Goal: Transaction & Acquisition: Purchase product/service

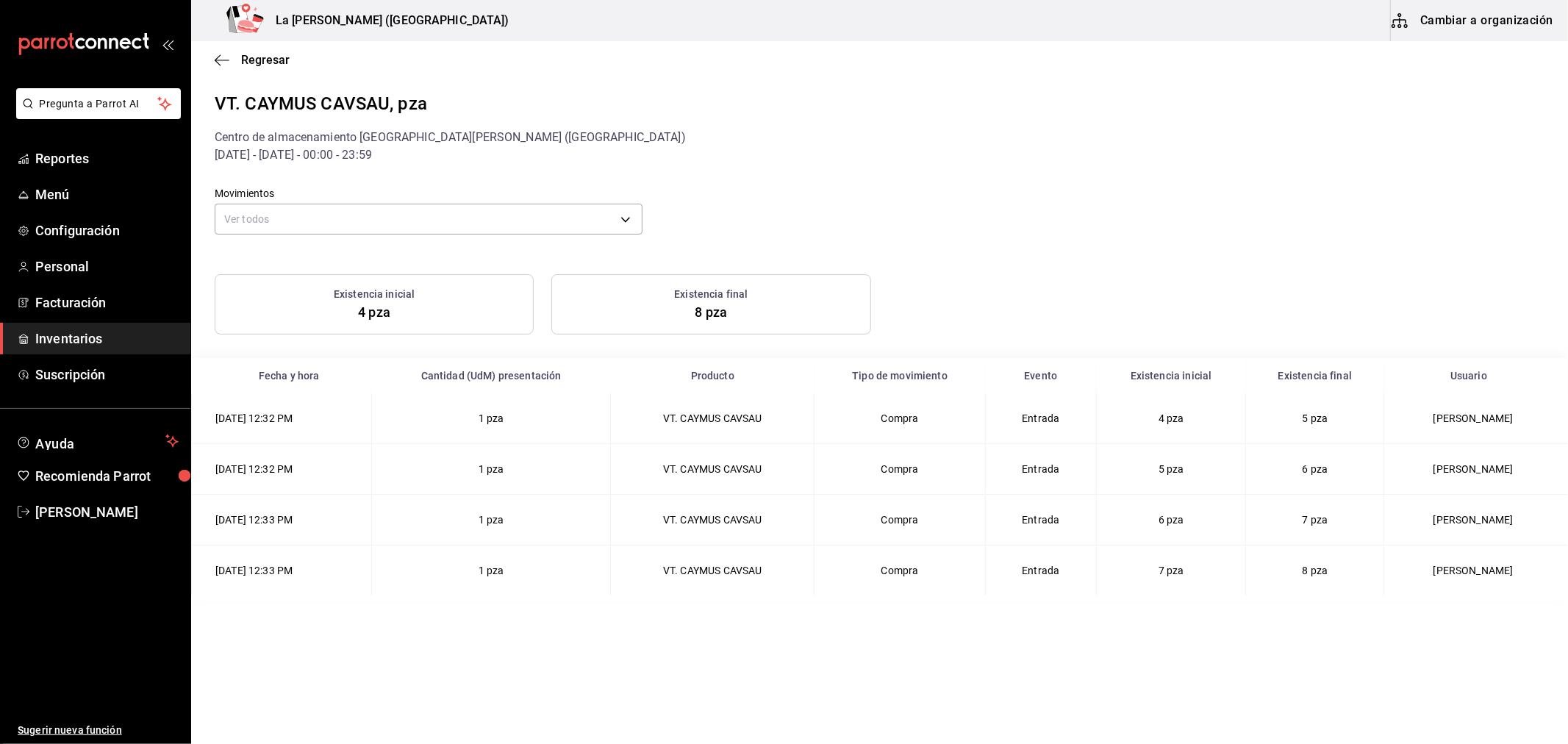
click at [78, 346] on span "Inventarios" at bounding box center [107, 338] width 143 height 20
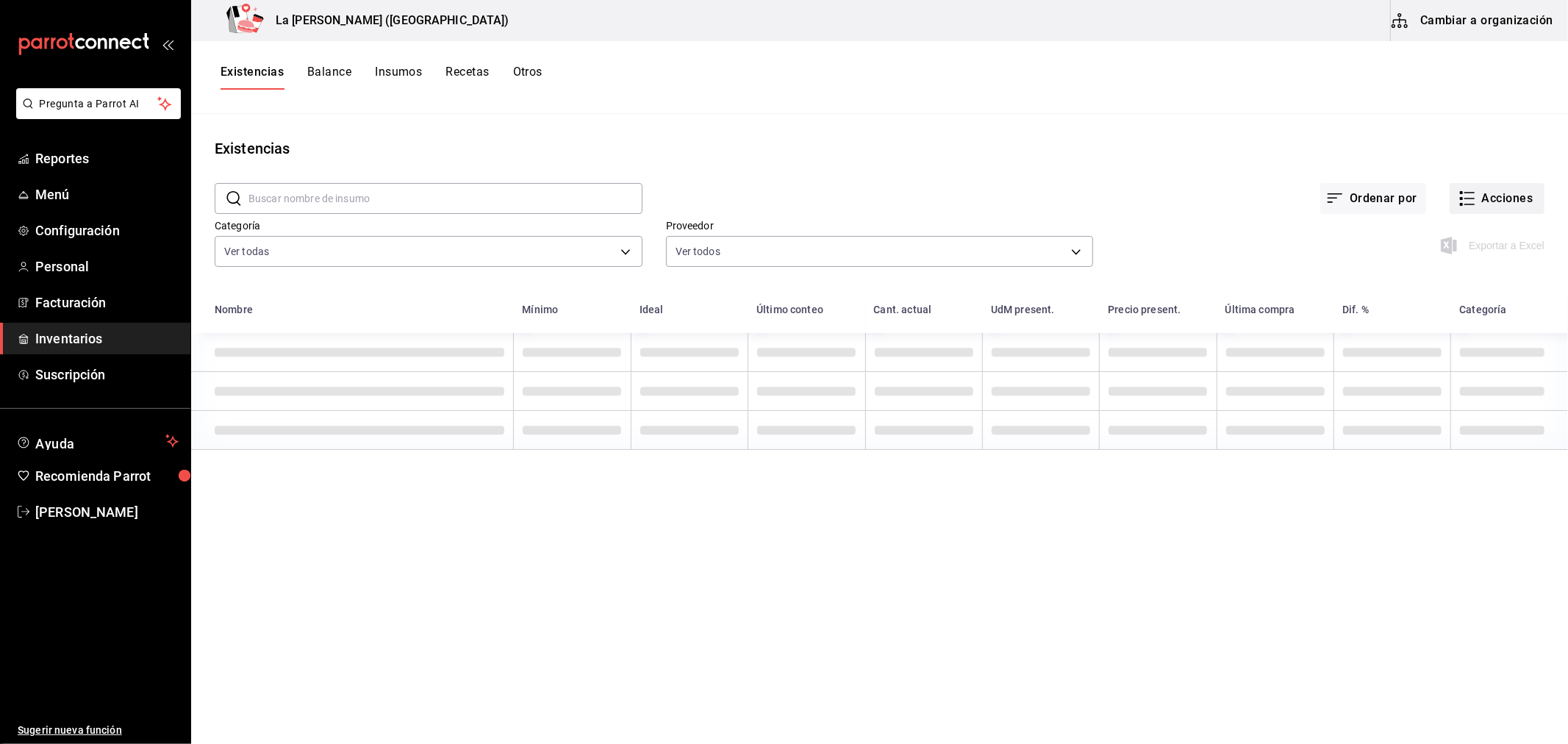
click at [1487, 203] on button "Acciones" at bounding box center [1497, 198] width 95 height 31
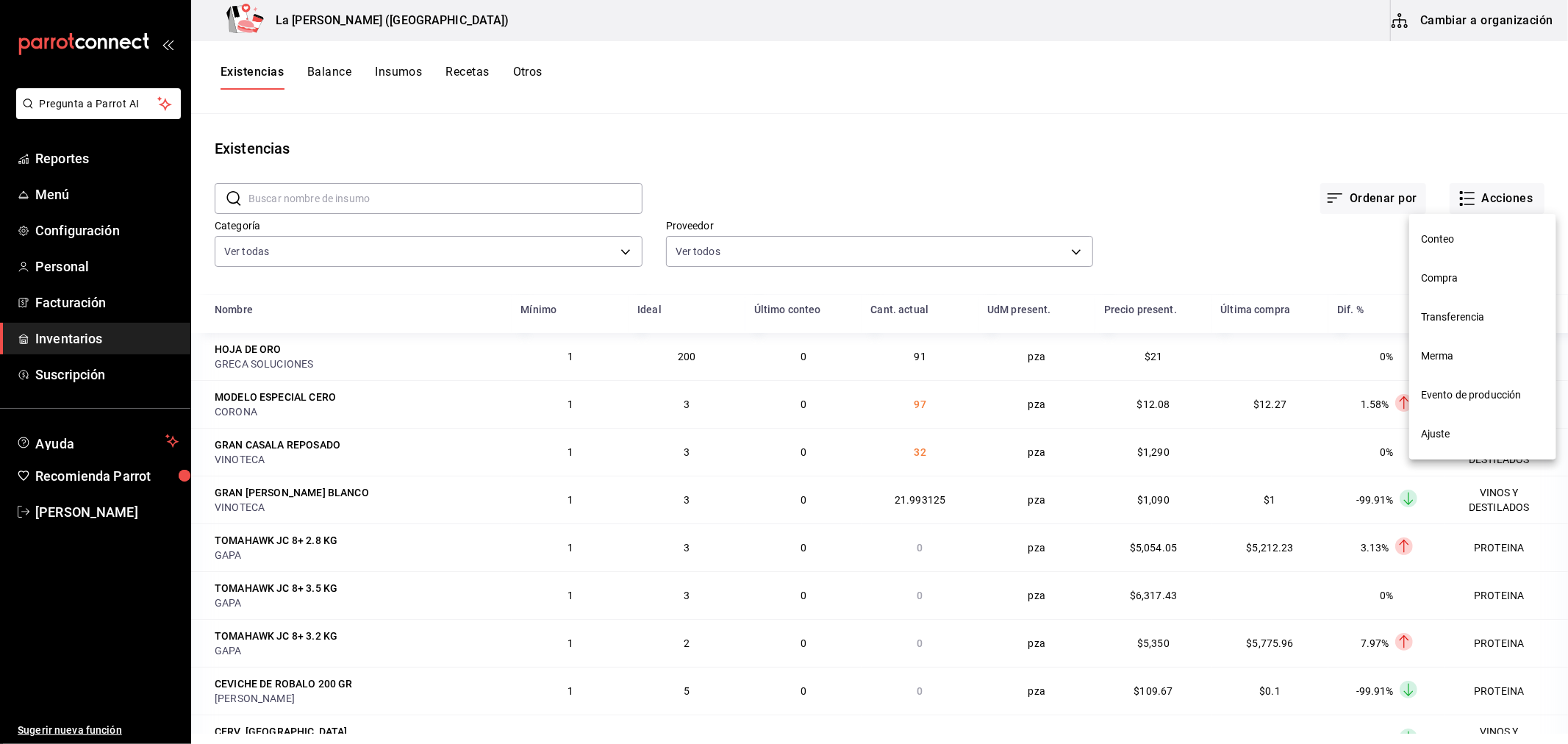
drag, startPoint x: 477, startPoint y: 142, endPoint x: 532, endPoint y: 110, distance: 63.6
click at [476, 141] on div at bounding box center [784, 372] width 1568 height 744
click at [525, 82] on button "Otros" at bounding box center [528, 76] width 30 height 25
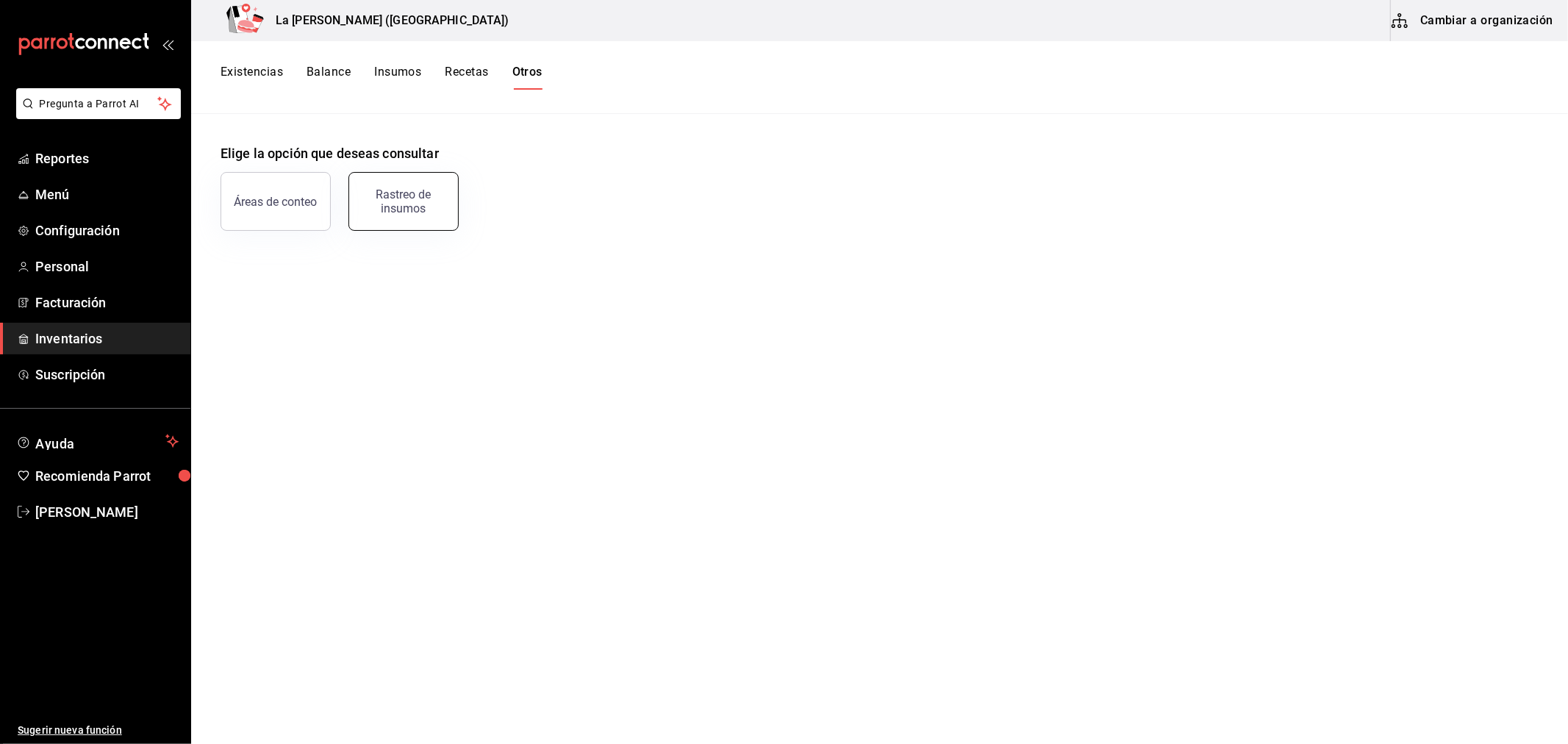
click at [414, 195] on div "Rastreo de insumos" at bounding box center [403, 201] width 91 height 28
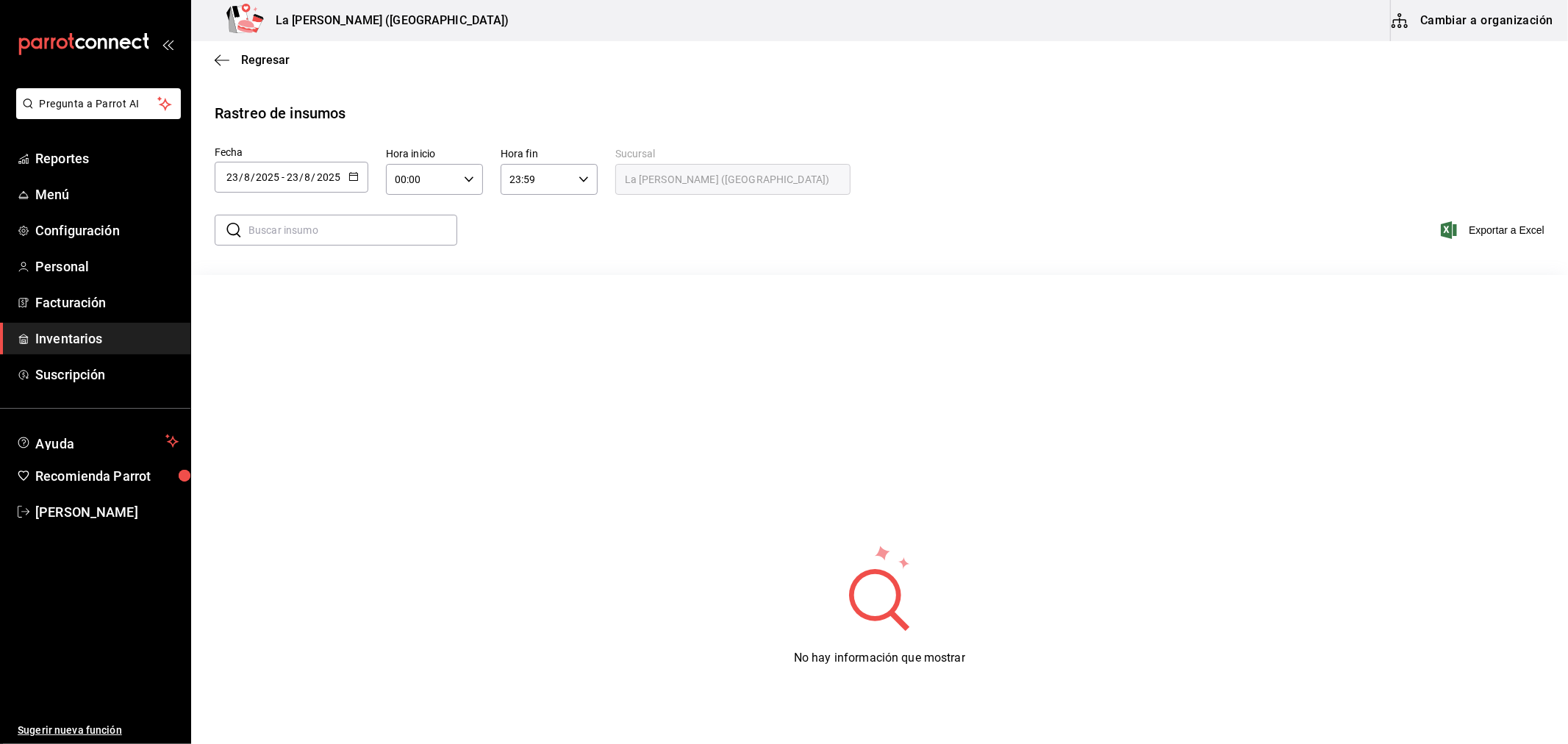
click at [351, 185] on div "[DATE] [DATE] - [DATE] [DATE]" at bounding box center [291, 177] width 154 height 31
click at [289, 454] on li "Rango de fechas" at bounding box center [284, 455] width 139 height 34
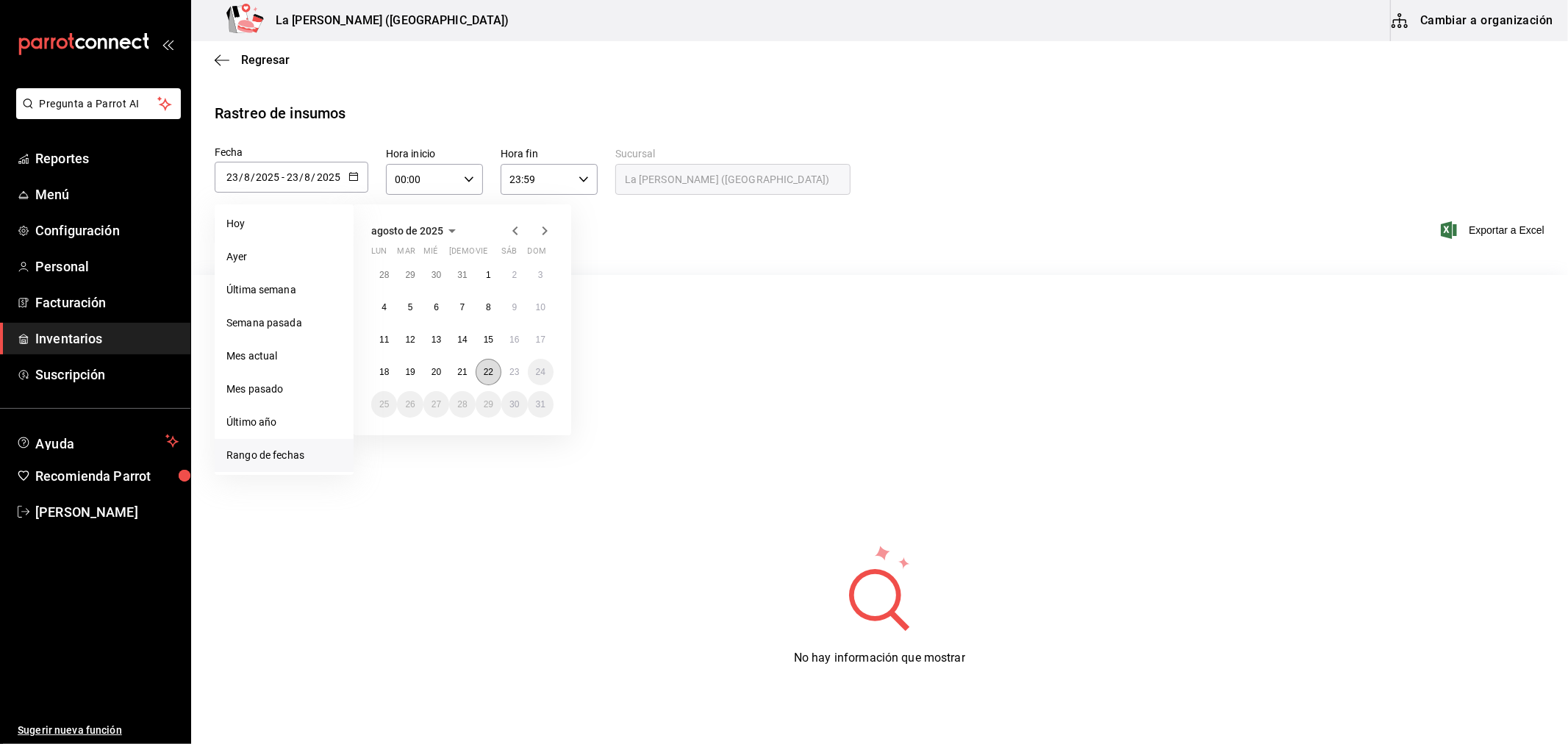
drag, startPoint x: 485, startPoint y: 372, endPoint x: 501, endPoint y: 373, distance: 16.0
click at [483, 372] on abbr "22" at bounding box center [488, 372] width 9 height 10
click at [515, 373] on abbr "23" at bounding box center [514, 372] width 9 height 10
type input "[DATE]"
type input "22"
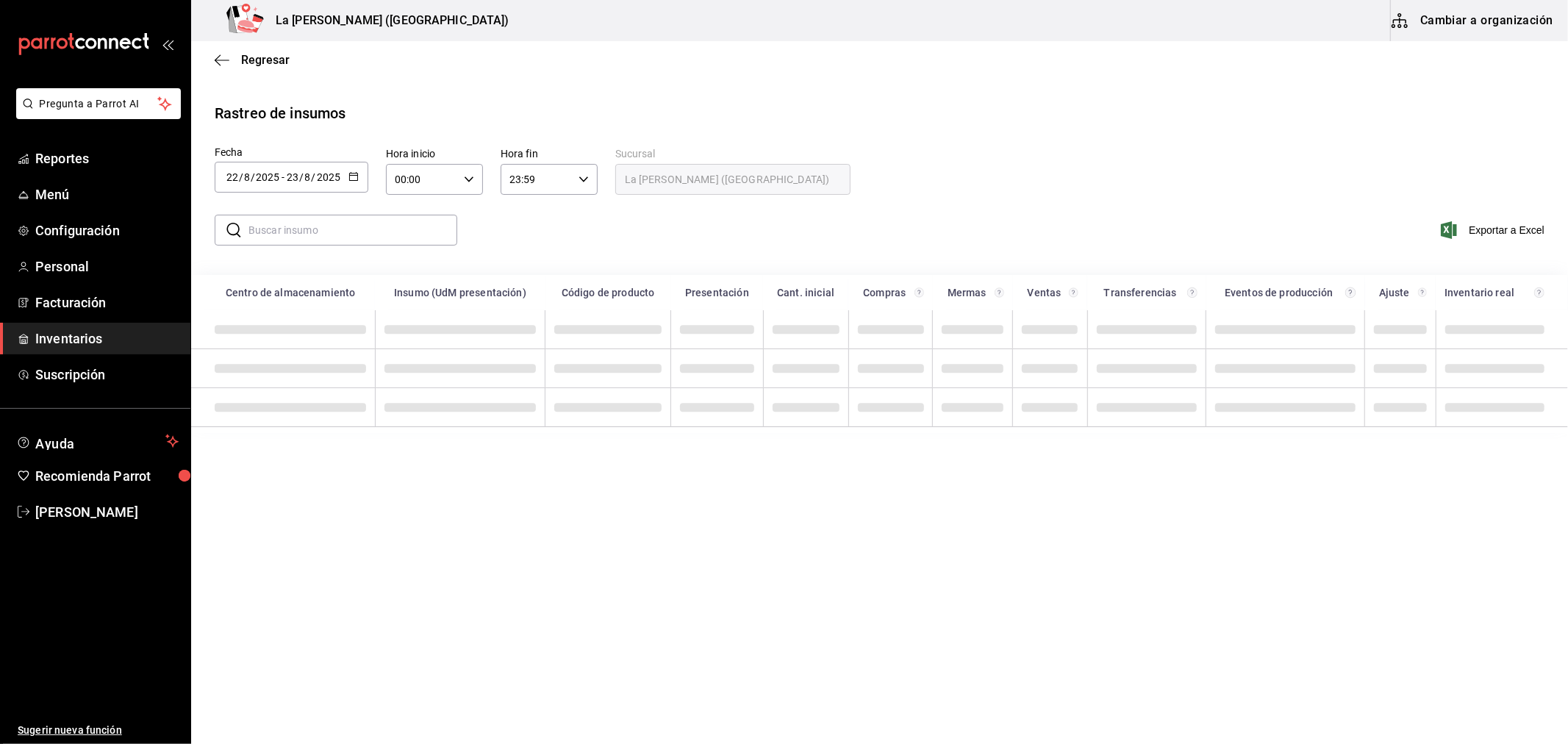
click at [322, 231] on input "text" at bounding box center [353, 230] width 209 height 30
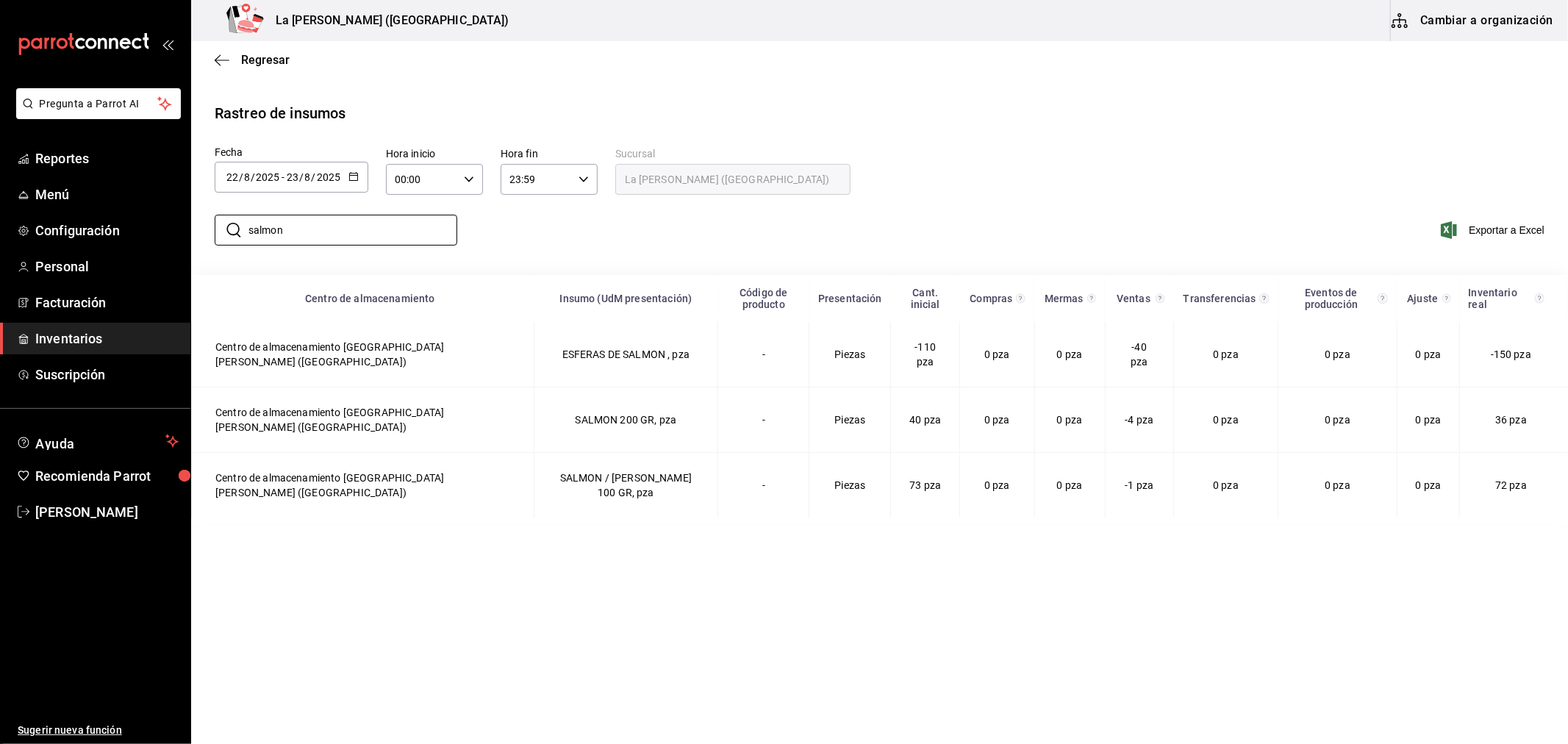
type input "salmon"
click at [1105, 184] on div "Fecha [DATE] [DATE] - [DATE] [DATE] [DATE] lun mar mié jue vie sáb dom 28 29 30…" at bounding box center [880, 172] width 1330 height 49
click at [129, 339] on span "Inventarios" at bounding box center [107, 338] width 143 height 20
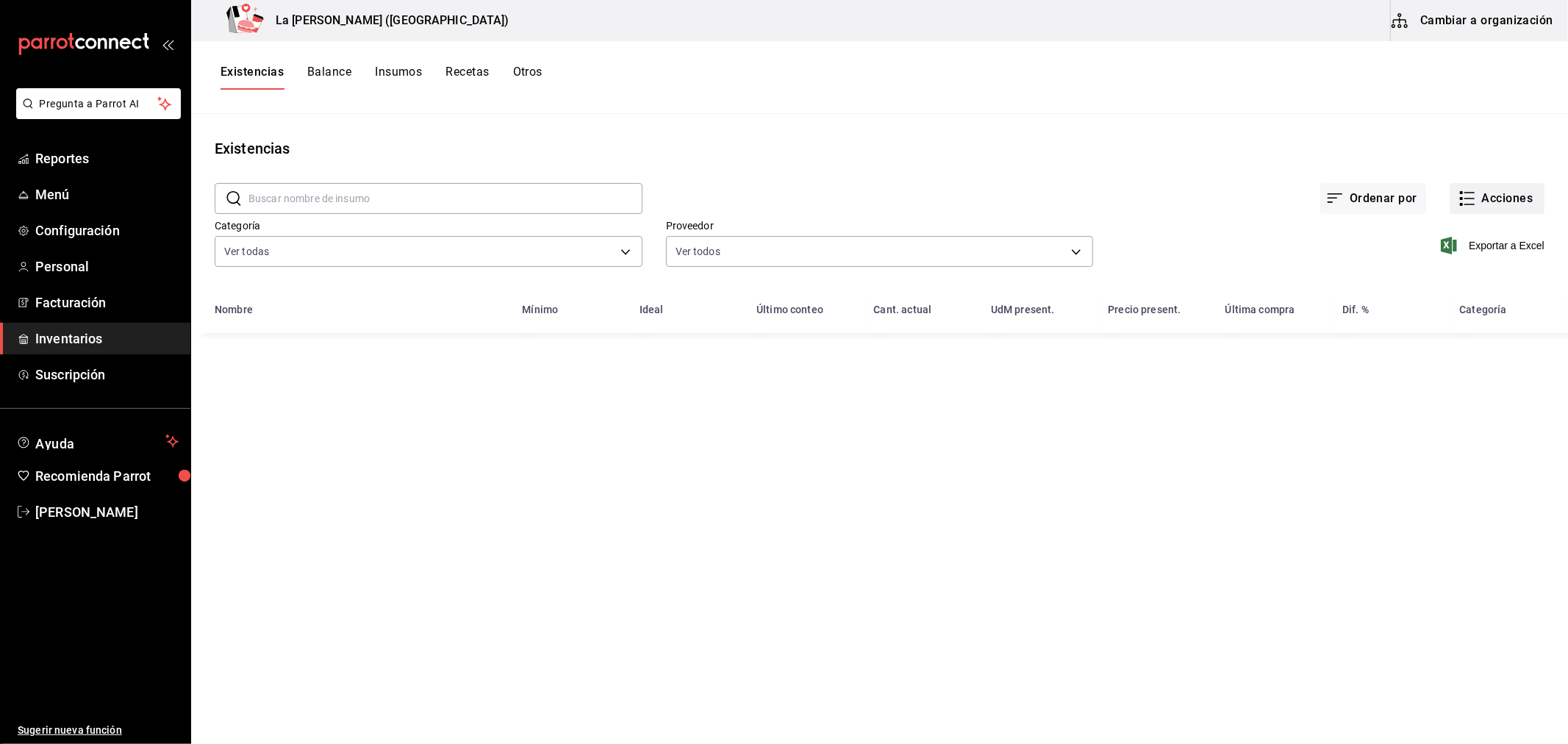
click at [1483, 201] on button "Acciones" at bounding box center [1497, 198] width 95 height 31
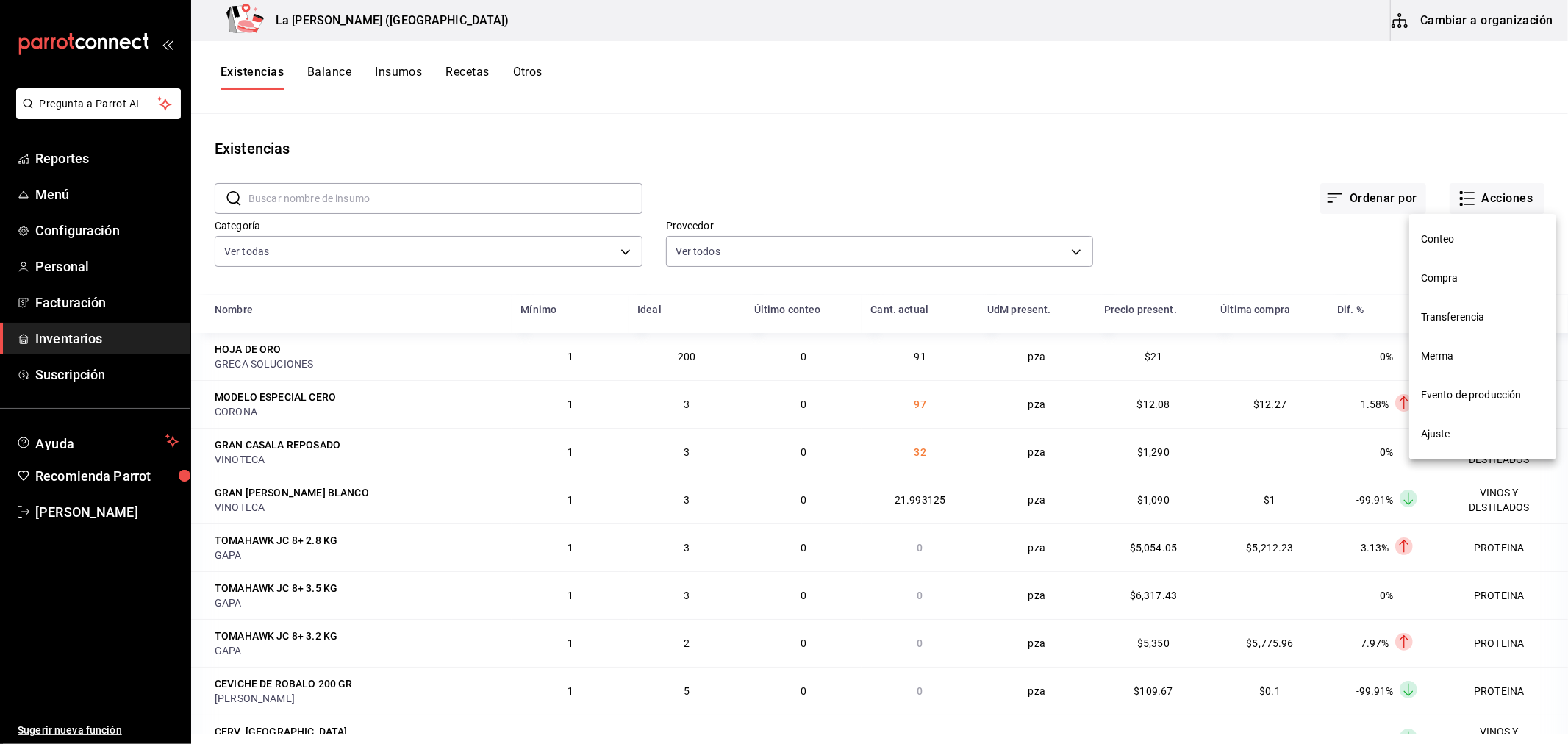
click at [1452, 279] on span "Compra" at bounding box center [1482, 278] width 124 height 16
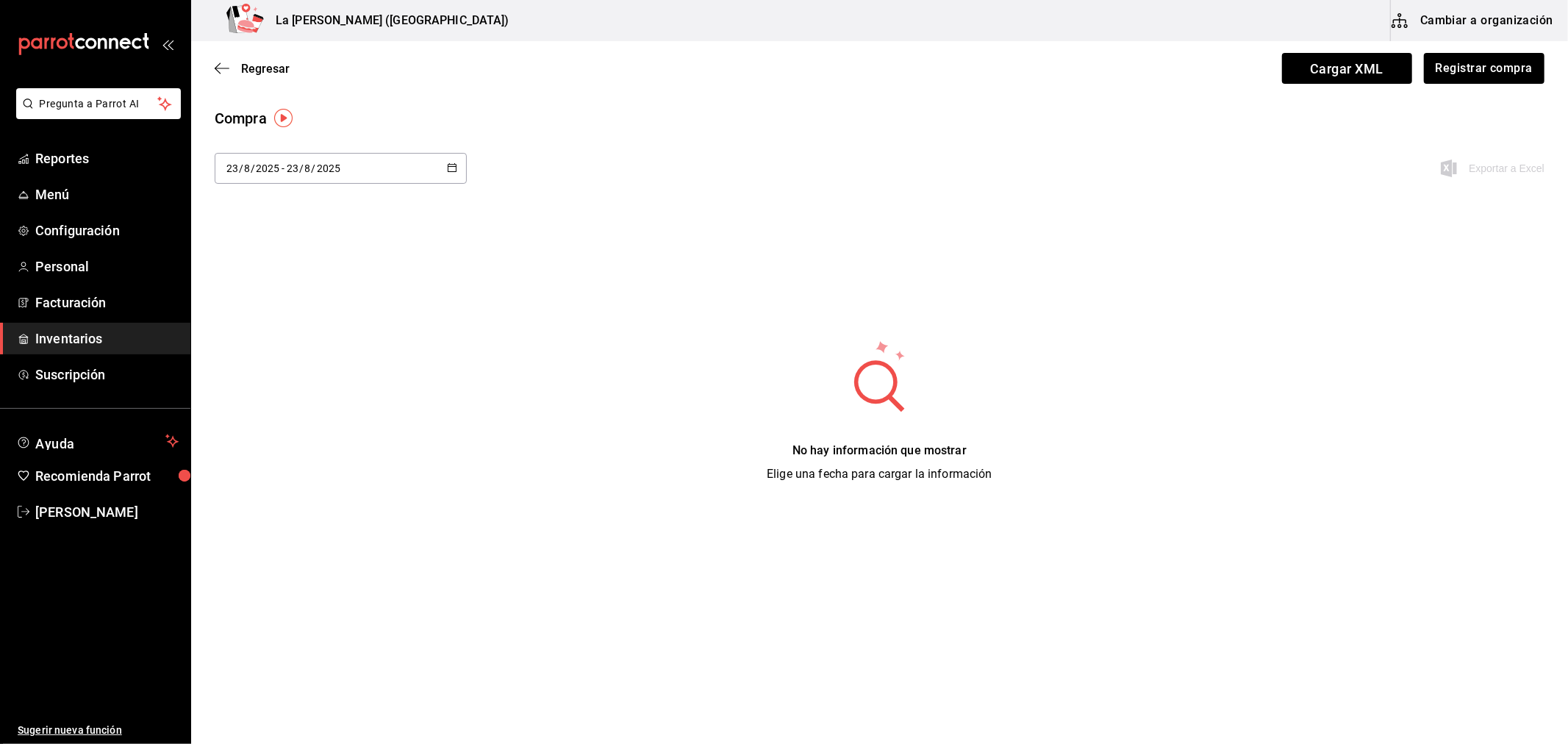
click at [1458, 84] on div "Regresar Cargar XML Registrar compra" at bounding box center [879, 68] width 1377 height 54
click at [1444, 59] on button "Registrar compra" at bounding box center [1483, 68] width 122 height 31
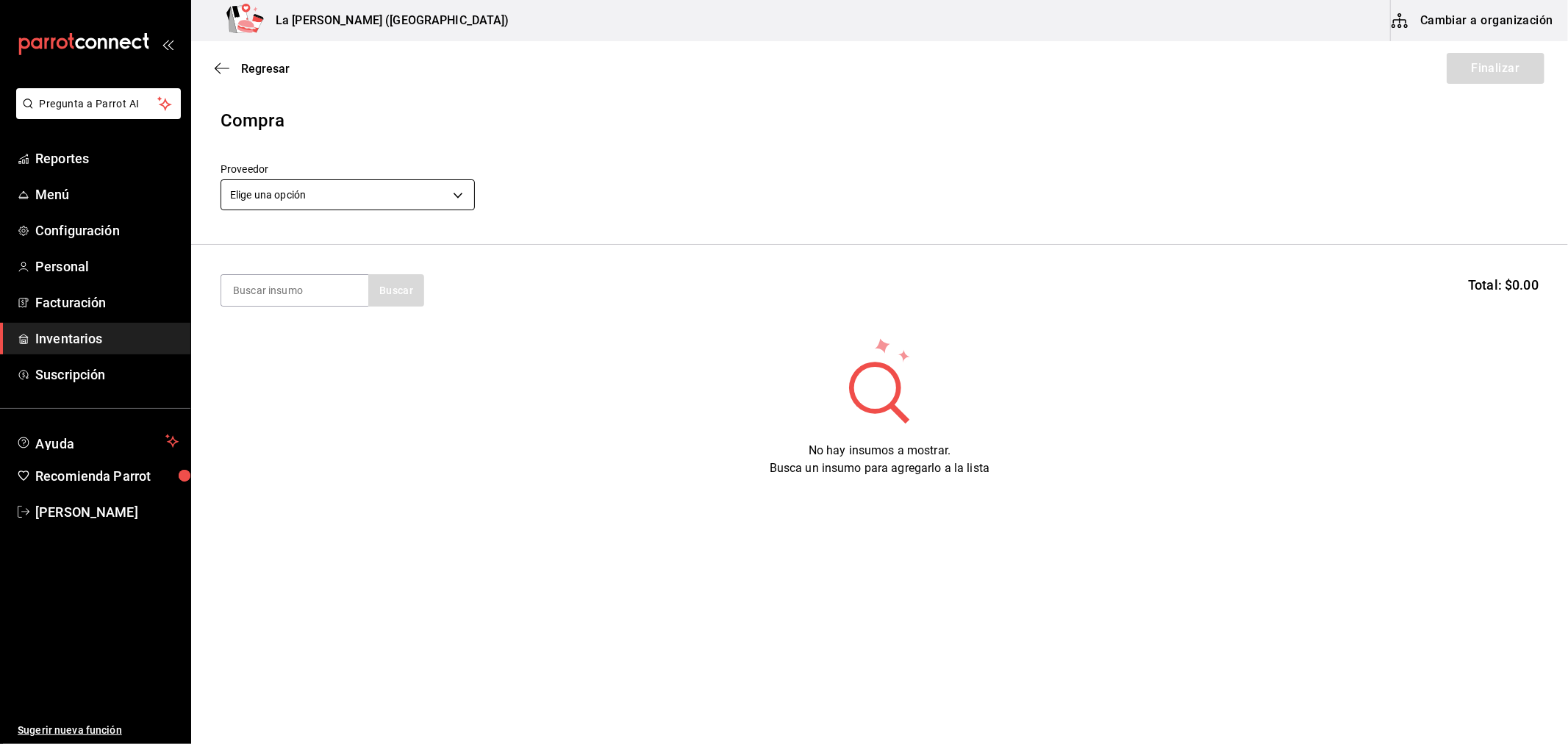
click at [399, 209] on body "Pregunta a Parrot AI Reportes Menú Configuración Personal Facturación Inventari…" at bounding box center [784, 331] width 1568 height 661
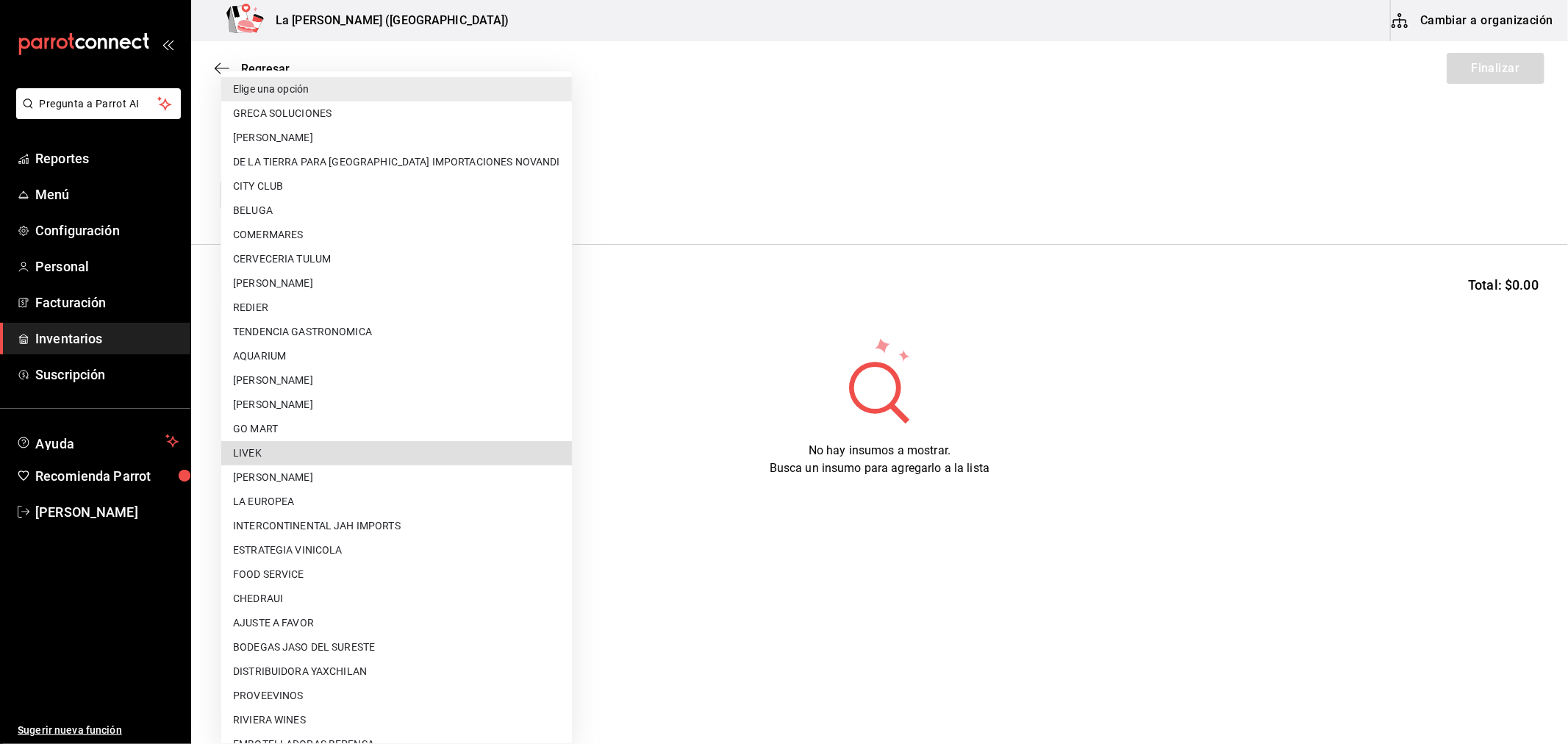
type input "6f5eebc0-a458-4ea6-b1fb-fa59a80bf760"
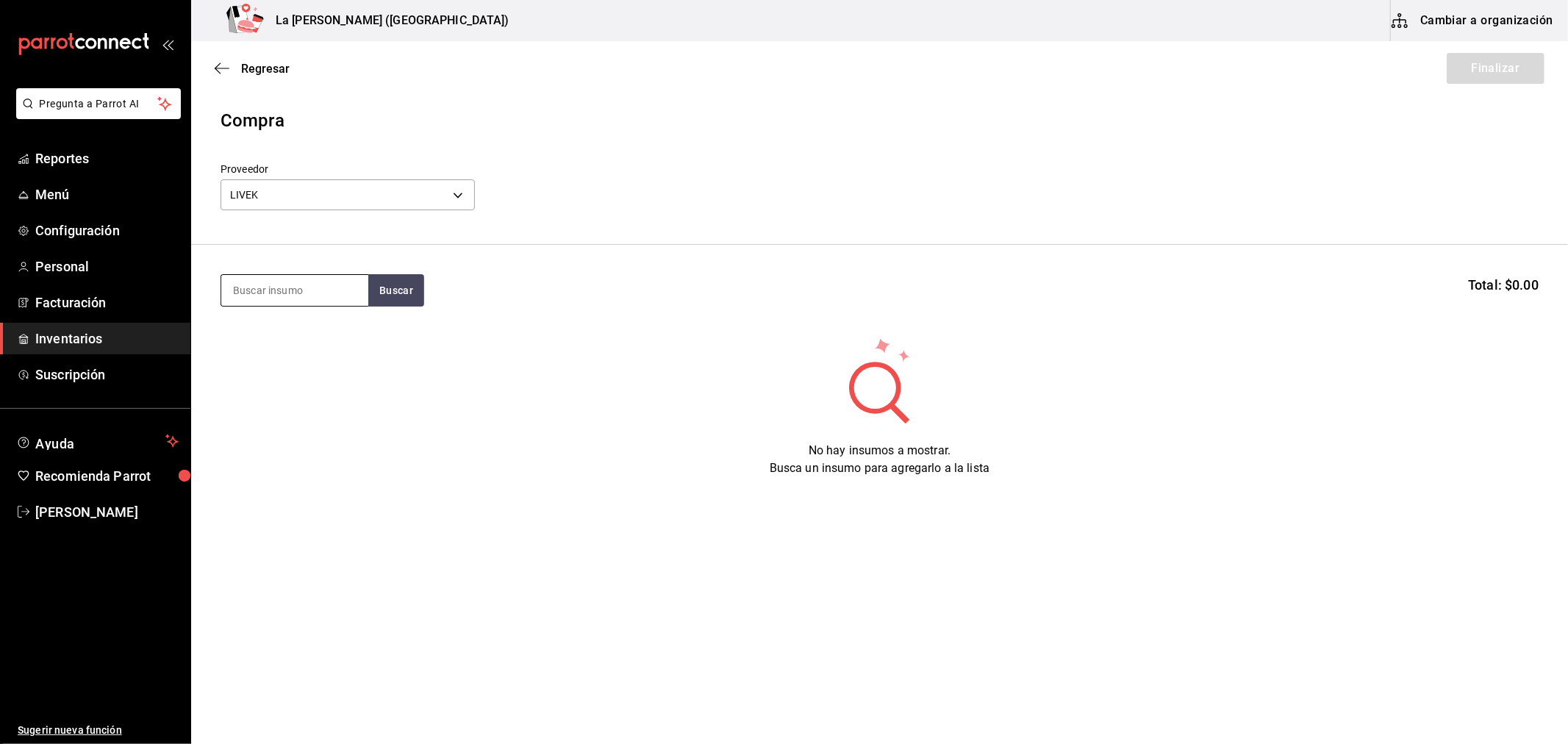
click at [284, 277] on input at bounding box center [295, 290] width 147 height 31
type input "jugo"
click at [316, 330] on div "VAR. JUGOS 1 LT" at bounding box center [277, 332] width 91 height 18
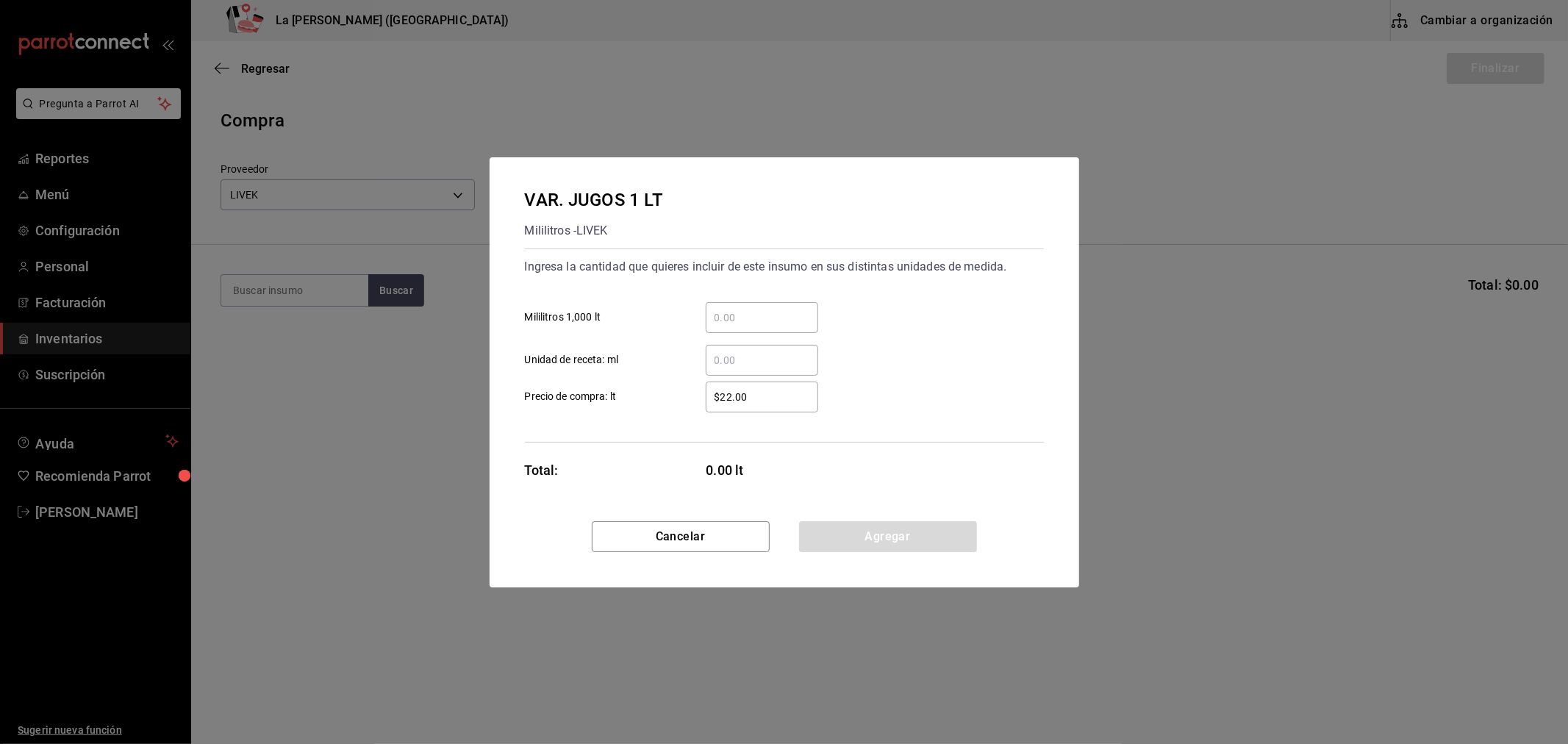
click at [739, 319] on input "​ Mililitros 1,000 lt" at bounding box center [762, 318] width 113 height 18
click at [762, 324] on input "​ Mililitros 1,000 lt" at bounding box center [762, 318] width 113 height 18
type input "161.28"
click at [784, 402] on input "$22.00" at bounding box center [762, 397] width 113 height 18
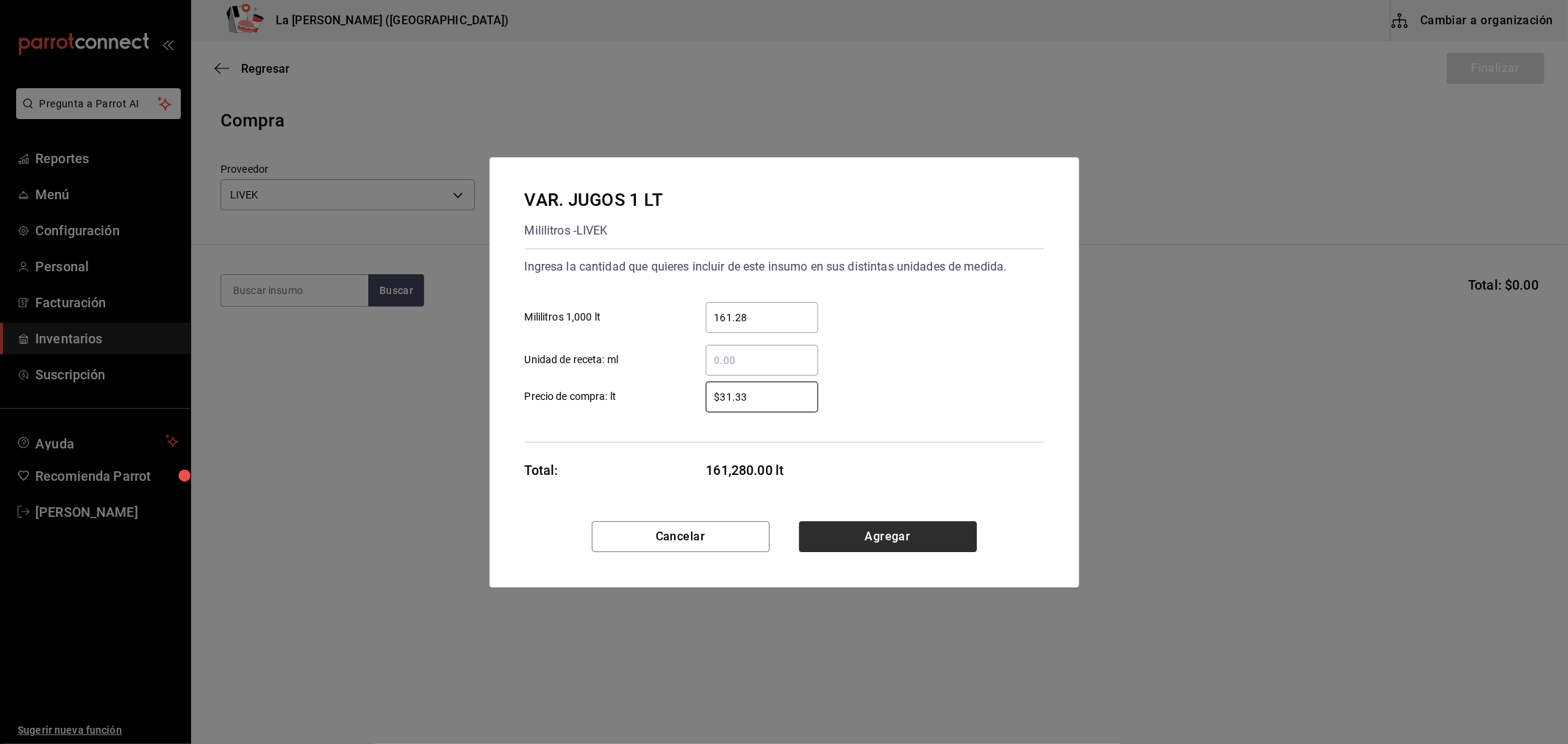
type input "$31.33"
click at [920, 521] on button "Agregar" at bounding box center [887, 536] width 178 height 31
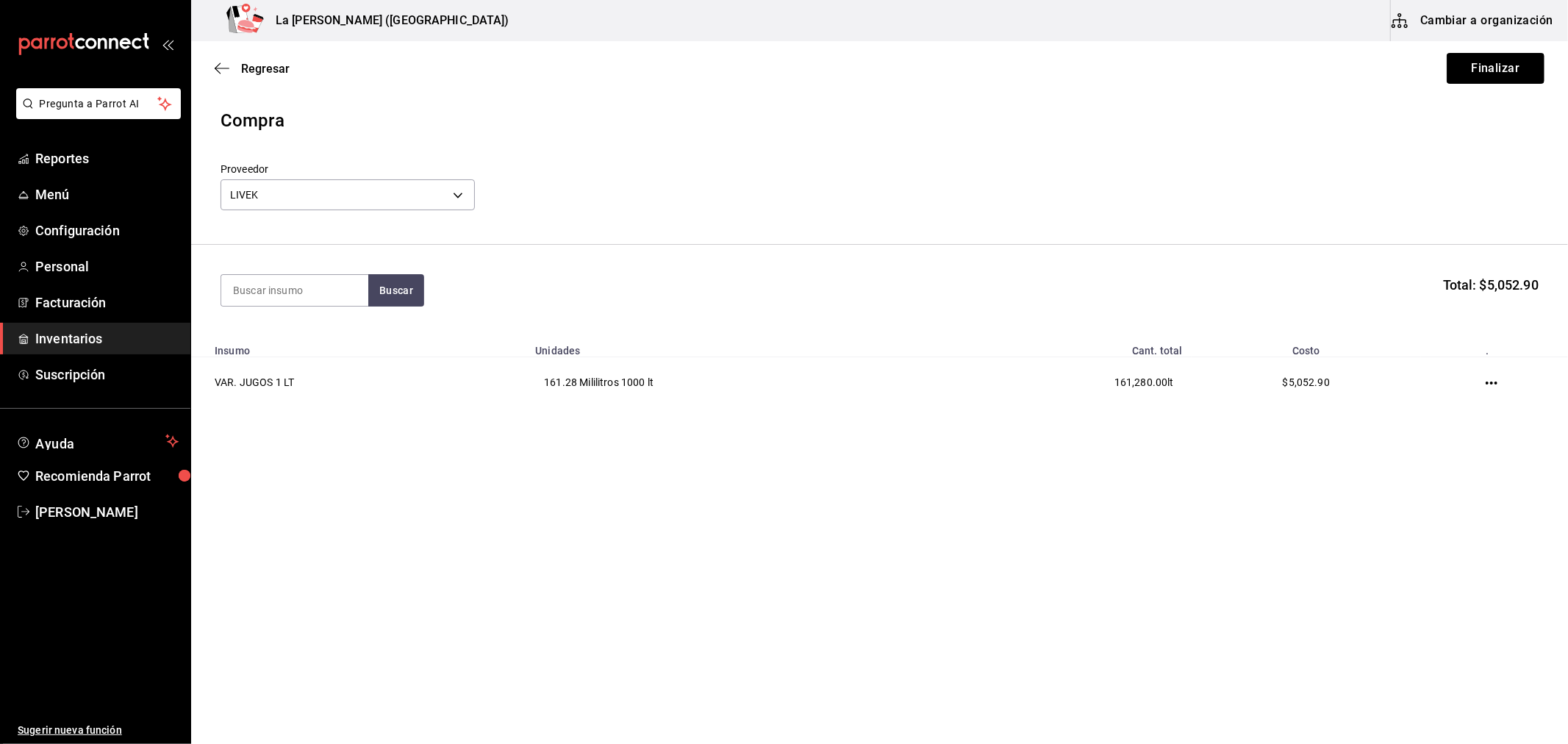
click at [1520, 72] on button "Finalizar" at bounding box center [1495, 68] width 98 height 31
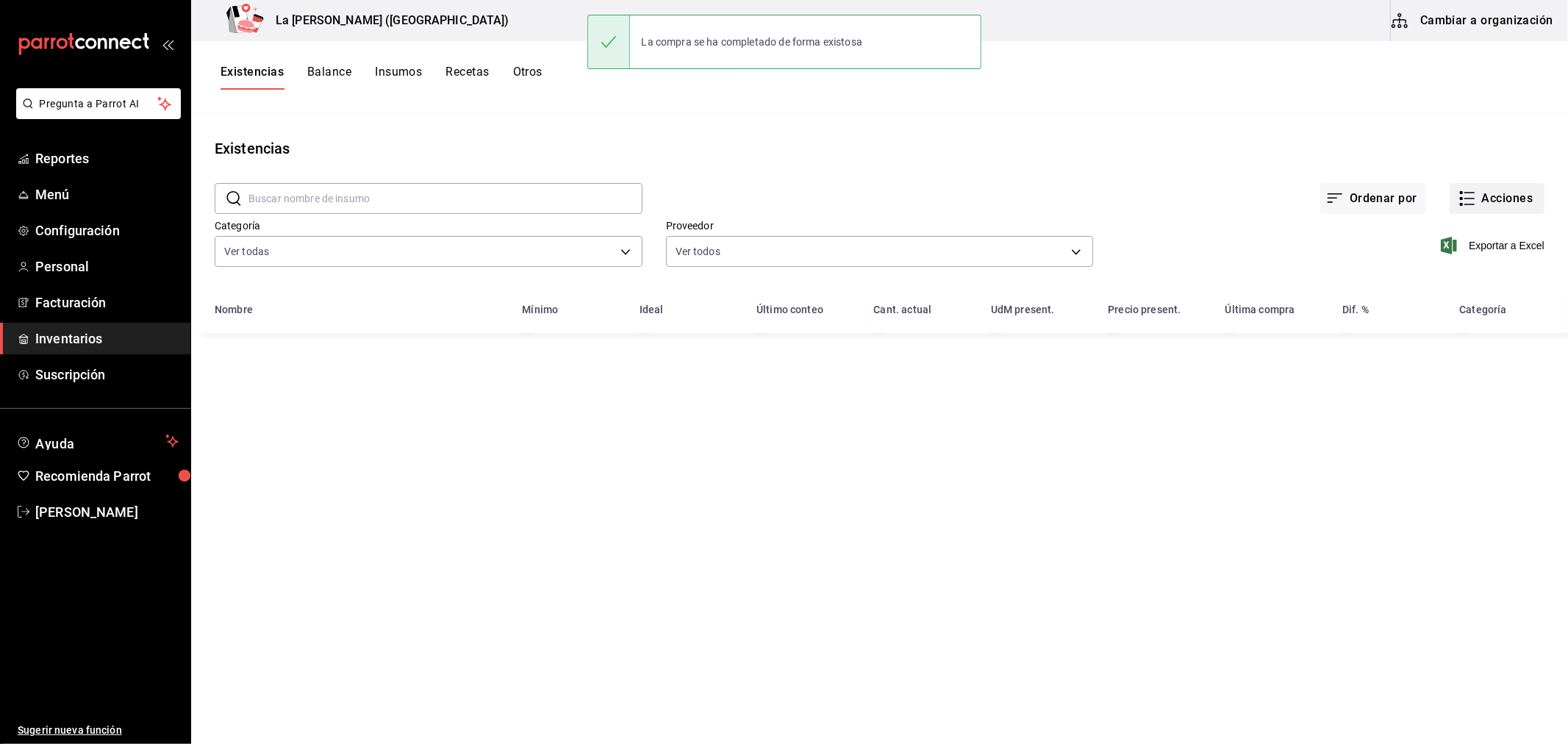
click at [1500, 210] on button "Acciones" at bounding box center [1497, 198] width 95 height 31
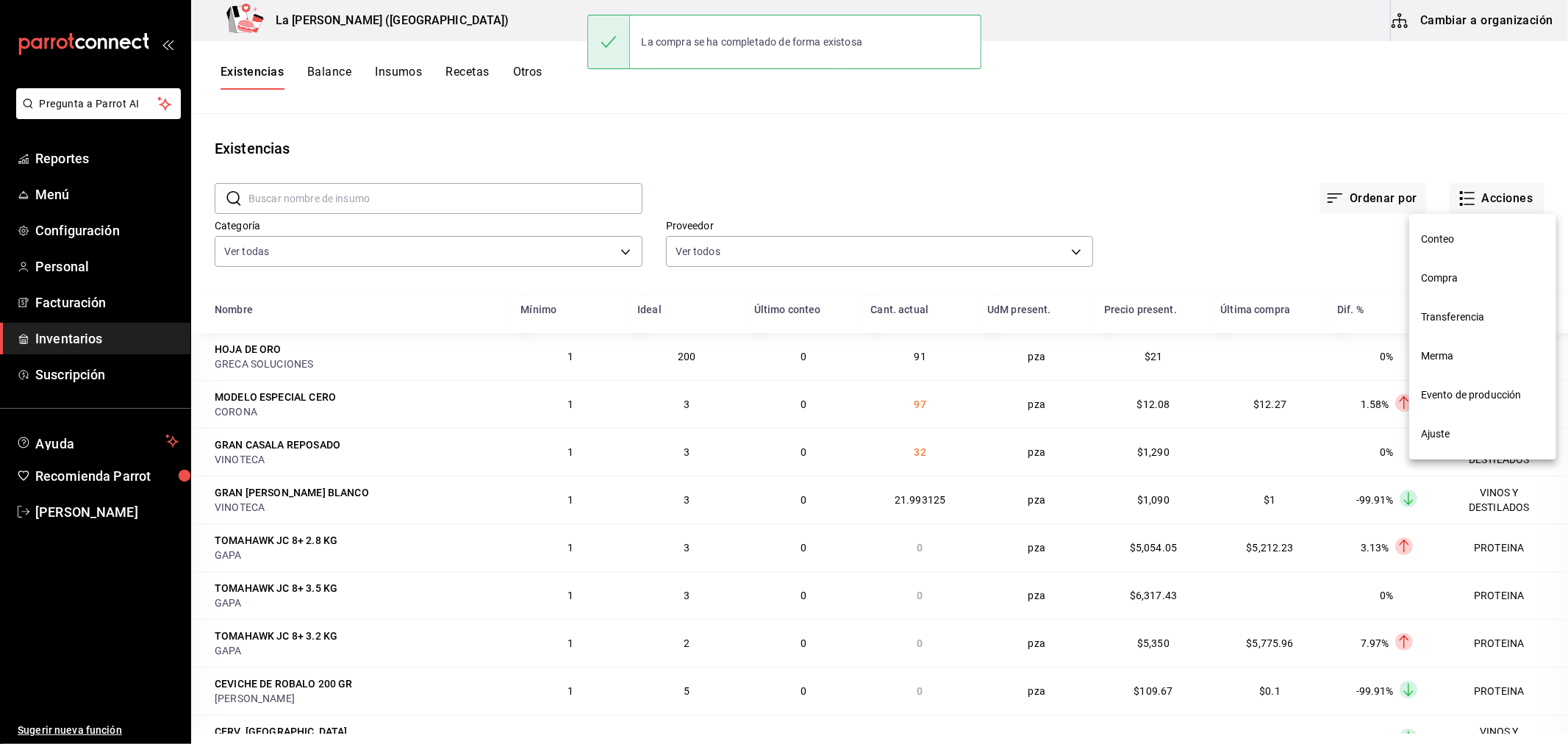
click at [1445, 285] on span "Compra" at bounding box center [1482, 278] width 124 height 16
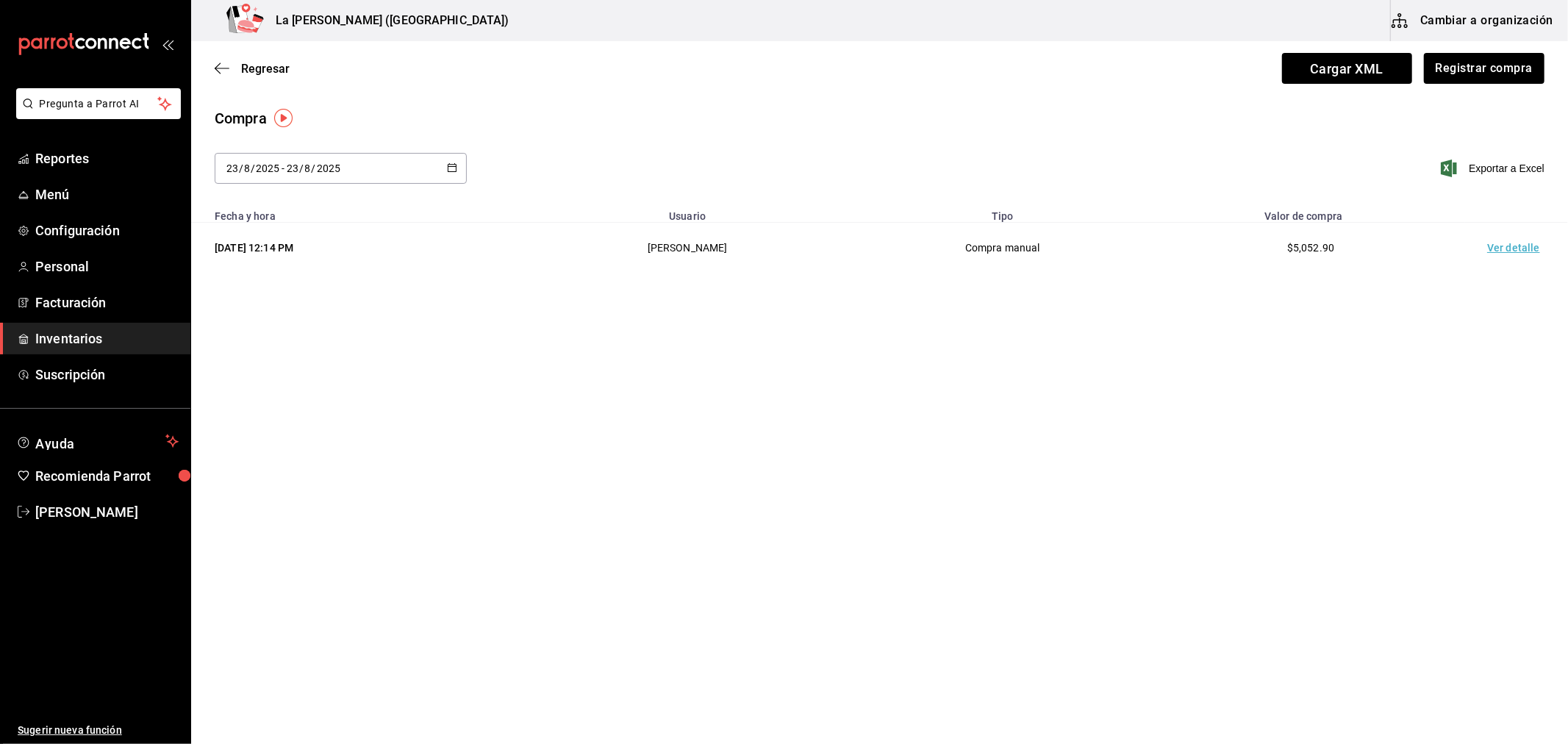
click at [1493, 250] on td "Ver detalle" at bounding box center [1516, 248] width 103 height 50
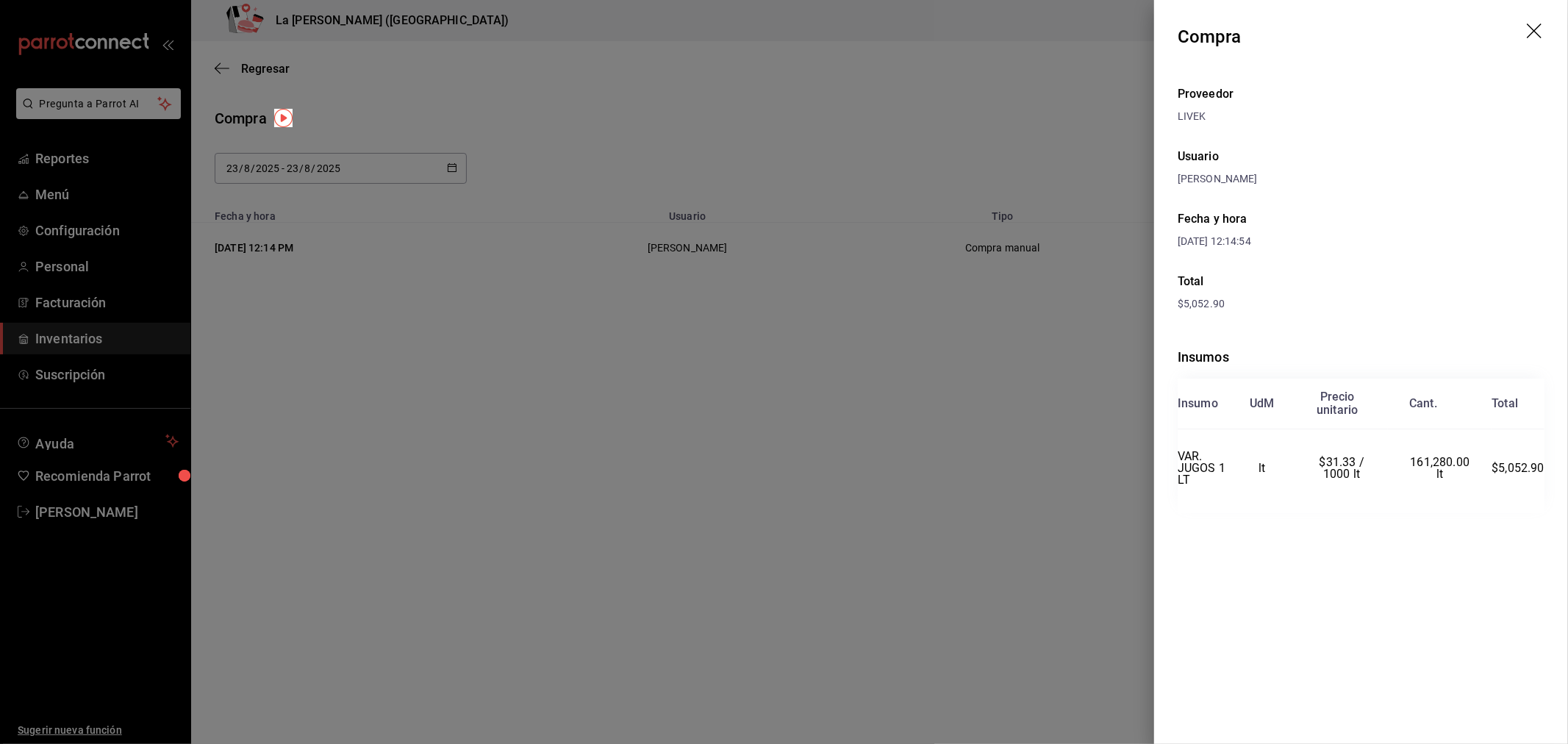
click at [696, 370] on div at bounding box center [784, 372] width 1568 height 744
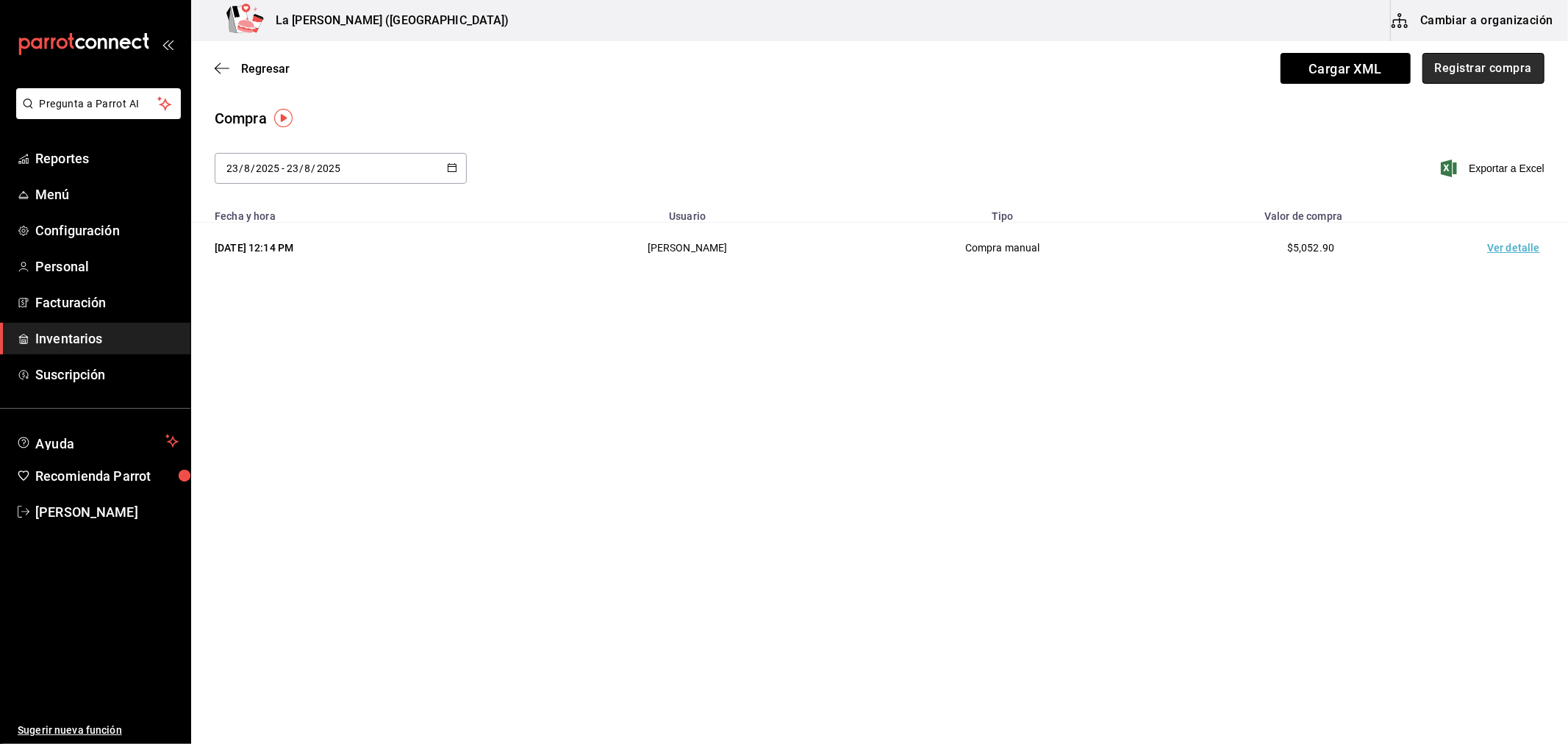
click at [1500, 76] on button "Registrar compra" at bounding box center [1483, 68] width 122 height 31
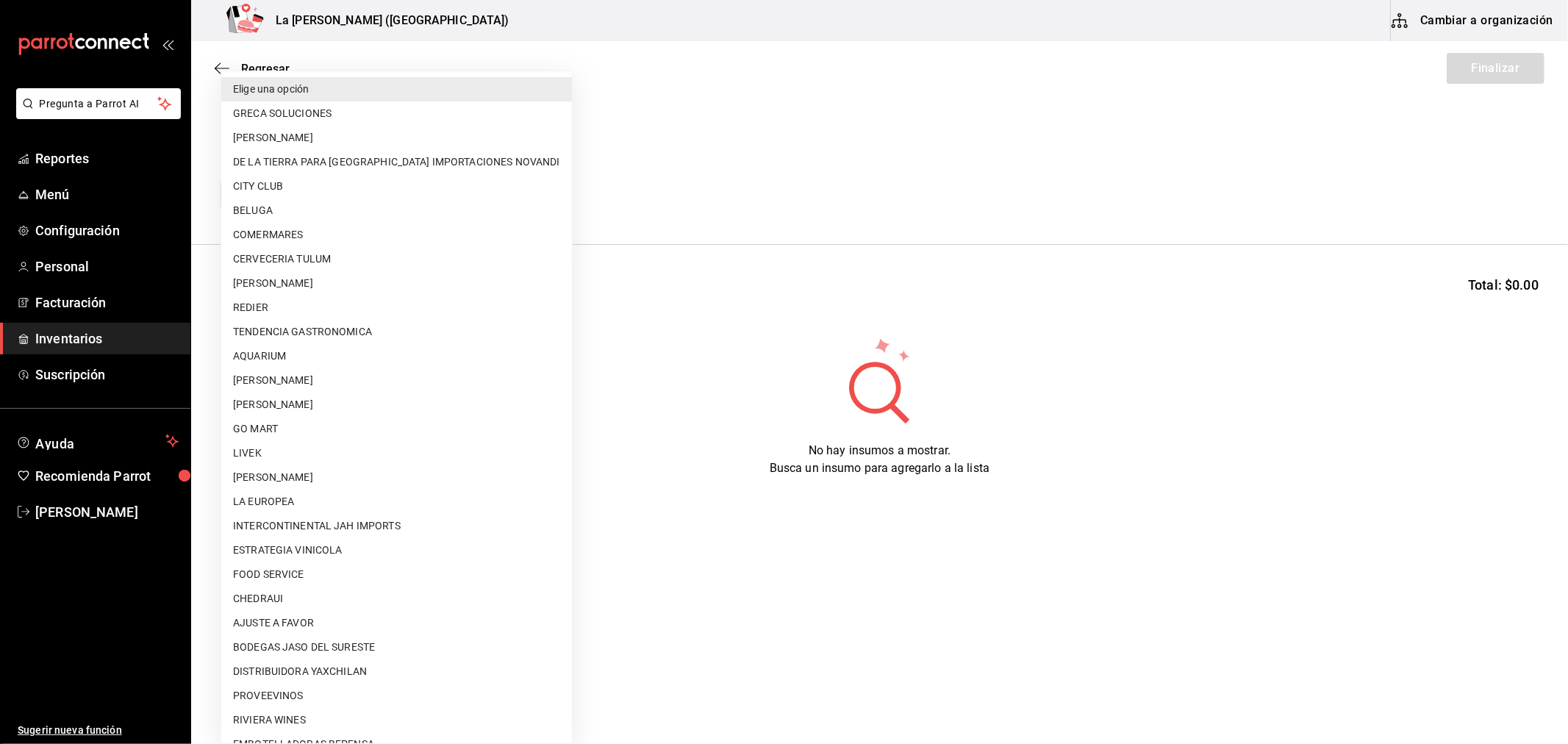
click at [389, 194] on body "Pregunta a Parrot AI Reportes Menú Configuración Personal Facturación Inventari…" at bounding box center [784, 331] width 1568 height 661
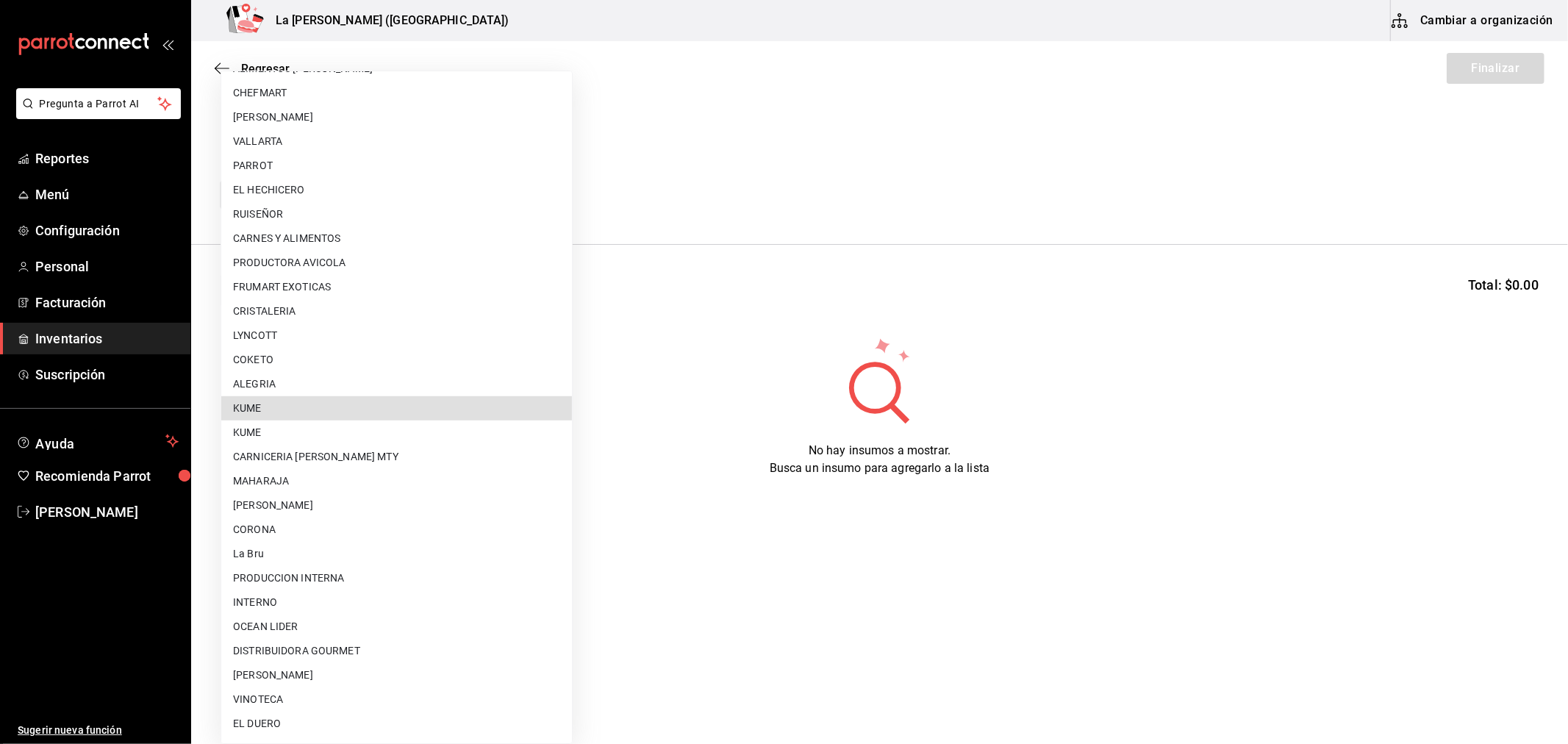
type input "5694ca98-db9e-4dad-acd2-a87a3699d830"
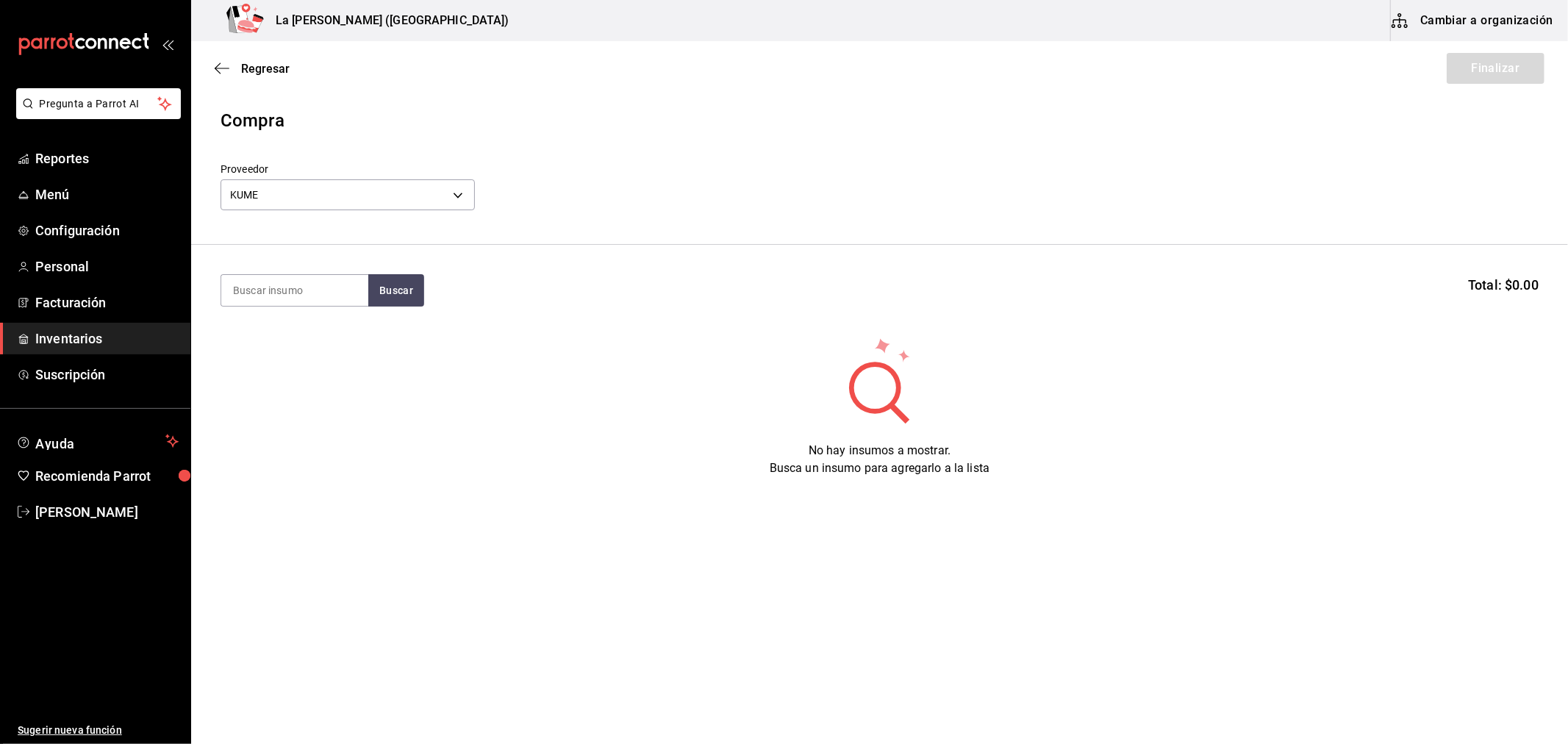
click at [328, 269] on section "Buscar Total: $0.00" at bounding box center [879, 291] width 1377 height 91
click at [322, 277] on input at bounding box center [295, 290] width 147 height 31
type input "NECTAR"
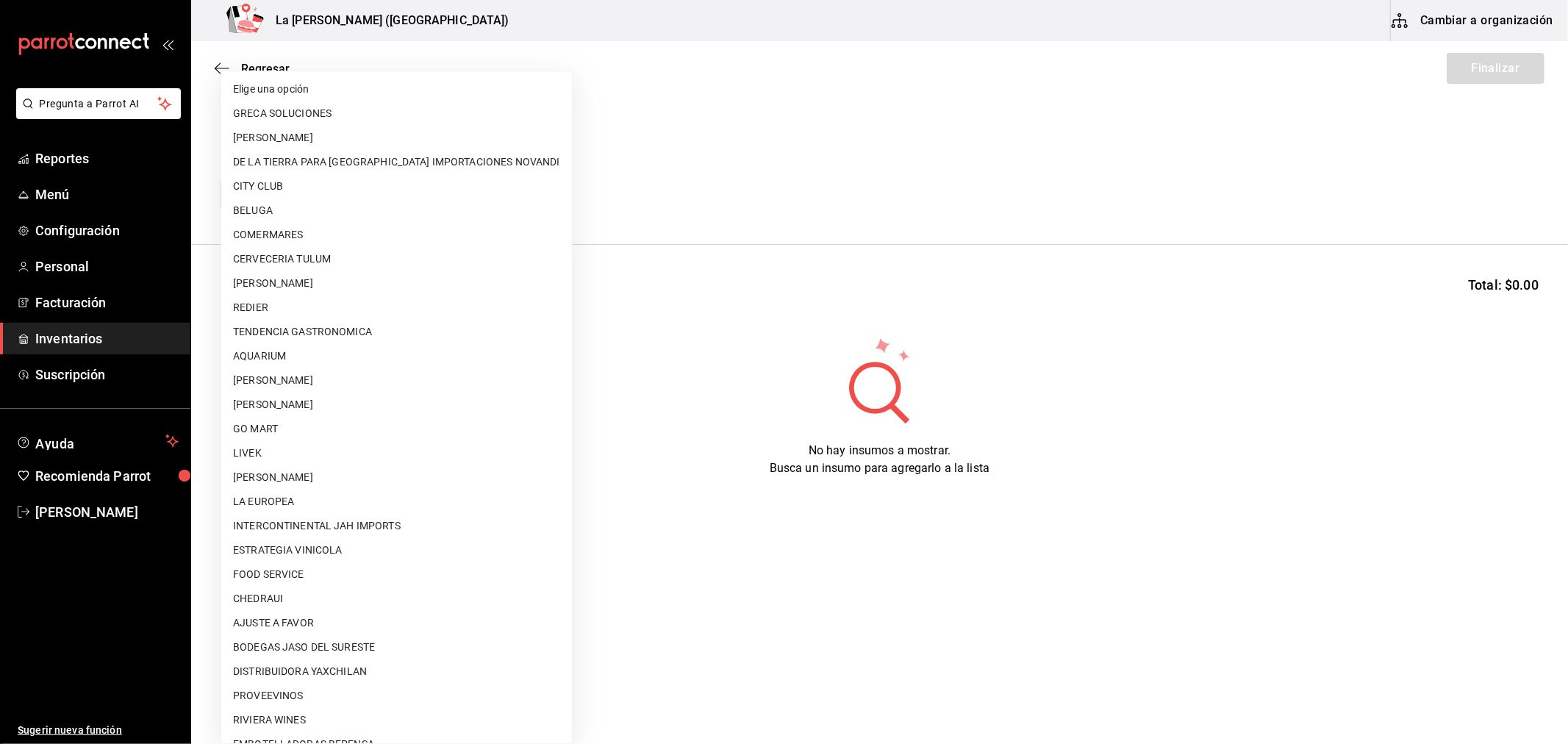
click at [383, 201] on body "Pregunta a Parrot AI Reportes Menú Configuración Personal Facturación Inventari…" at bounding box center [784, 331] width 1568 height 661
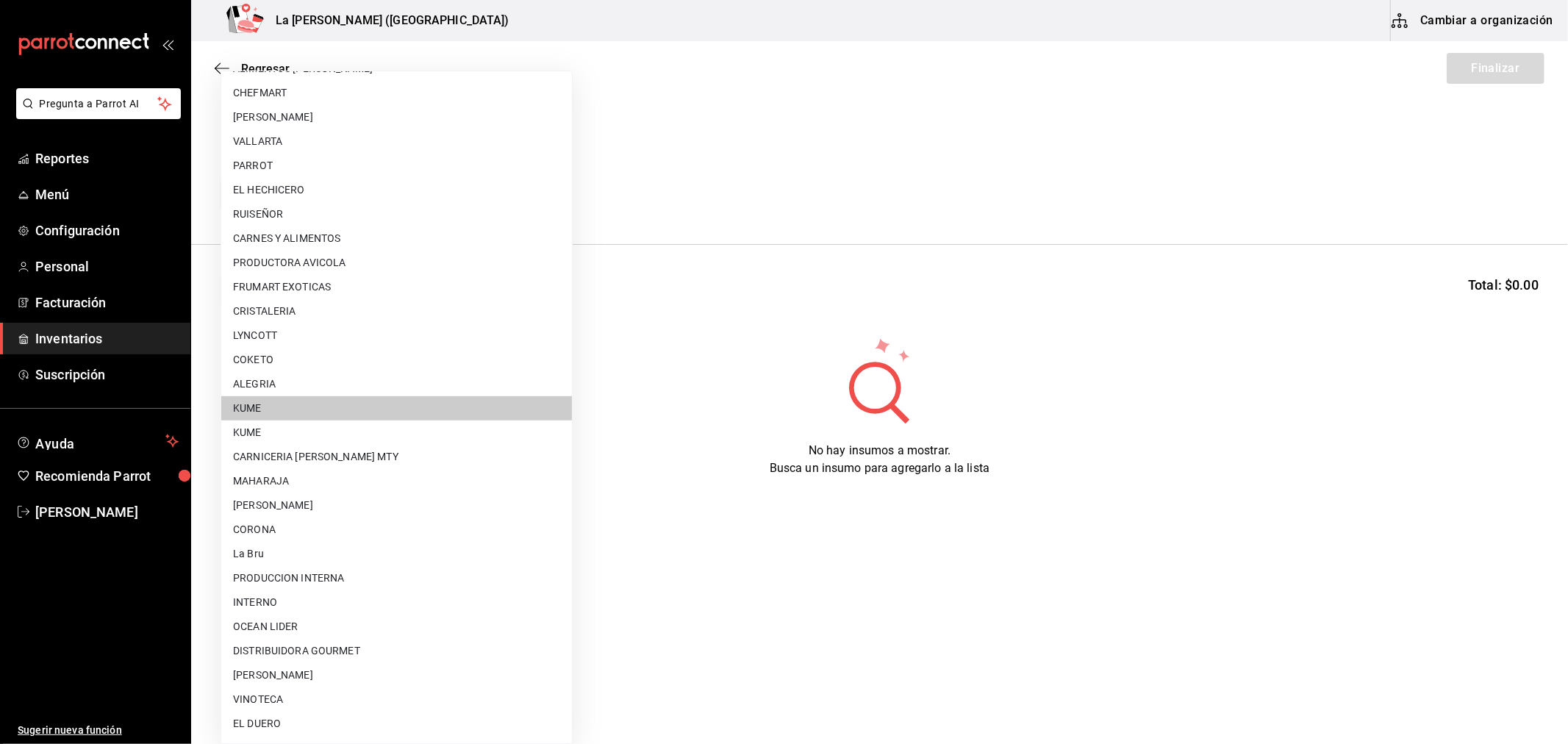
click at [303, 425] on li "KUME" at bounding box center [397, 433] width 351 height 24
type input "fbde104d-17fd-40d9-af5a-bf26ed789f1d"
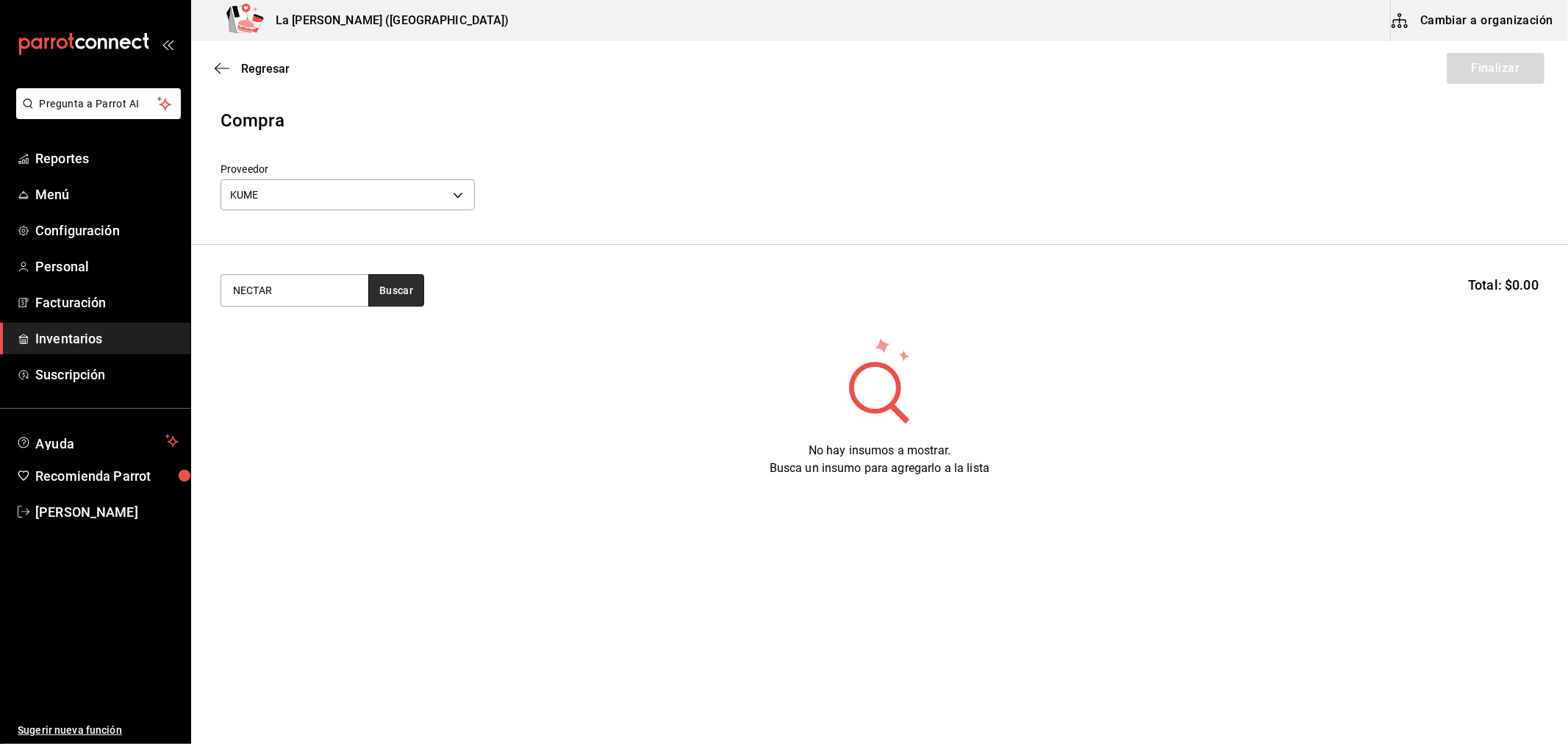
click at [399, 296] on button "Buscar" at bounding box center [397, 290] width 56 height 33
click at [277, 371] on div "Piezas - KUME" at bounding box center [293, 367] width 124 height 16
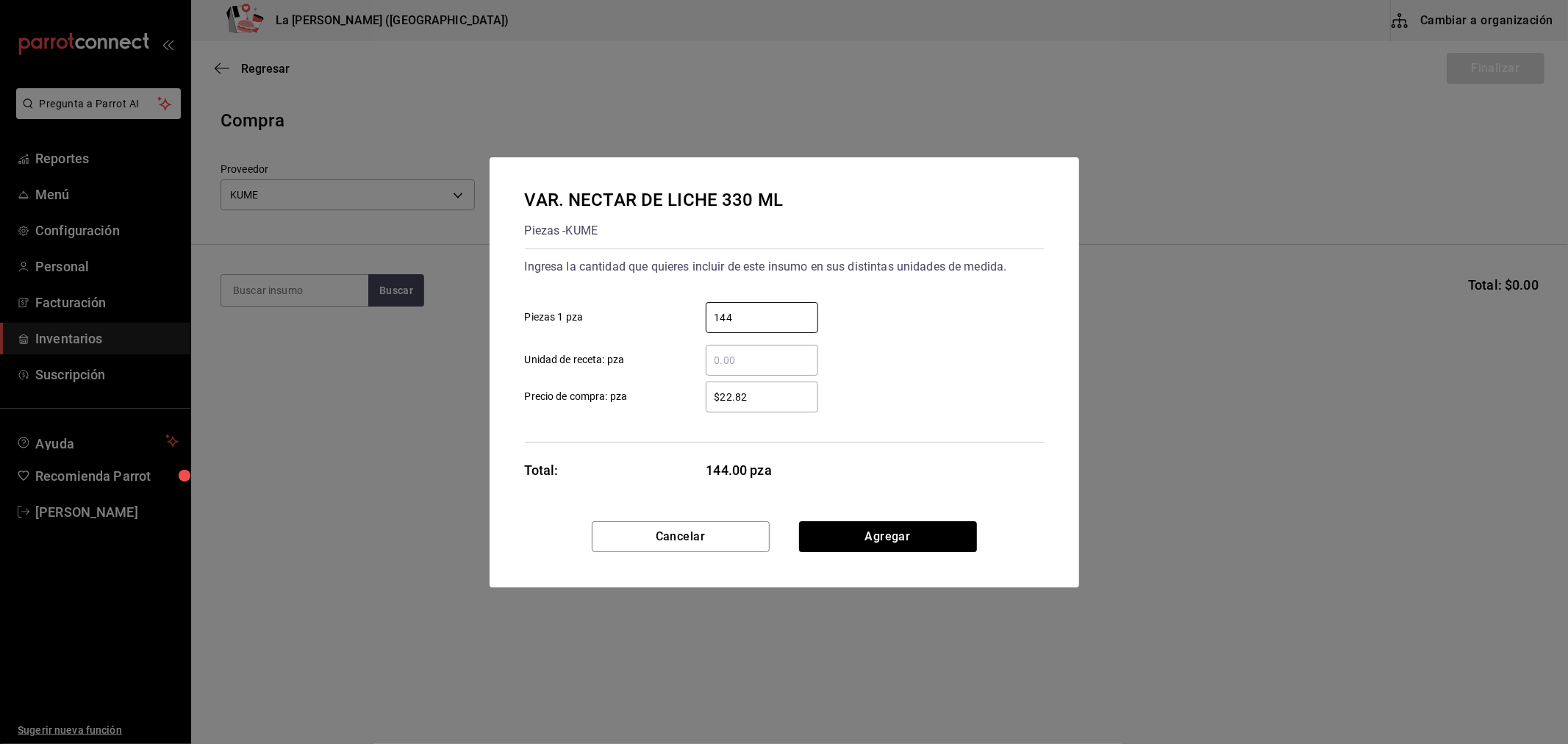
type input "144"
type input "$30.75"
click button "Agregar" at bounding box center [887, 536] width 178 height 31
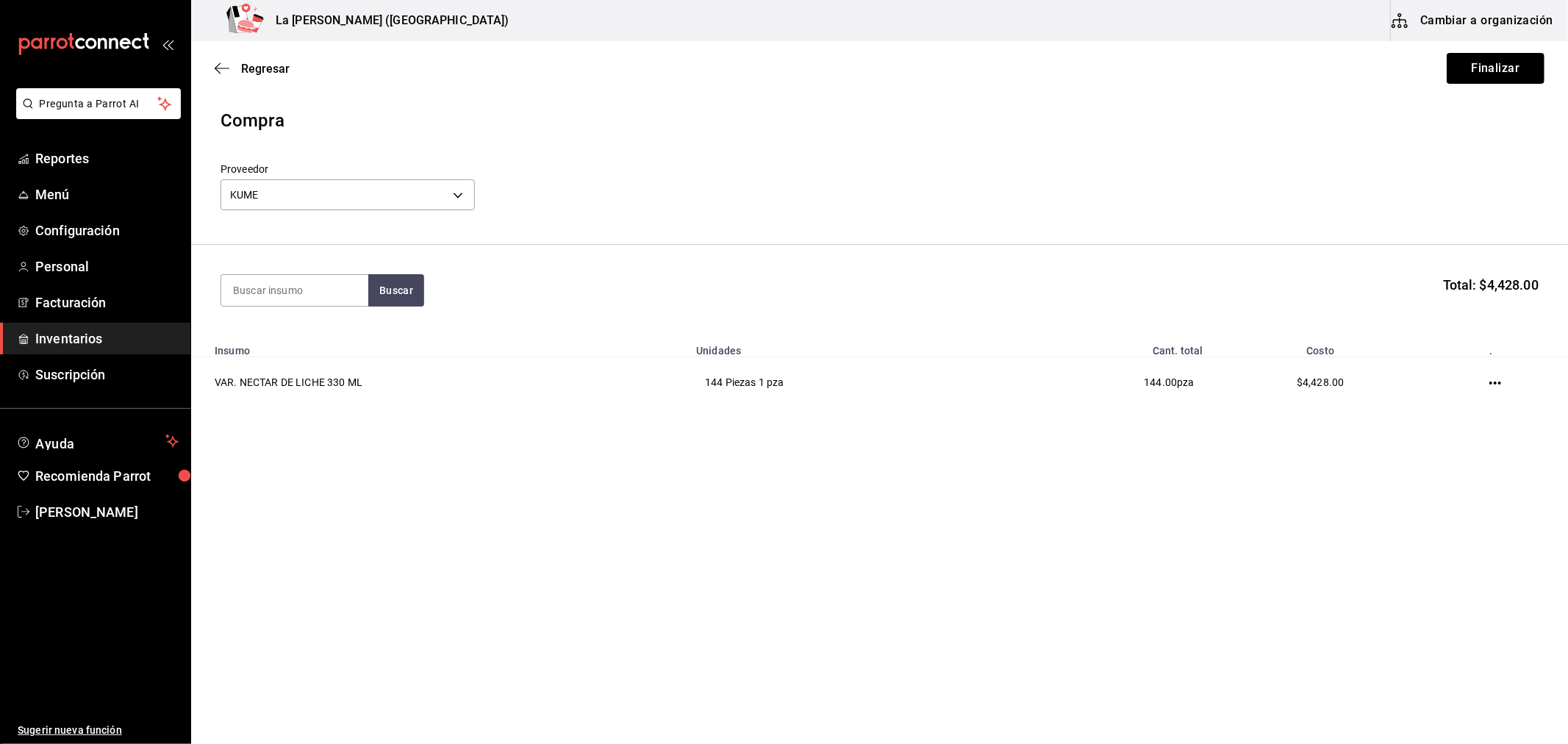
click at [1488, 72] on button "Finalizar" at bounding box center [1495, 68] width 98 height 31
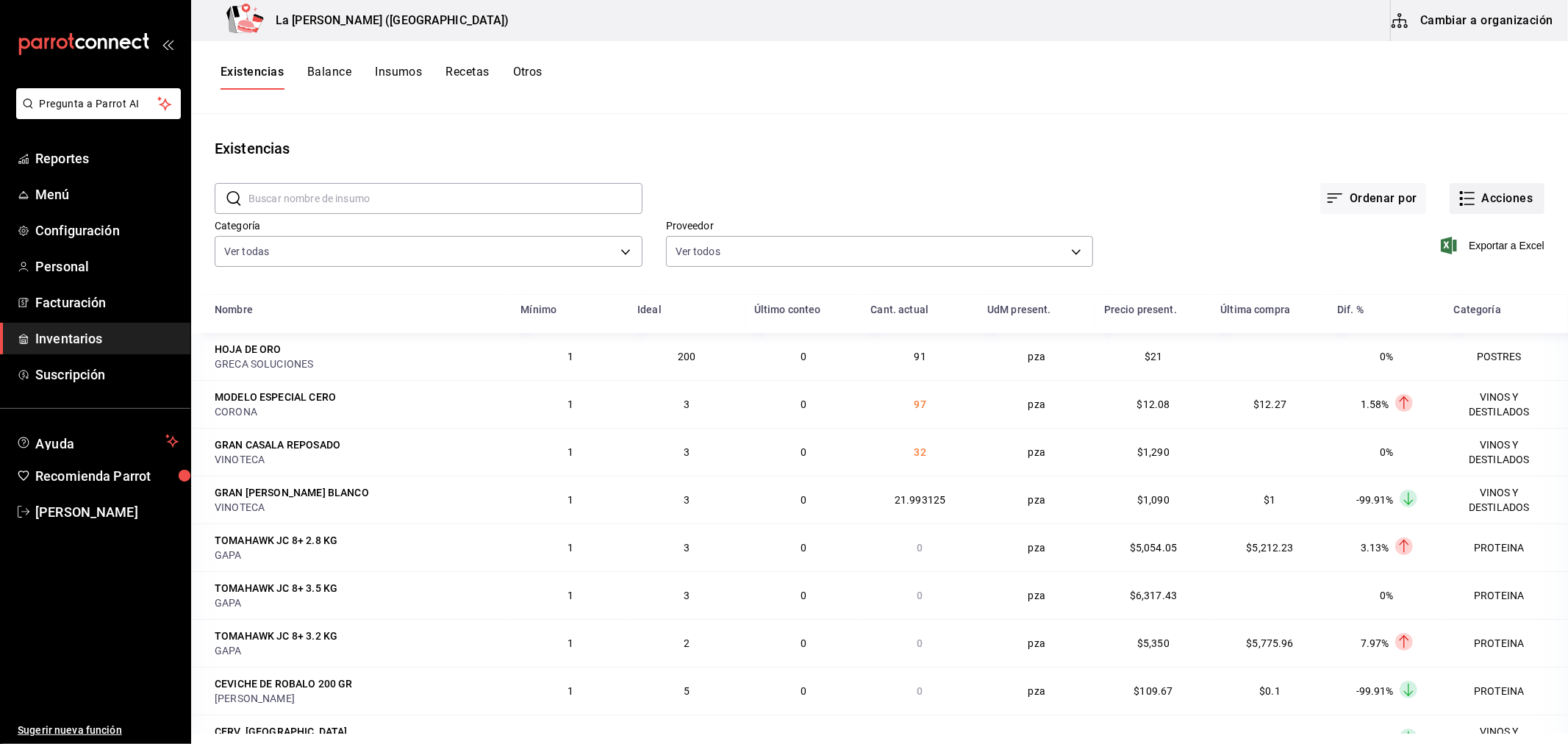
click at [1476, 208] on button "Acciones" at bounding box center [1497, 198] width 95 height 31
click at [1453, 287] on li "Compra" at bounding box center [1482, 278] width 147 height 39
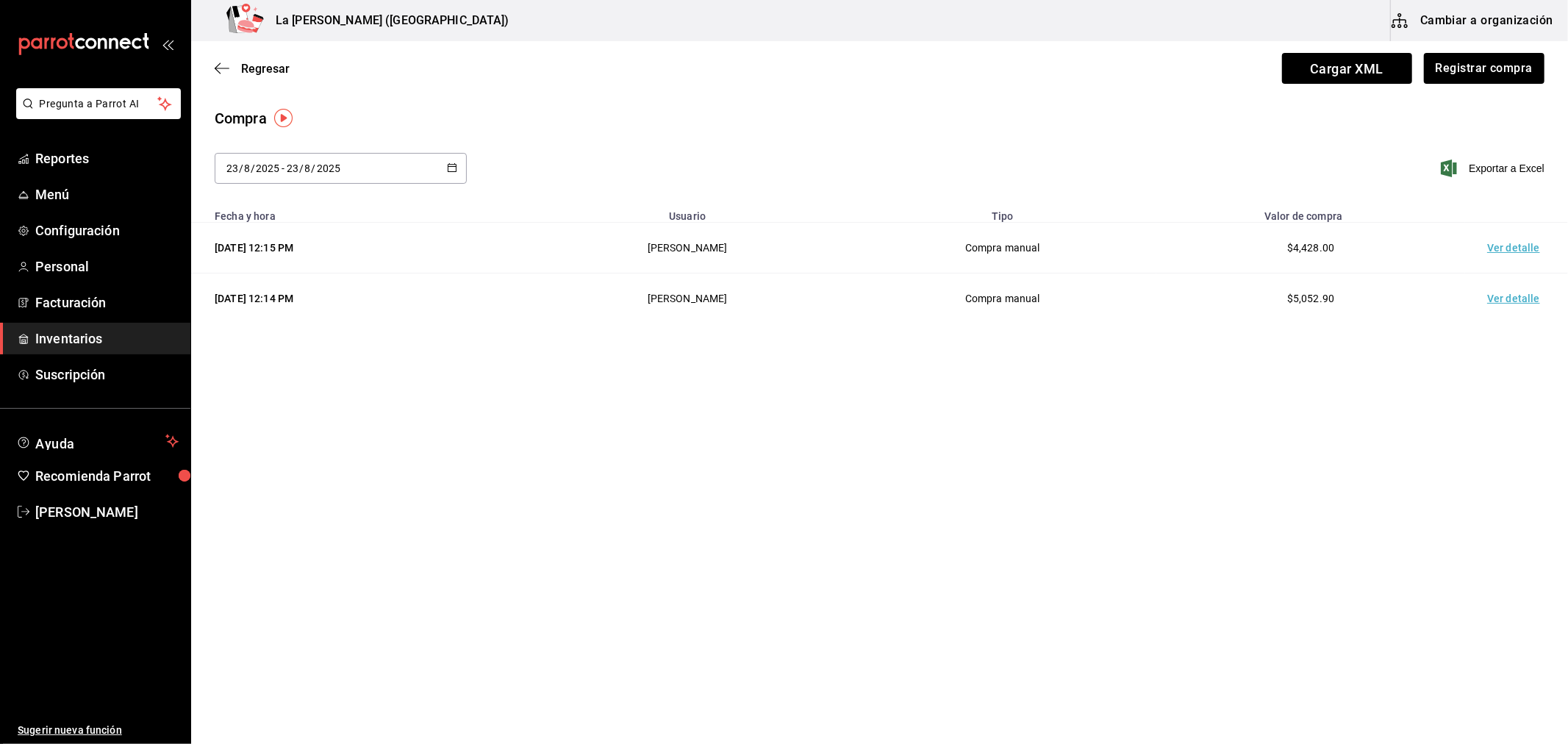
click at [1493, 244] on td "Ver detalle" at bounding box center [1516, 248] width 103 height 50
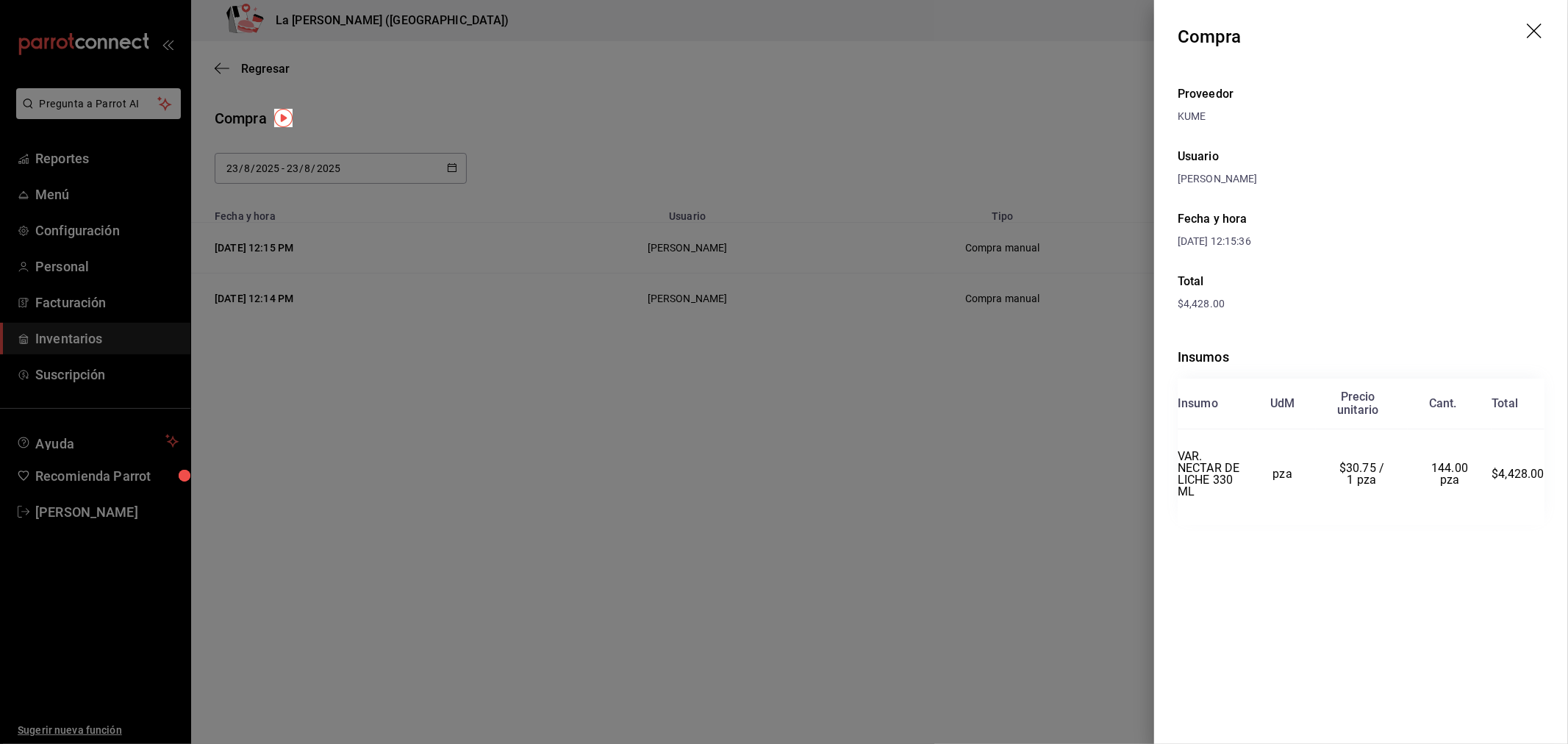
click at [1042, 421] on div at bounding box center [784, 372] width 1568 height 744
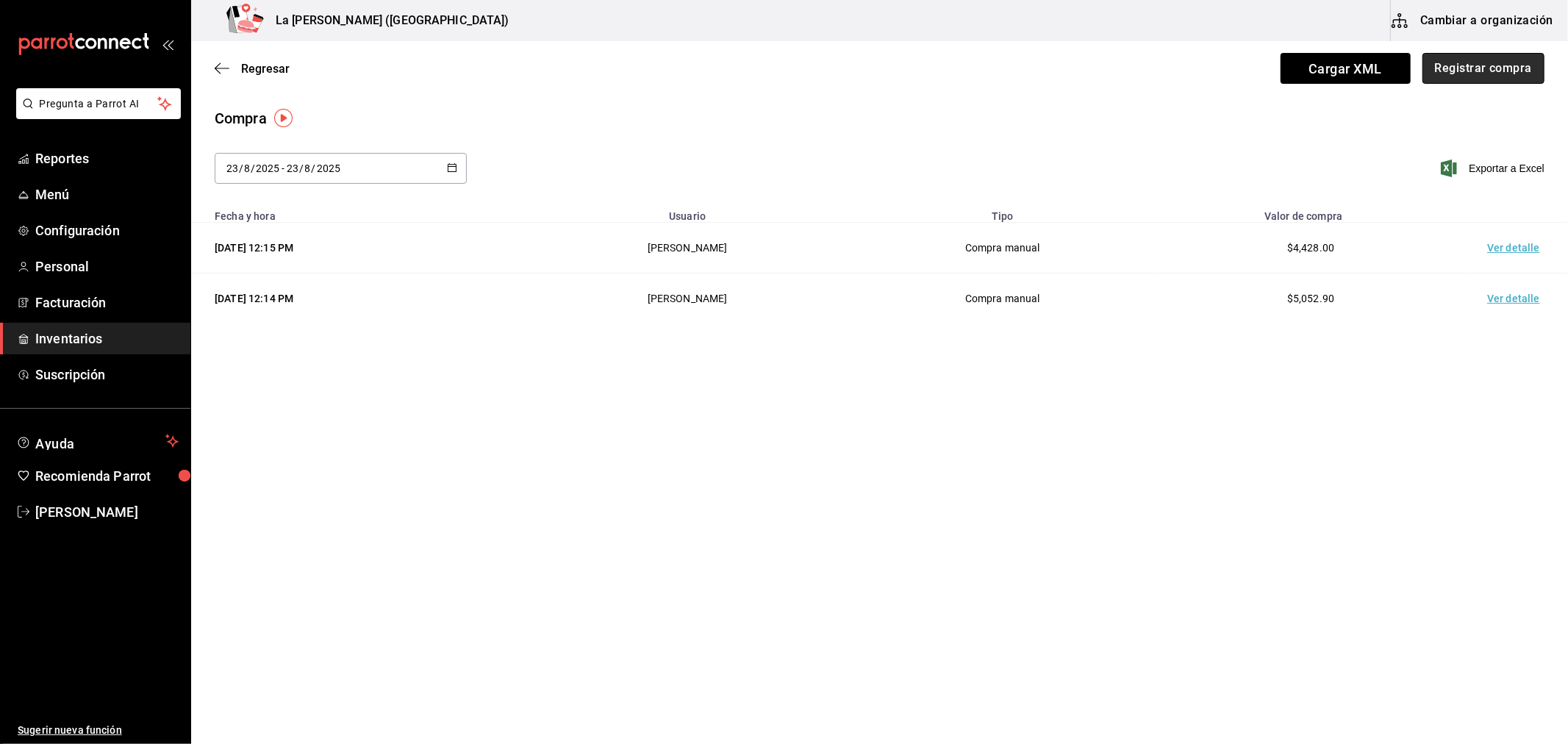
click at [1505, 81] on button "Registrar compra" at bounding box center [1483, 68] width 122 height 31
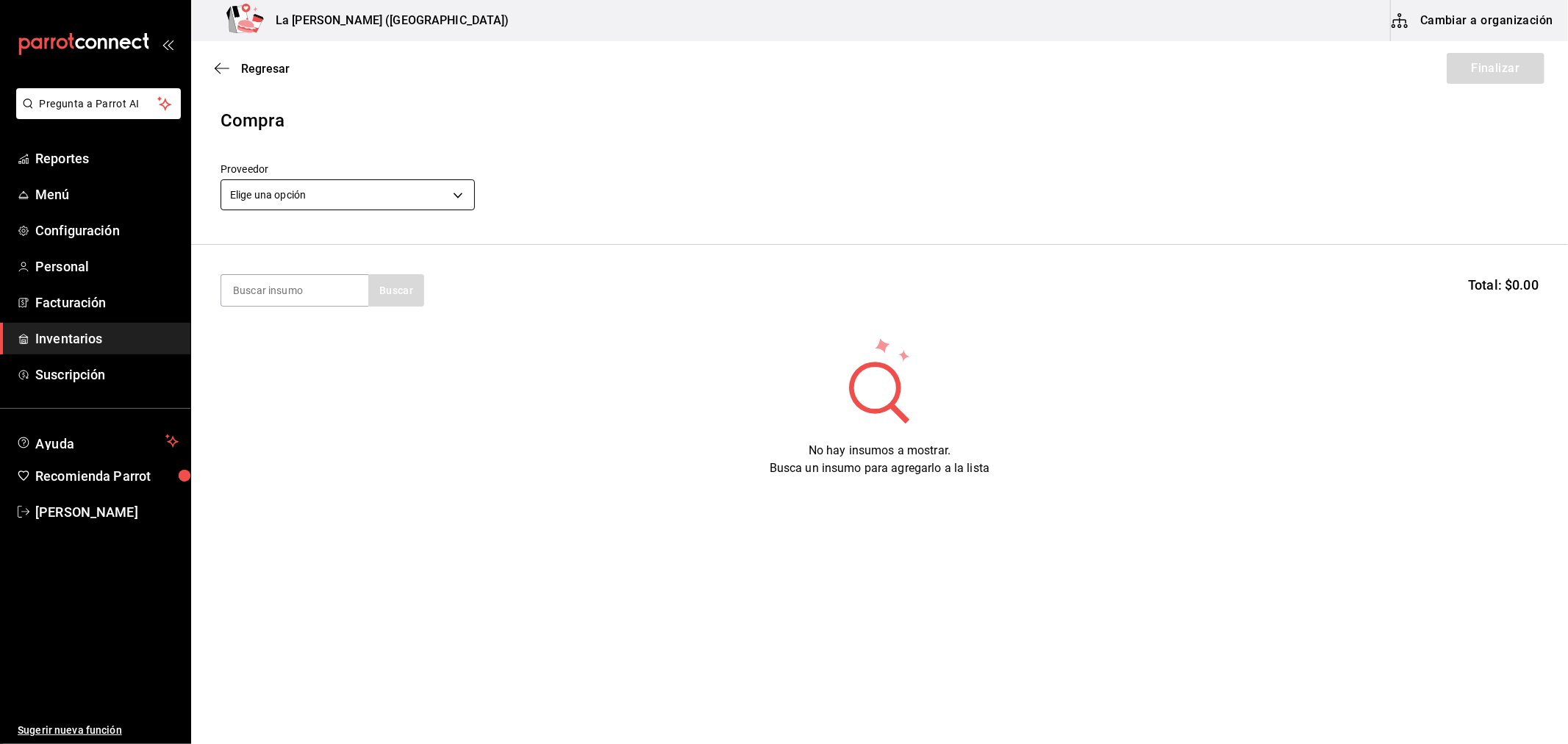
click at [334, 184] on body "Pregunta a Parrot AI Reportes Menú Configuración Personal Facturación Inventari…" at bounding box center [784, 331] width 1568 height 661
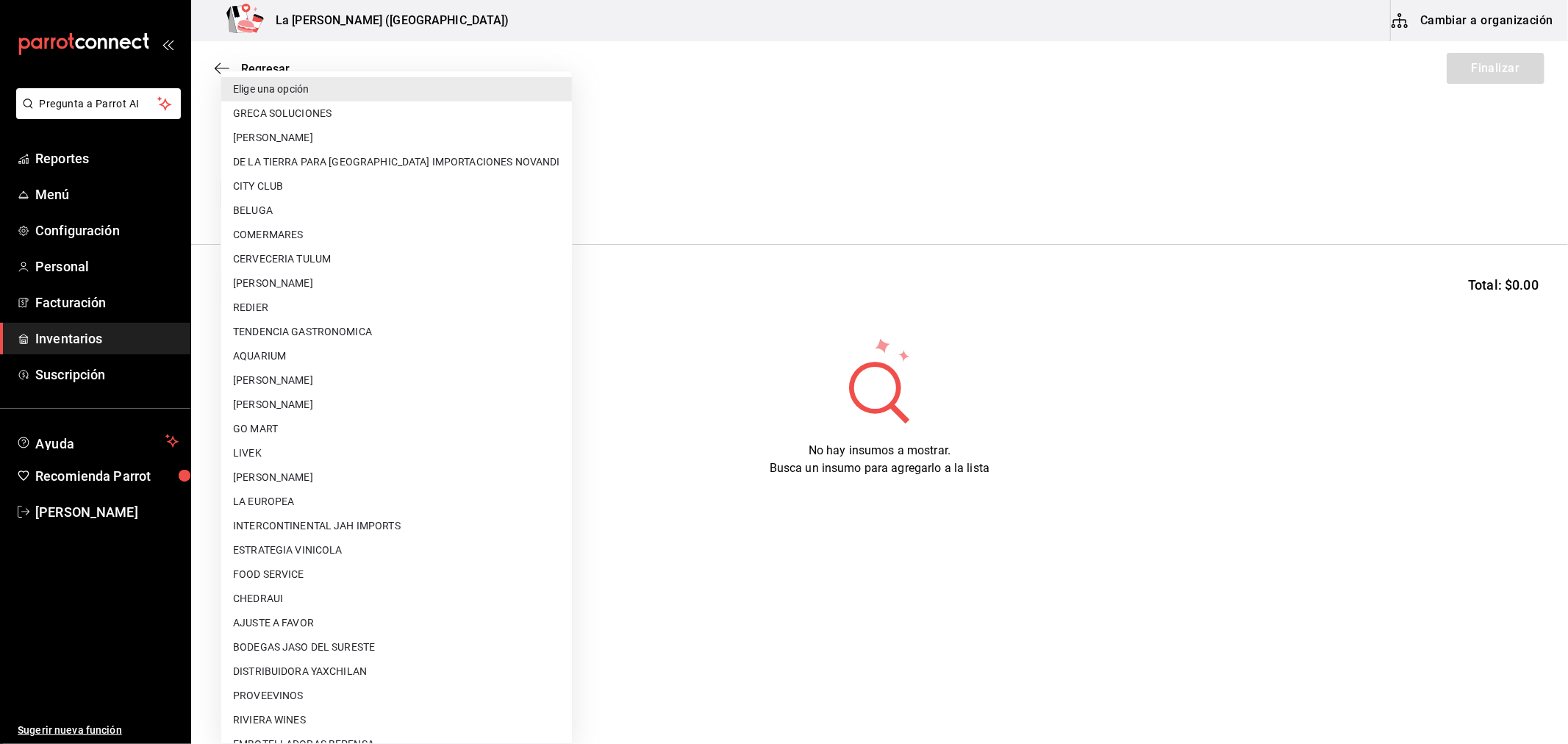
scroll to position [939, 0]
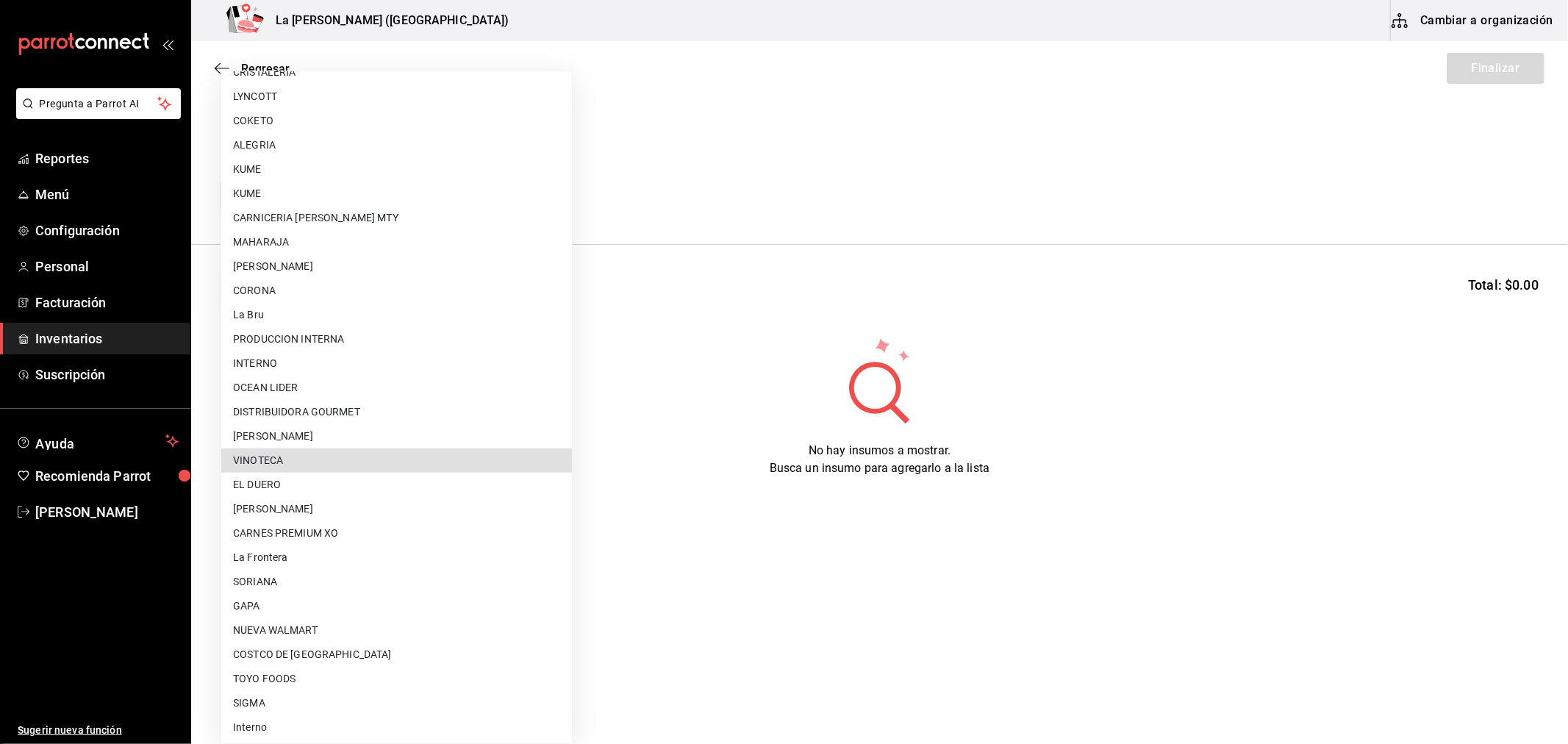
type input "279ca8b8-df49-4780-925d-2d047f51830f"
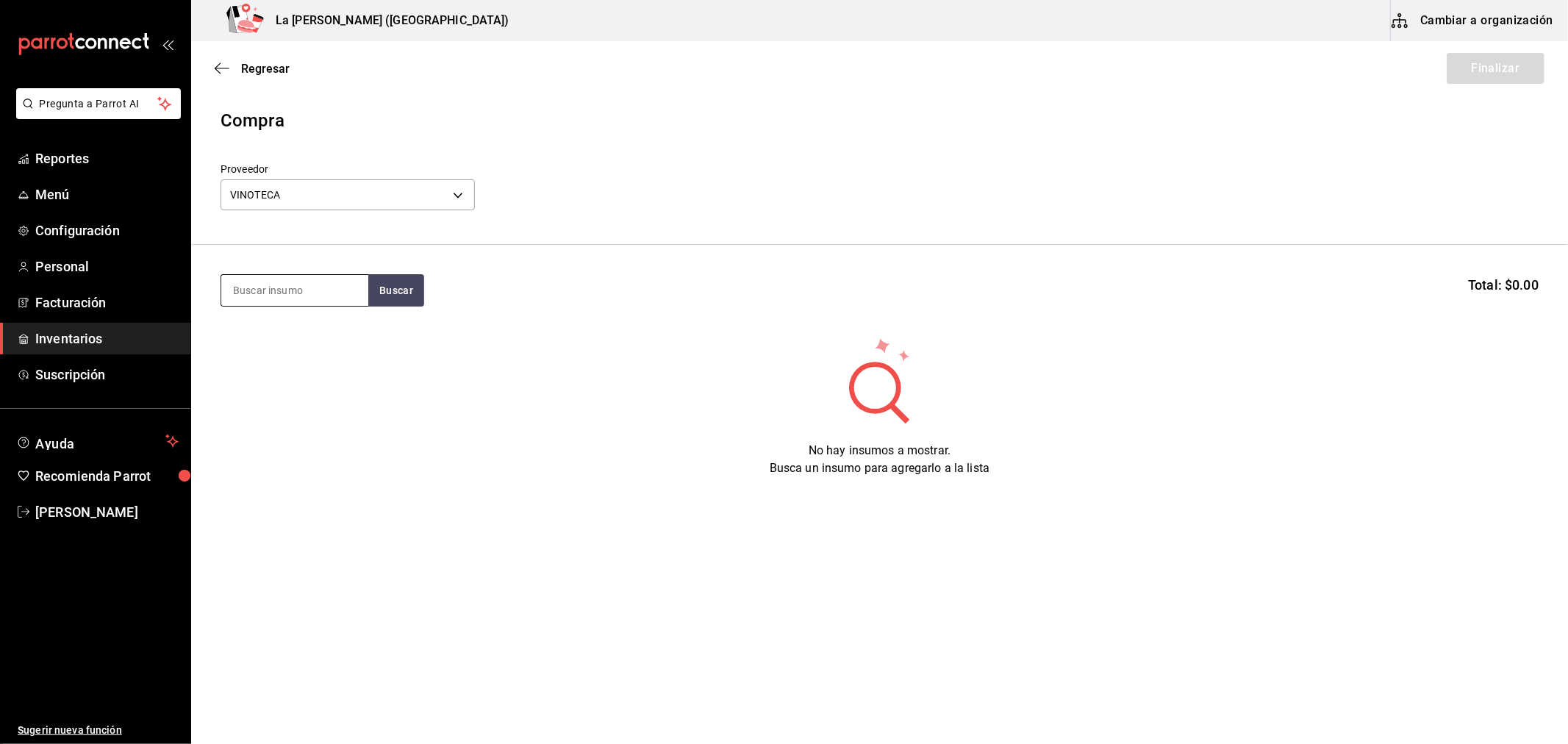
click at [287, 281] on input at bounding box center [295, 290] width 147 height 31
type input "PIEDRA"
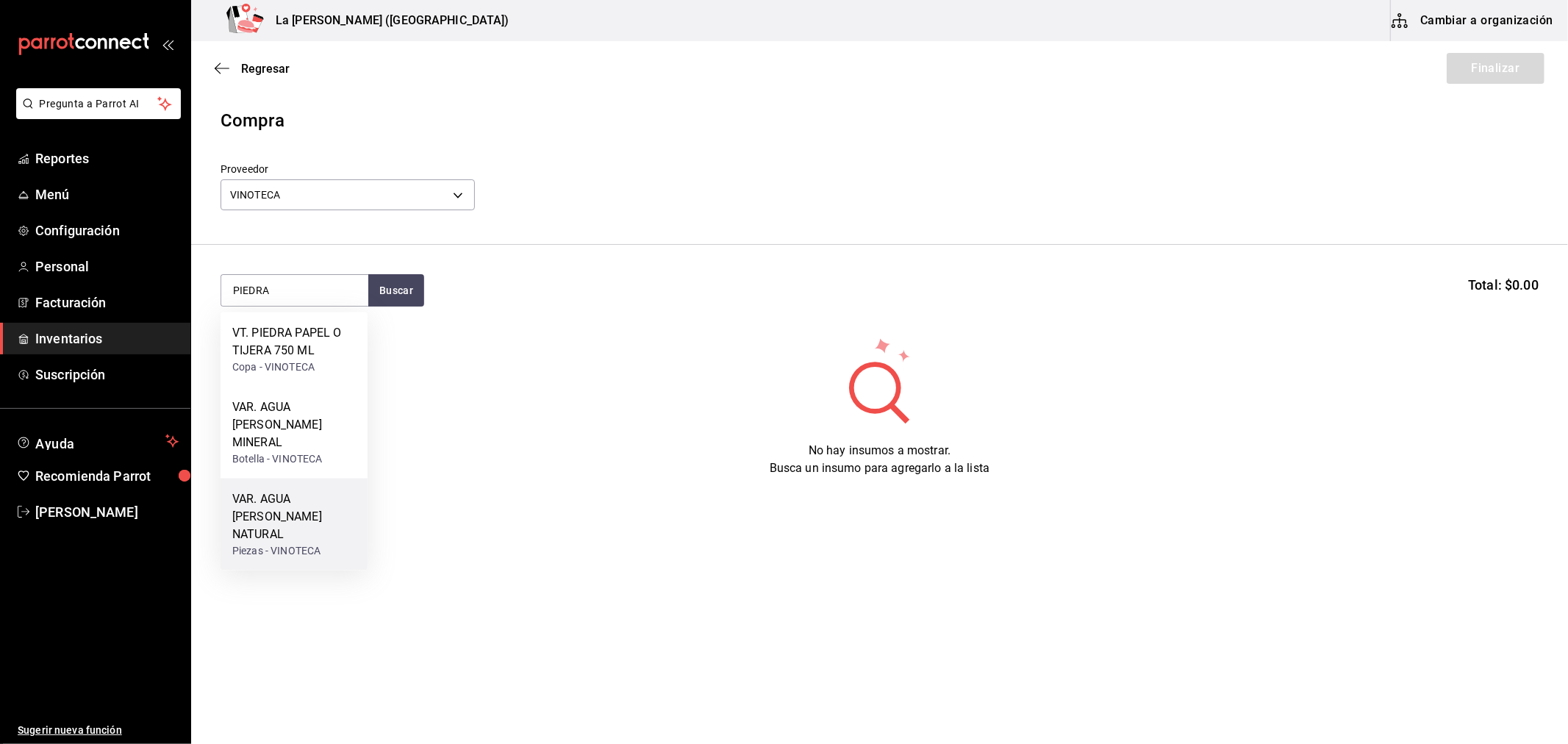
click at [343, 494] on div "VAR. AGUA [PERSON_NAME] NATURAL" at bounding box center [293, 517] width 124 height 53
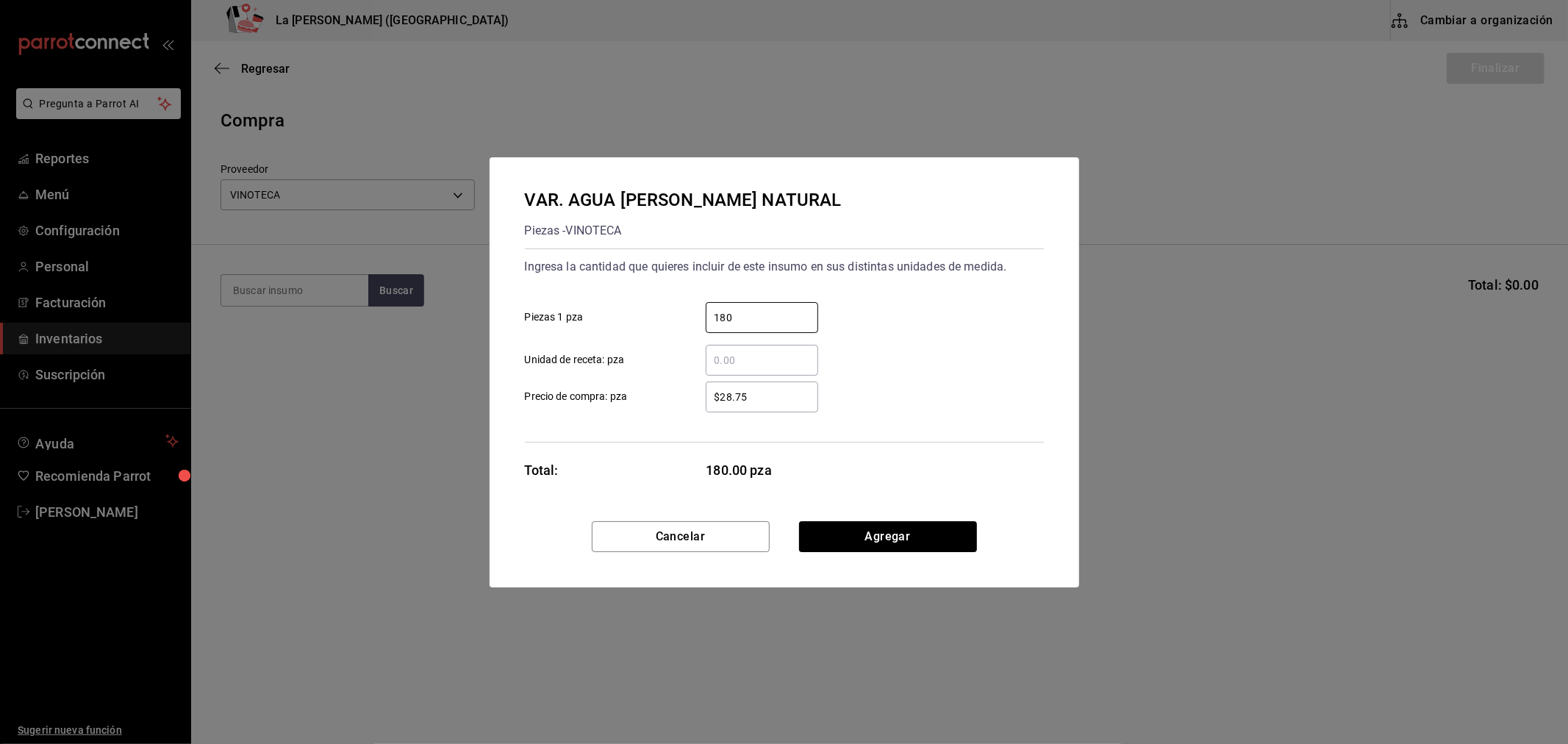
type input "180"
type input "$28.75"
click button "Agregar" at bounding box center [887, 536] width 178 height 31
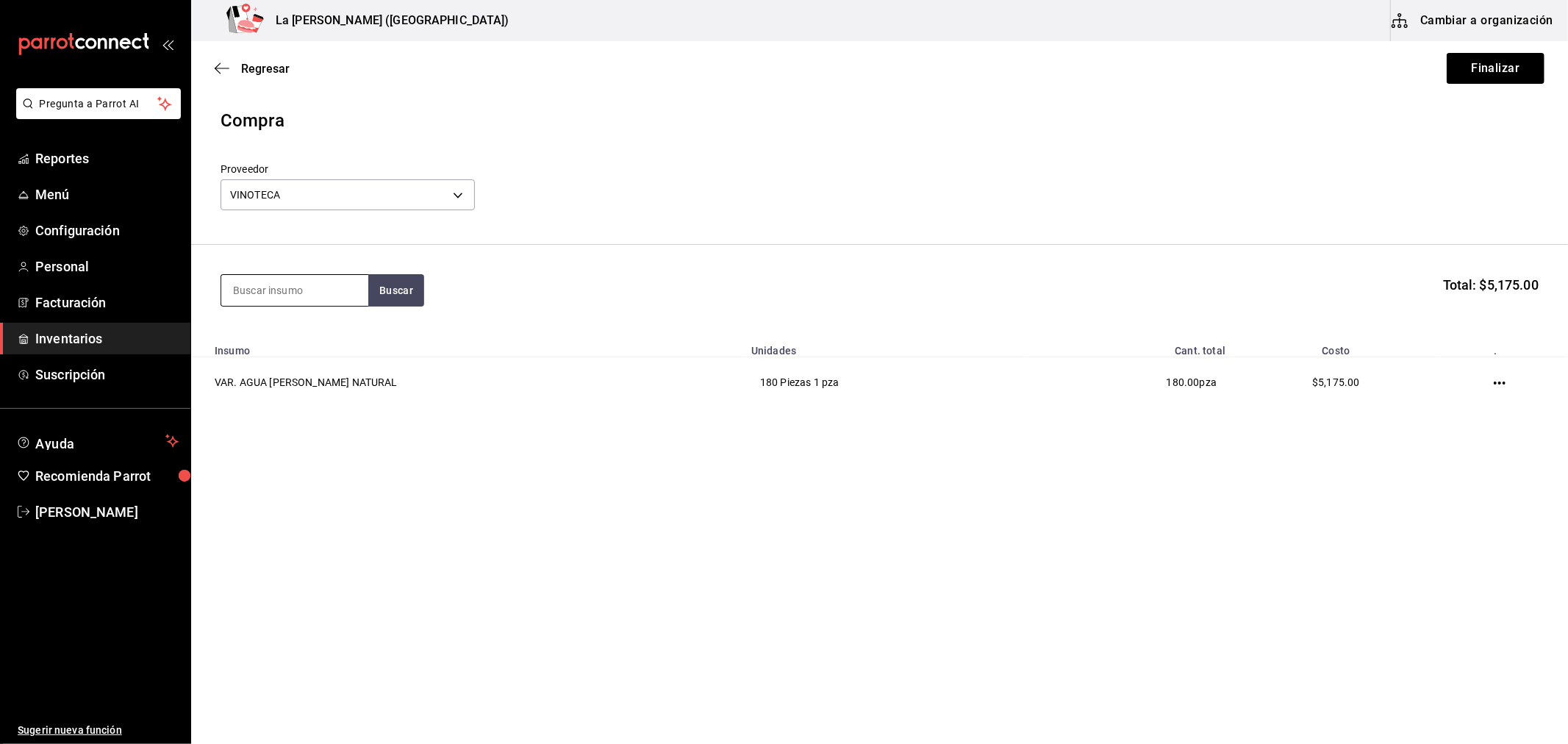
click at [304, 290] on input at bounding box center [295, 290] width 147 height 31
type input "PIEDRA"
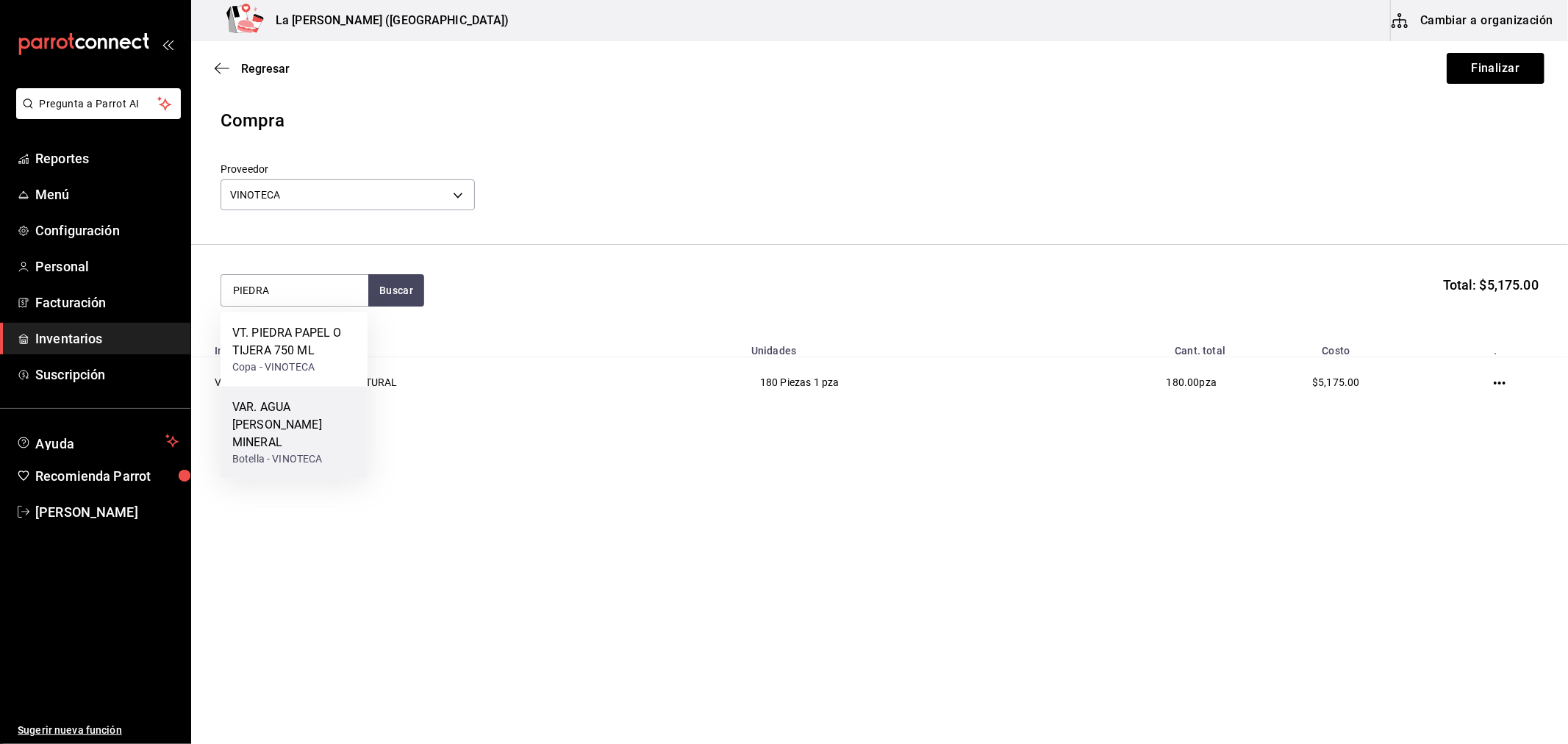
click at [355, 427] on div "VAR. AGUA [PERSON_NAME] MINERAL" at bounding box center [293, 425] width 124 height 53
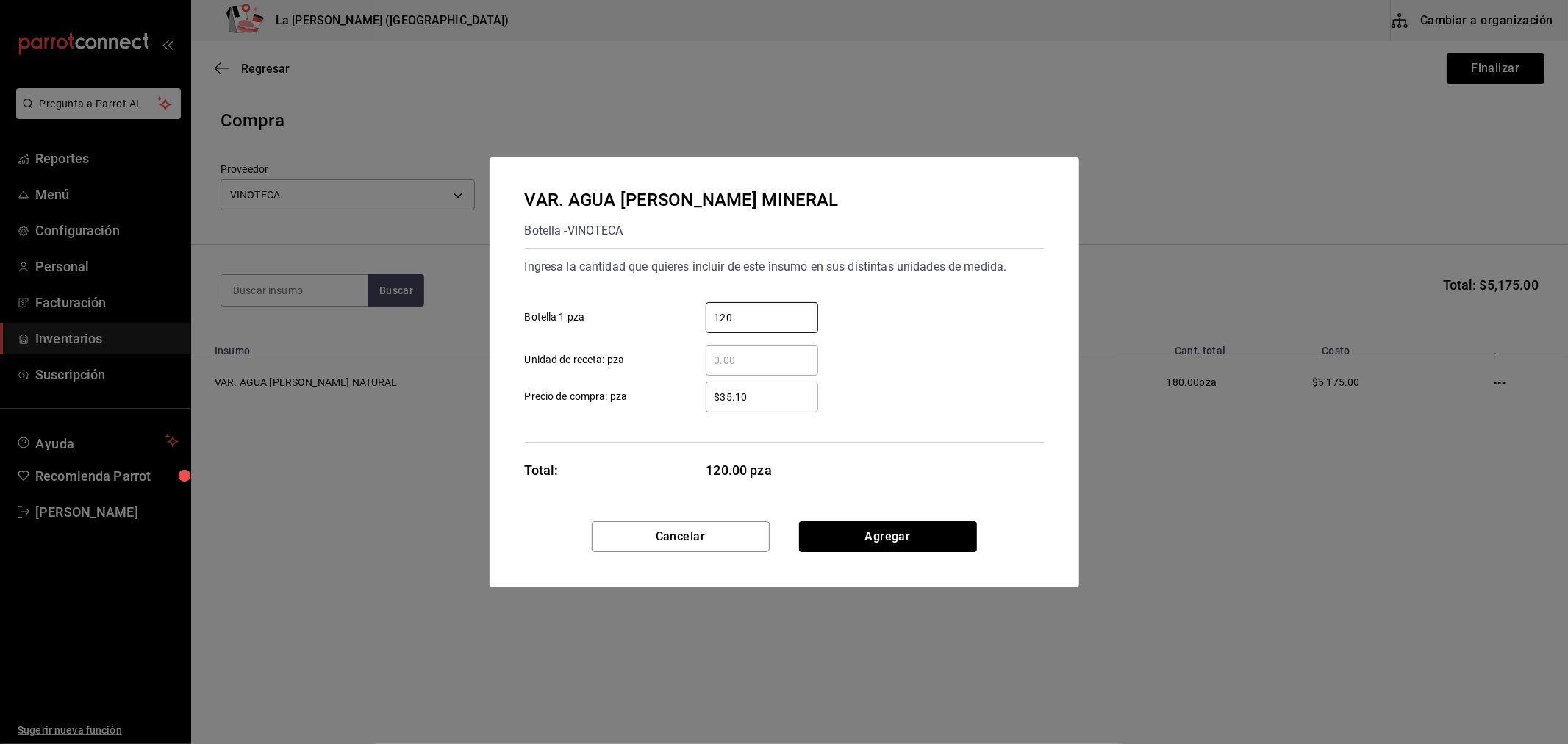
type input "120"
type input "$35.10"
click button "Agregar" at bounding box center [887, 536] width 178 height 31
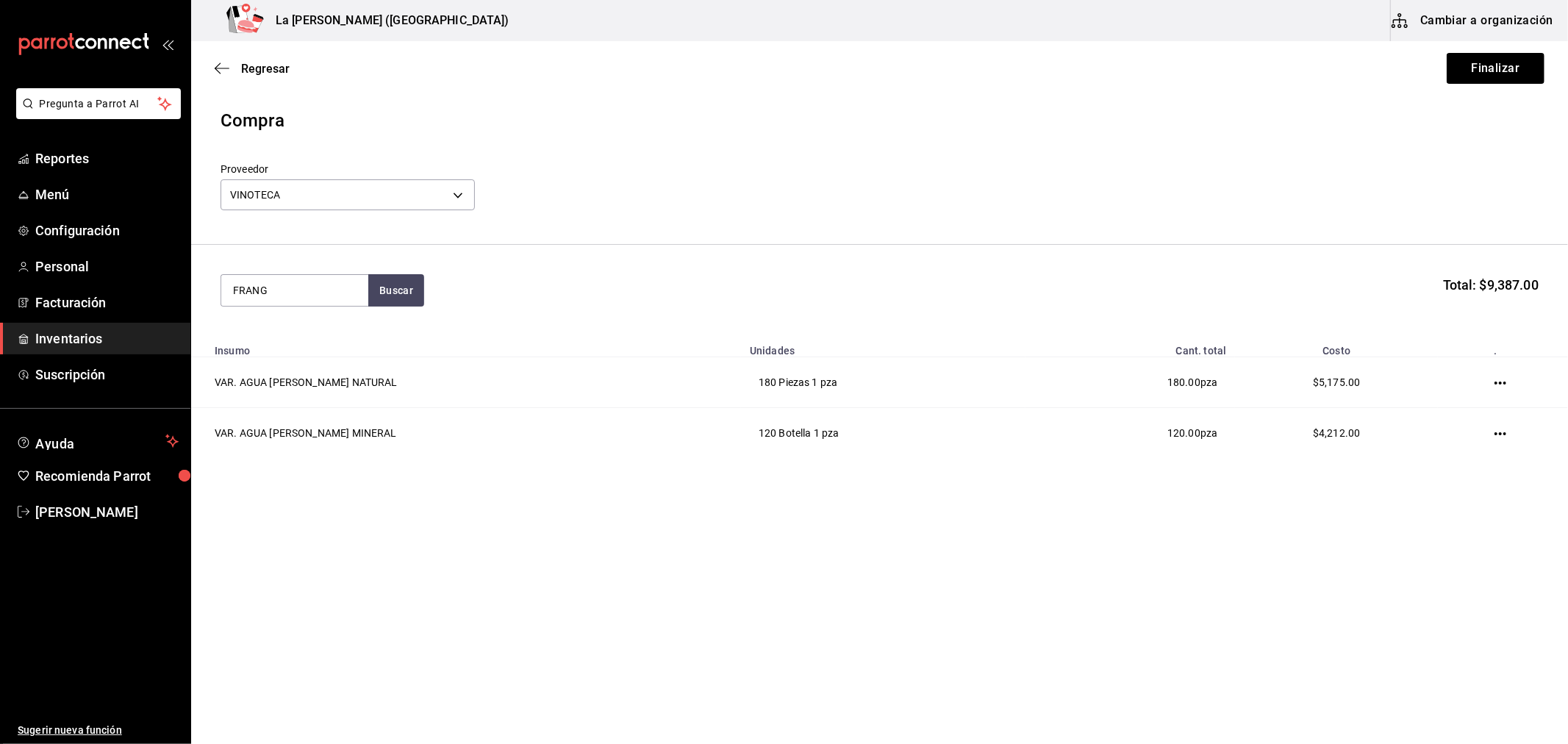
type input "FRANG"
click at [351, 355] on div "LIC. FRANGELICO 700 MLla" at bounding box center [293, 342] width 124 height 35
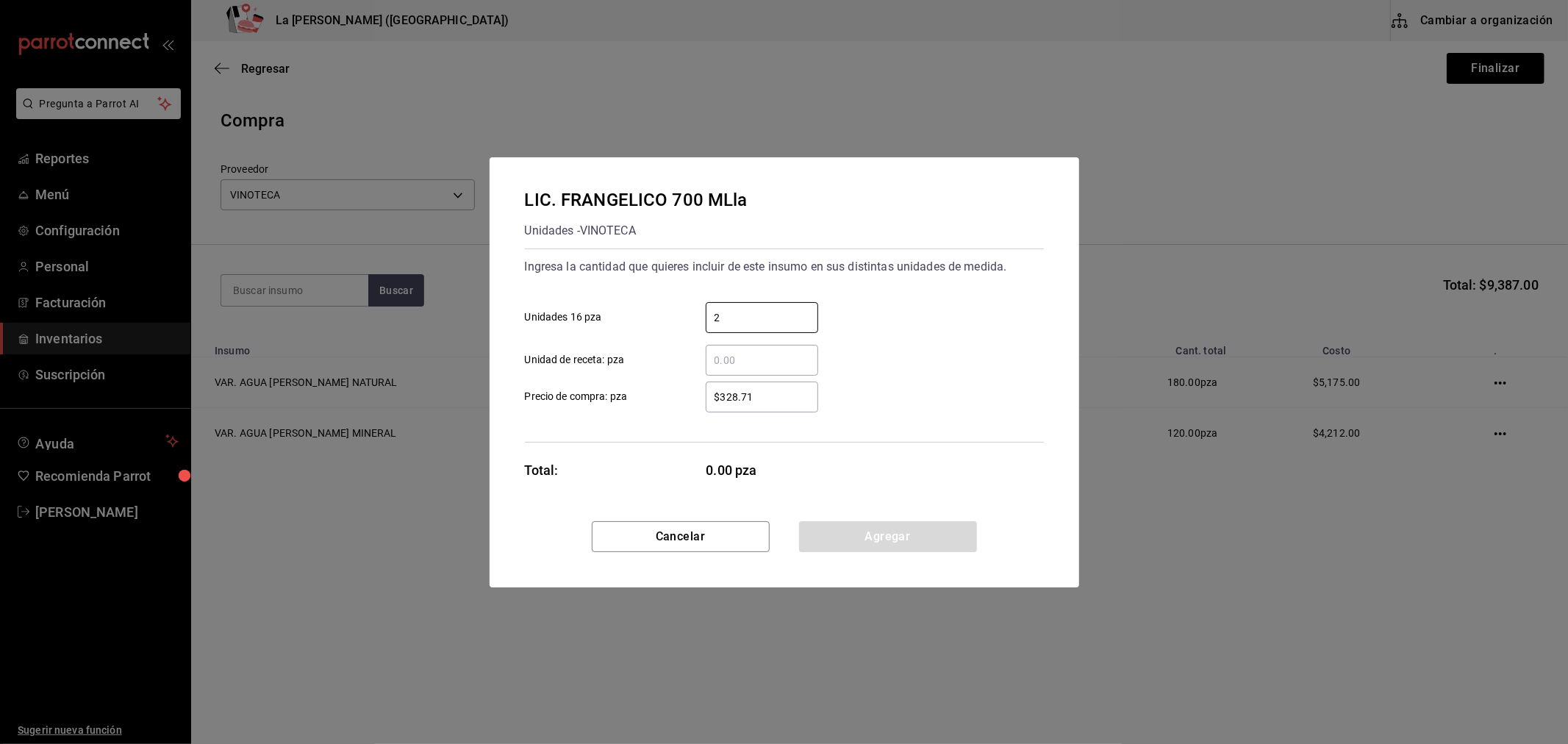
type input "2"
type input "$342.84"
click button "Agregar" at bounding box center [887, 536] width 178 height 31
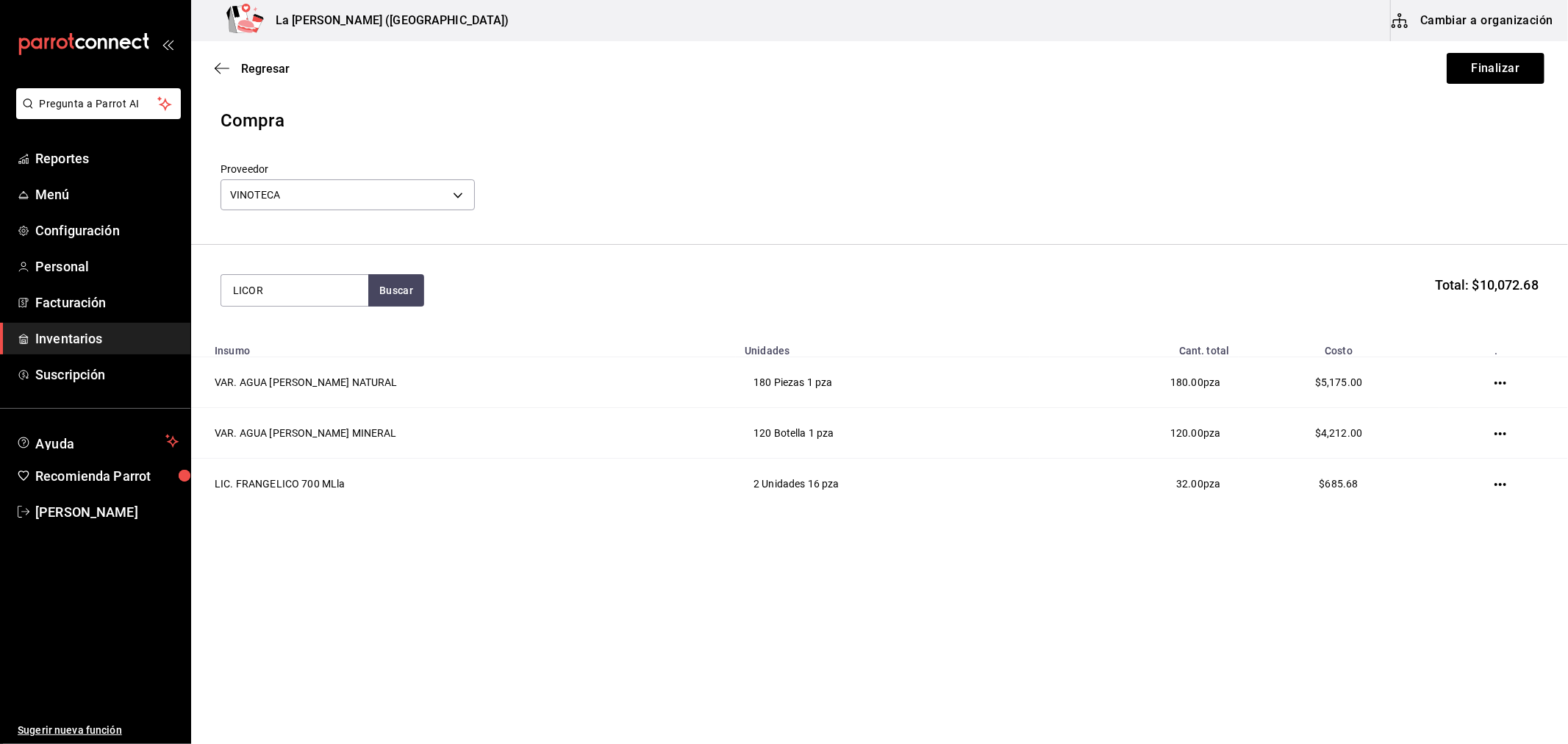
type input "LICOR"
click at [347, 355] on div "LIC. LICOR 43 750 ML Unidades - VINOTECA" at bounding box center [294, 341] width 147 height 57
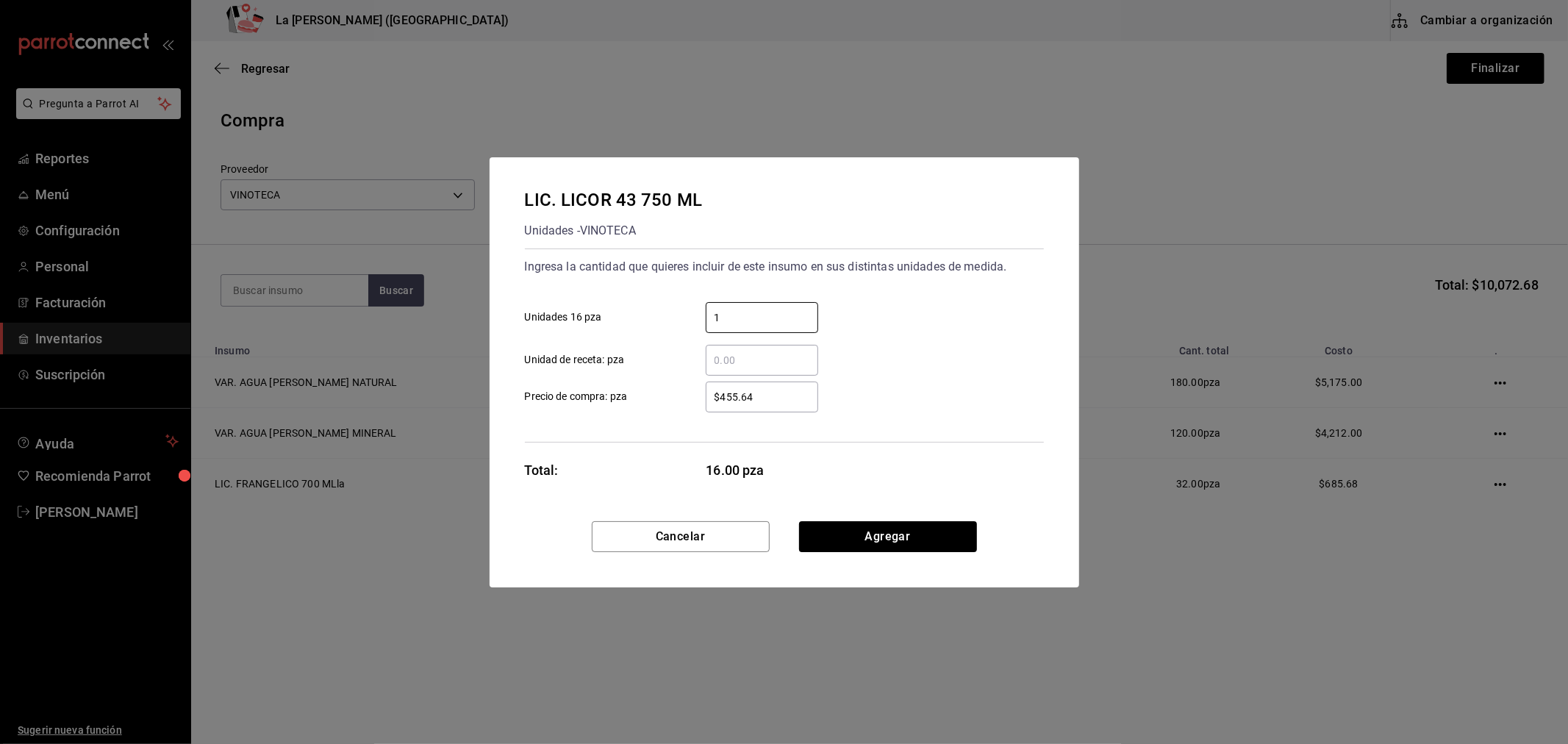
type input "1"
type input "$352.59"
click button "Agregar" at bounding box center [887, 536] width 178 height 31
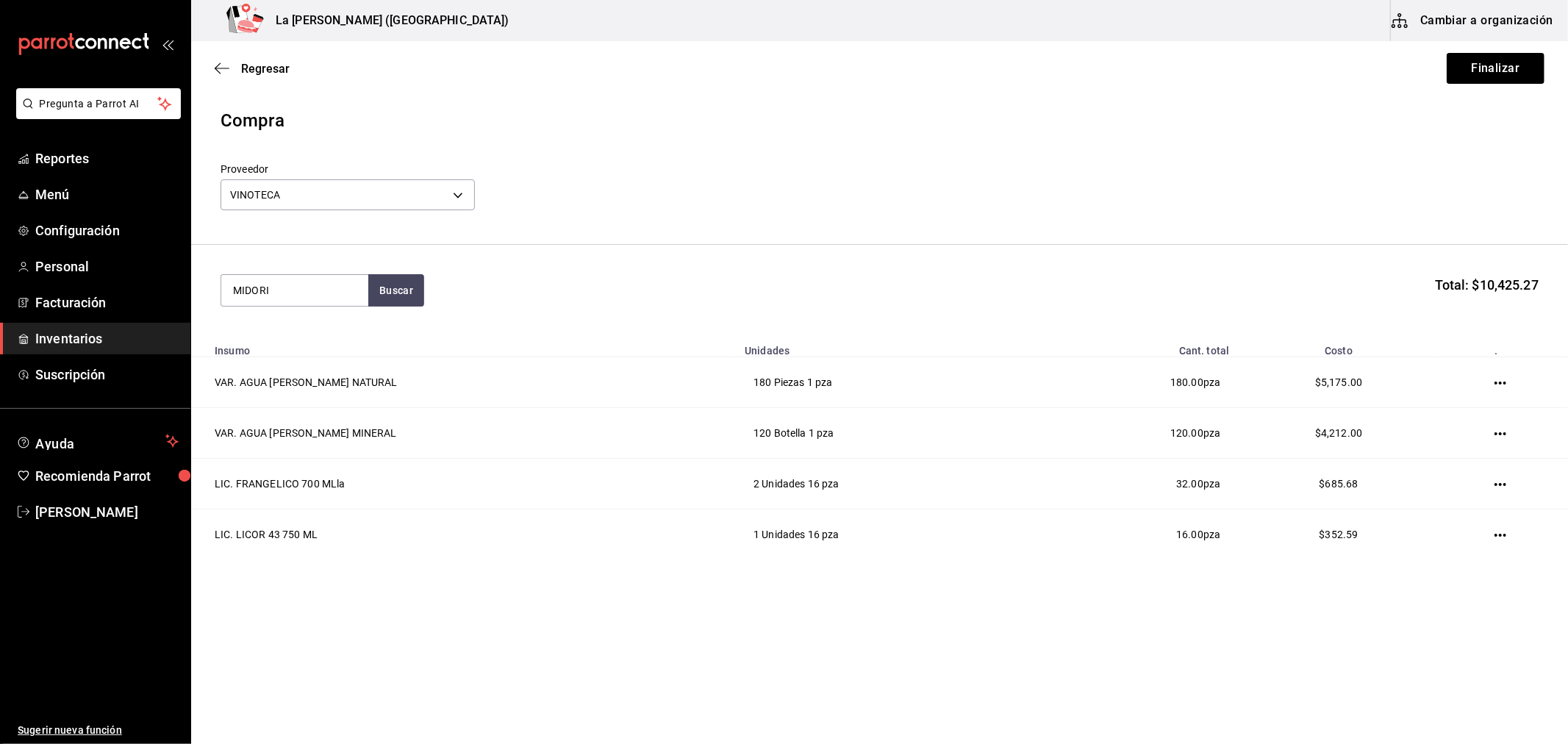
type input "MIDORI"
click at [313, 340] on div "LIC. MIDORI 750 ML" at bounding box center [285, 332] width 106 height 18
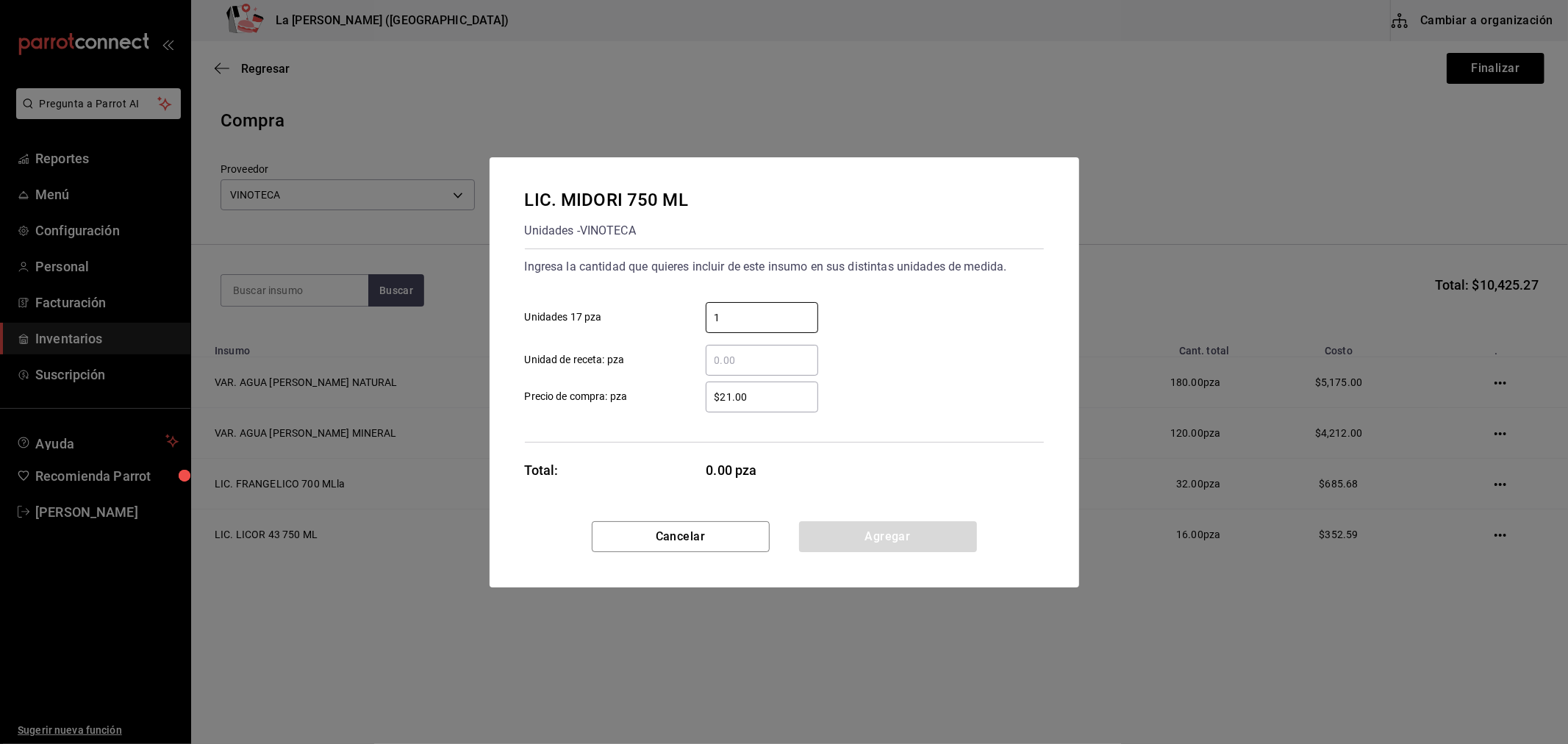
type input "1"
type input "$452.09"
click button "Agregar" at bounding box center [887, 536] width 178 height 31
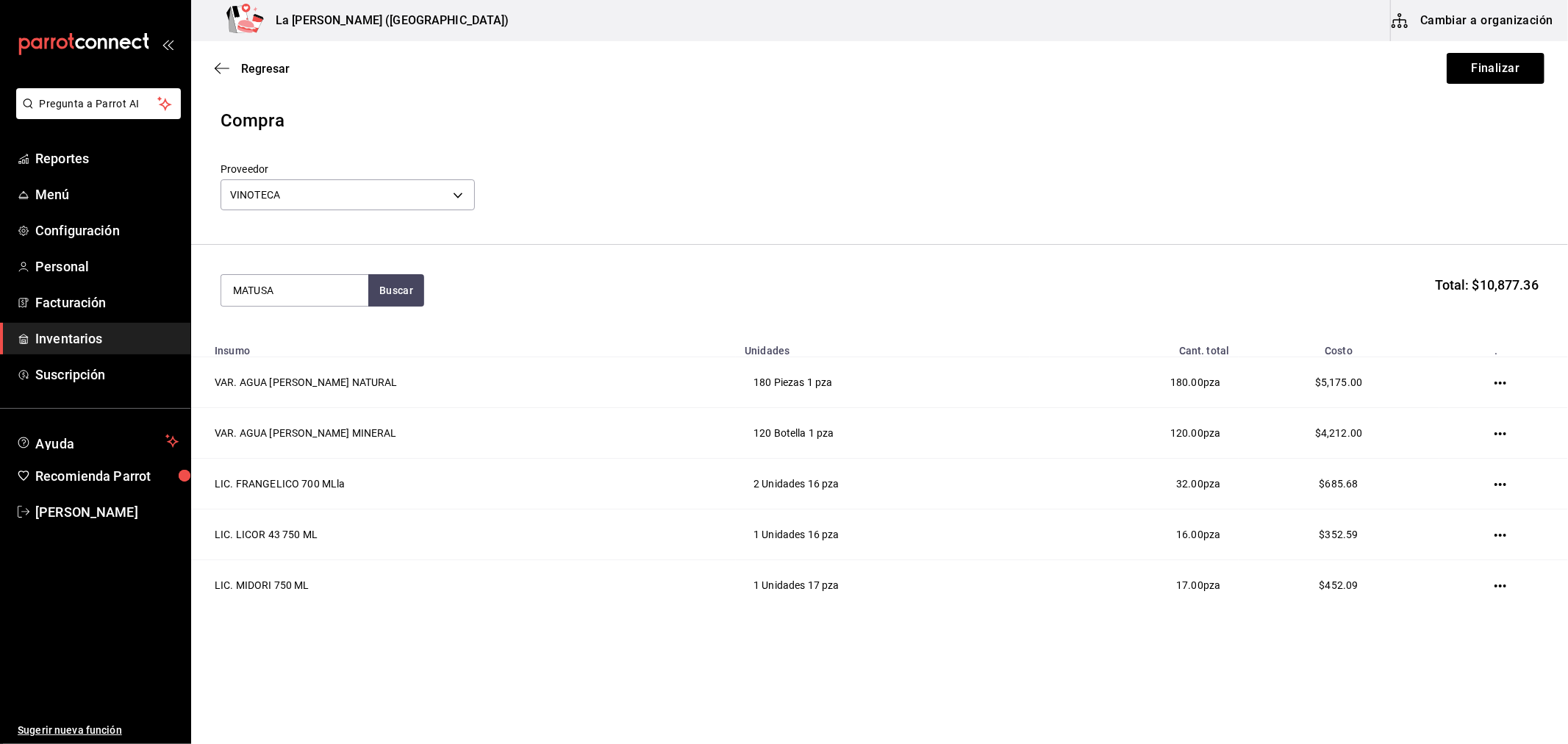
type input "MATUSA"
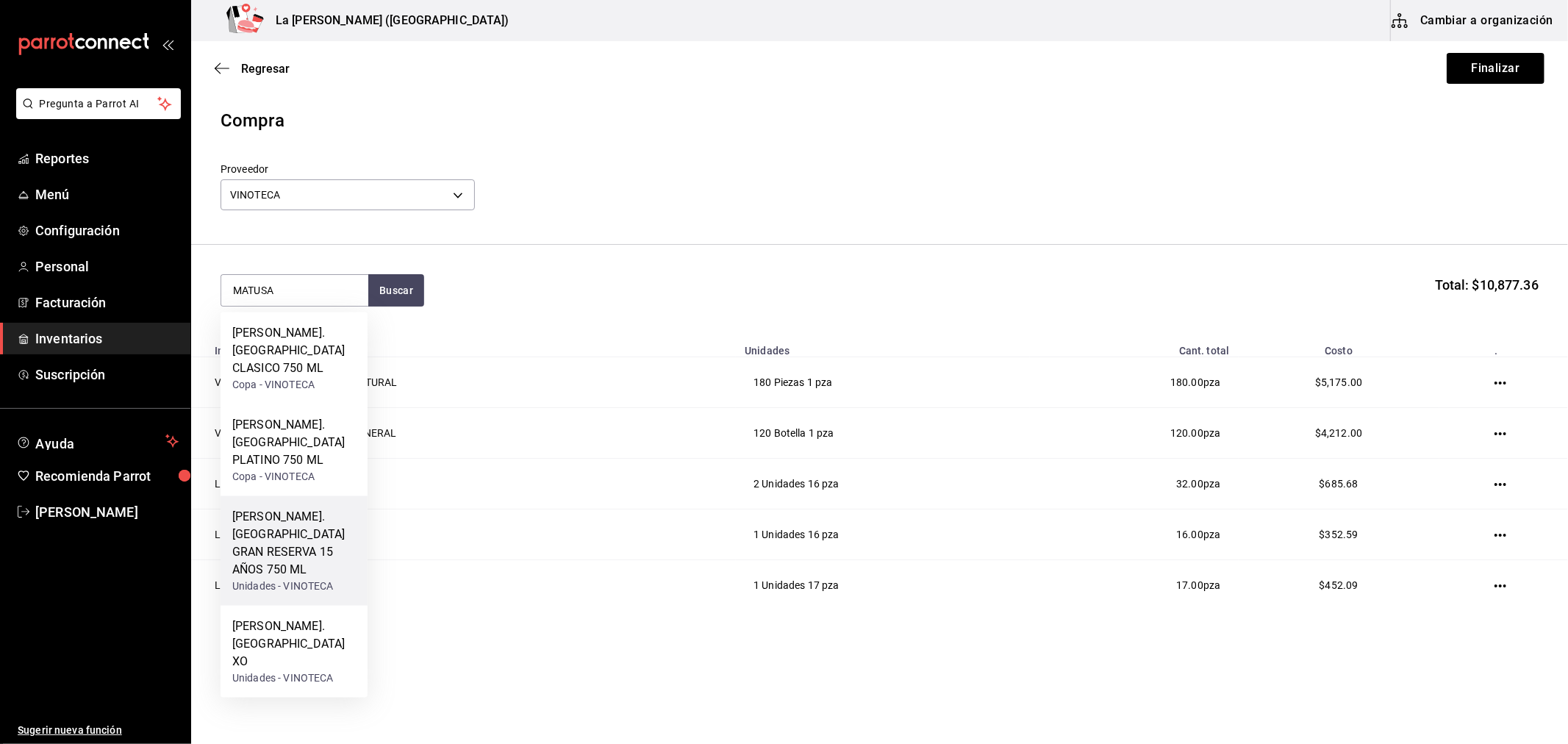
click at [331, 515] on div "[PERSON_NAME]. [GEOGRAPHIC_DATA] GRAN RESERVA 15 AÑOS 750 ML" at bounding box center [293, 544] width 124 height 71
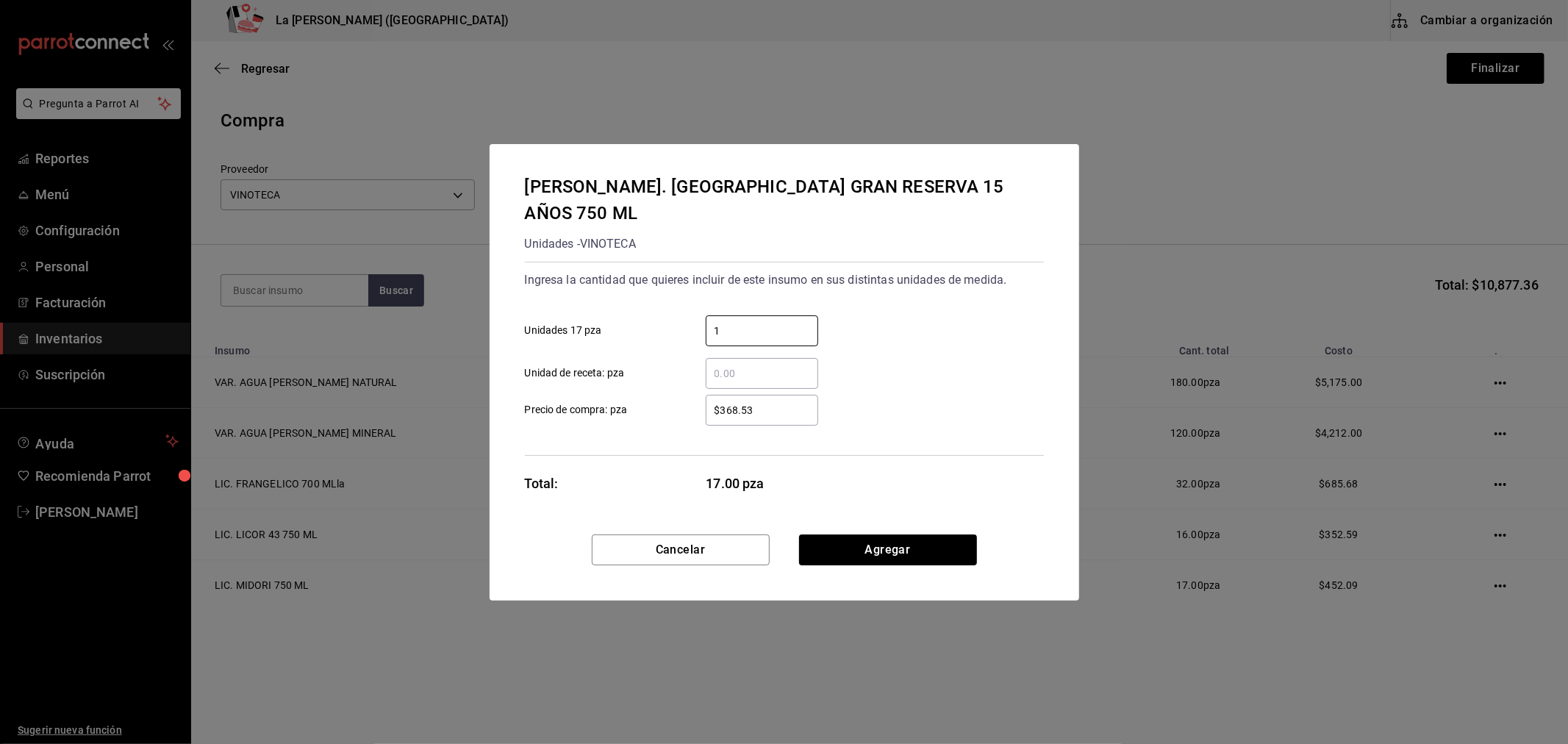
type input "1"
type input "$368.53"
click button "Agregar" at bounding box center [887, 549] width 178 height 31
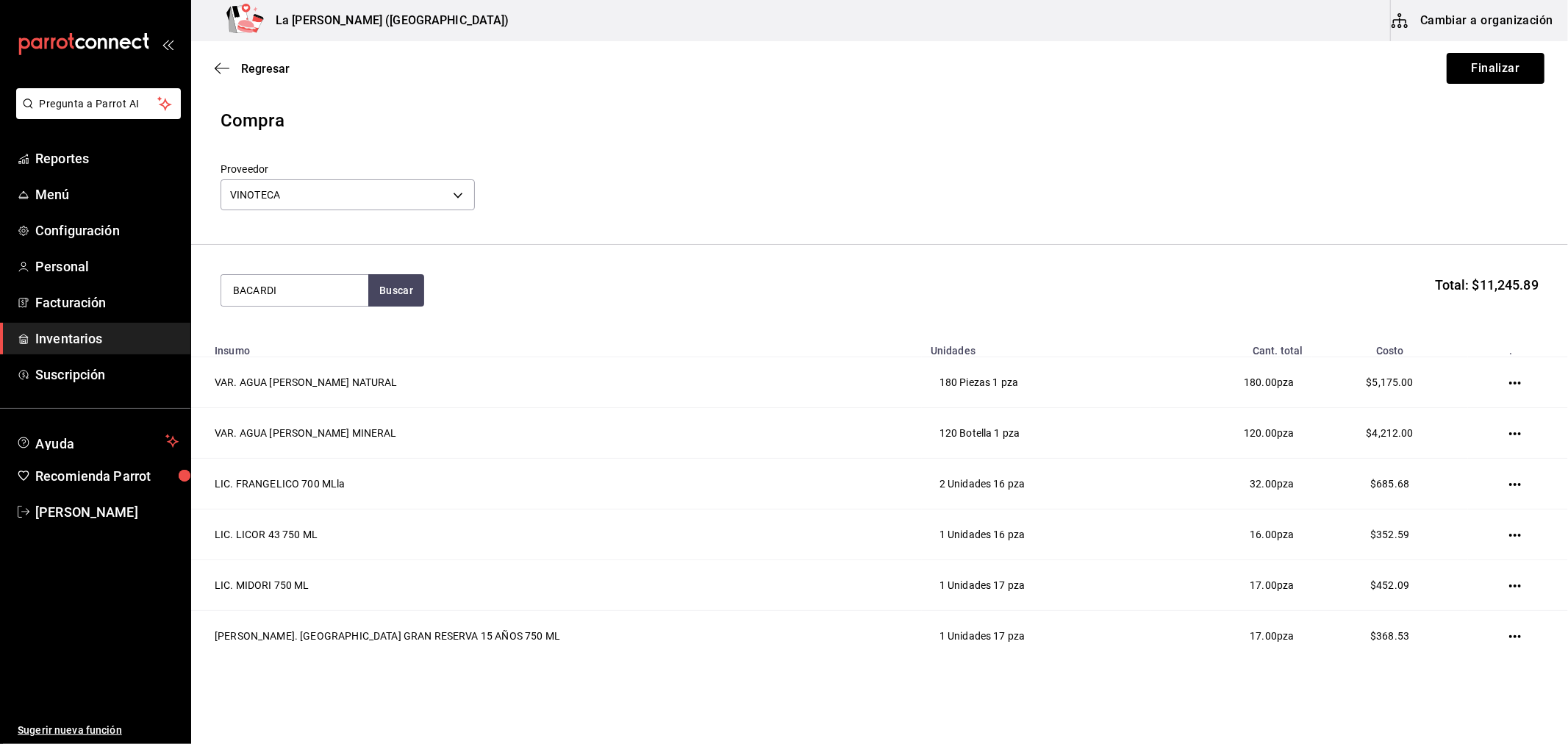
type input "BACARDI"
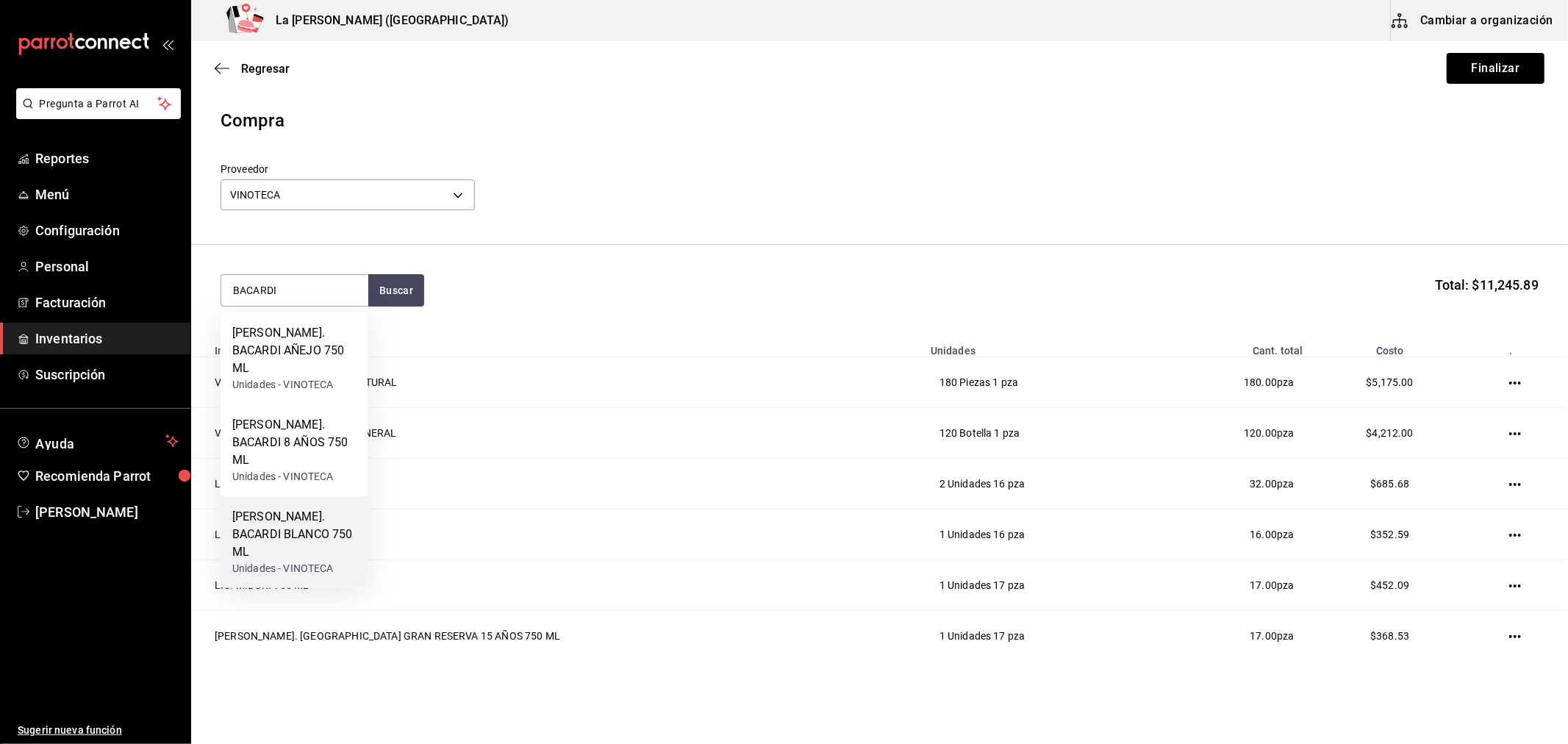
click at [300, 561] on div "Unidades - VINOTECA" at bounding box center [293, 568] width 124 height 16
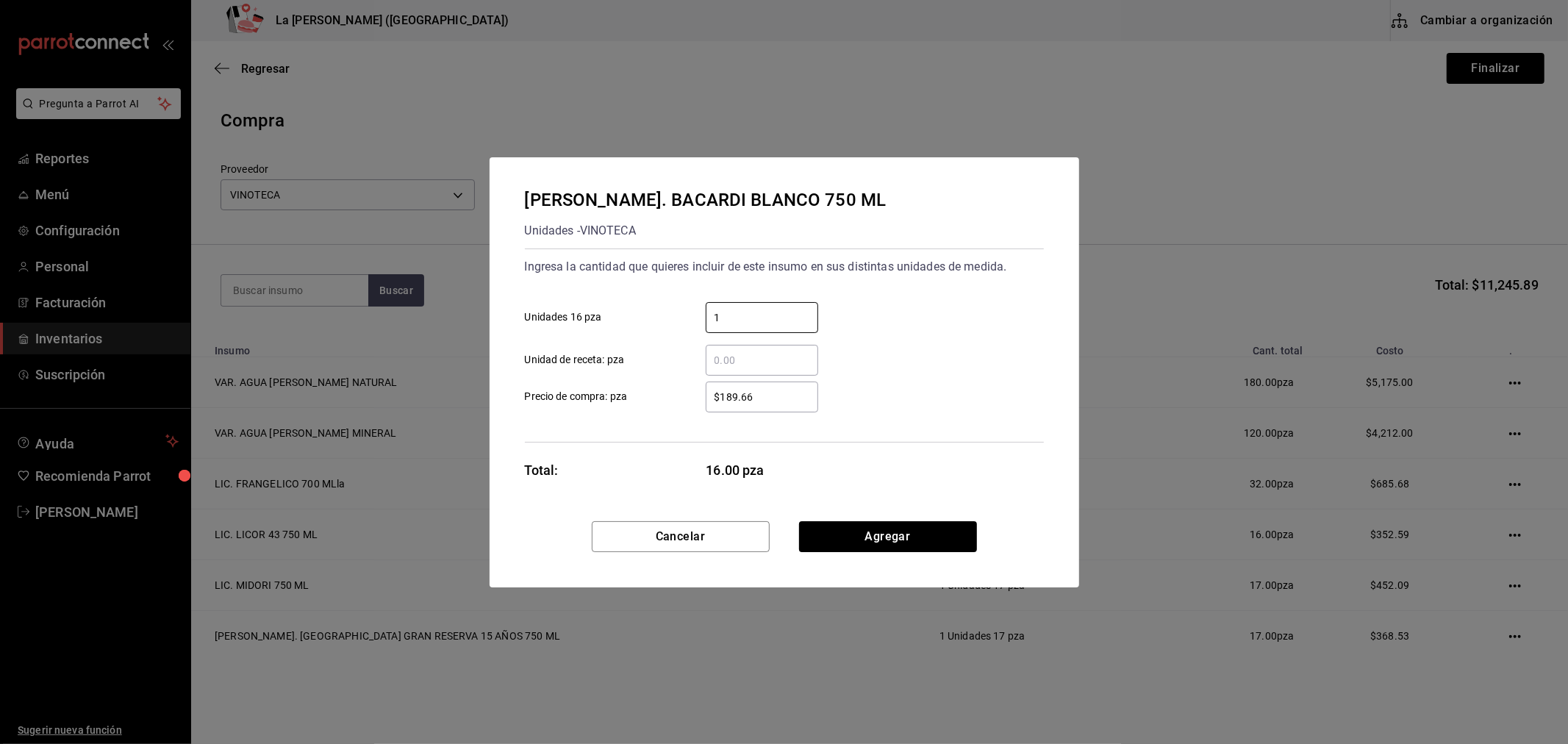
type input "1"
type input "$189.66"
click button "Agregar" at bounding box center [887, 536] width 178 height 31
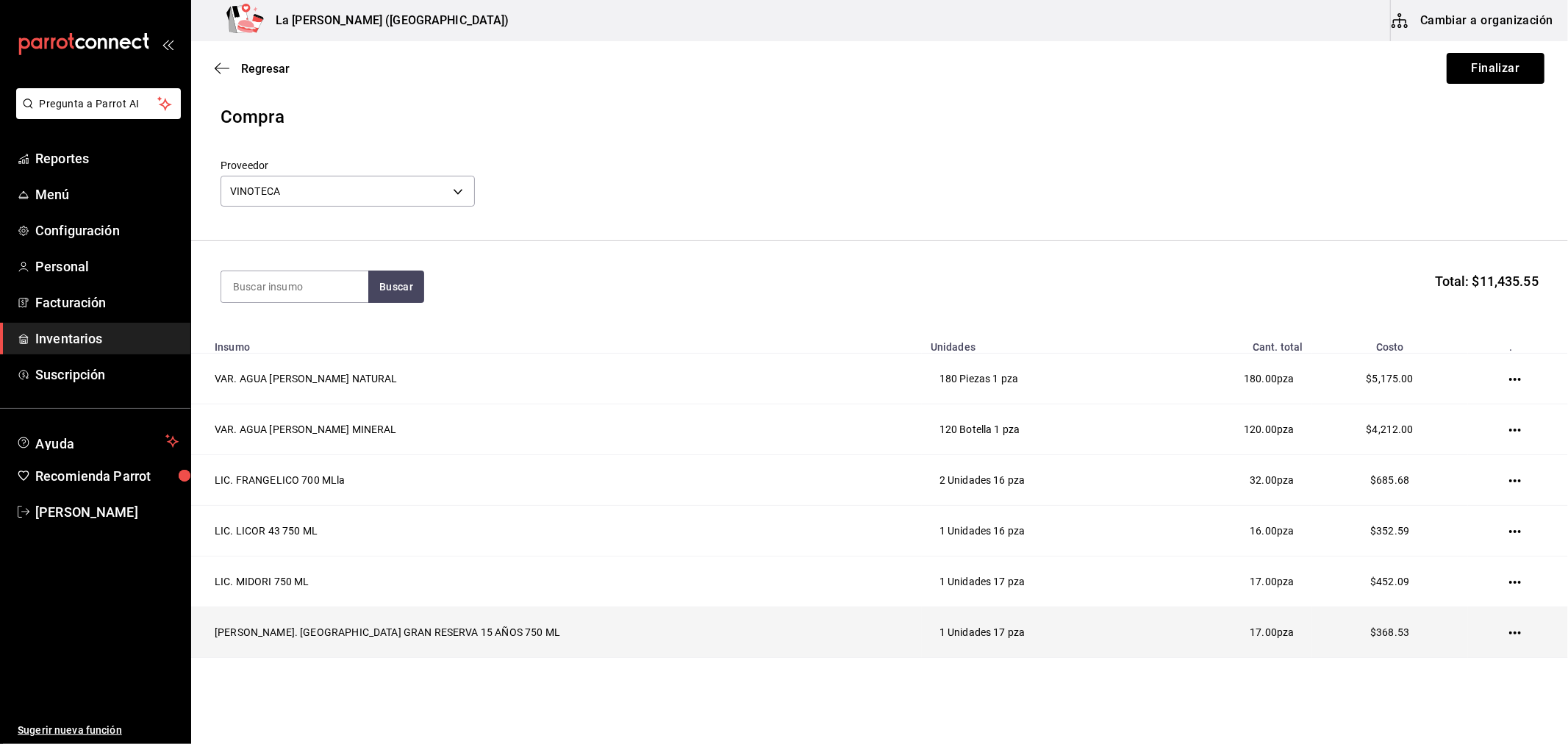
scroll to position [0, 0]
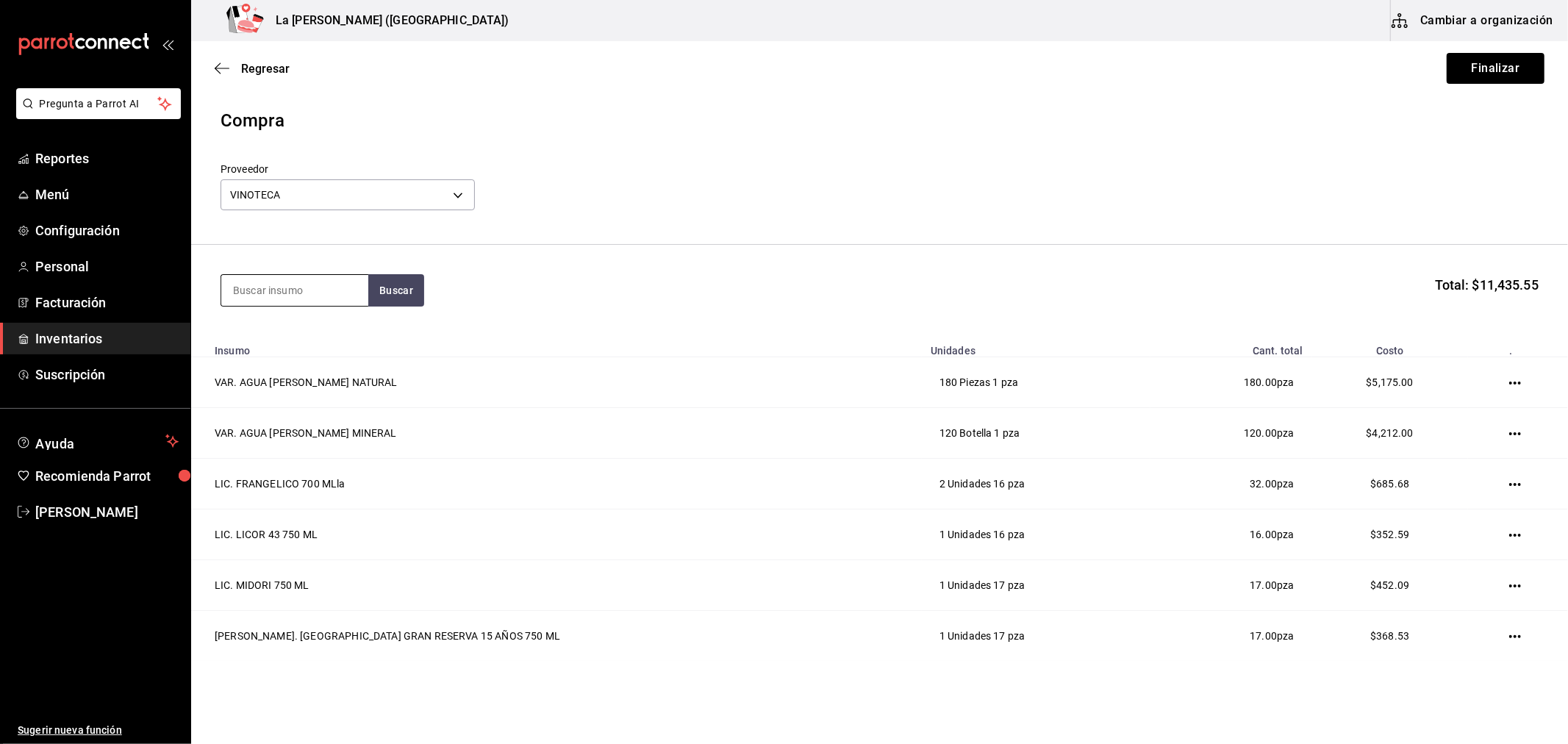
click at [289, 299] on input at bounding box center [295, 290] width 147 height 31
type input "1800"
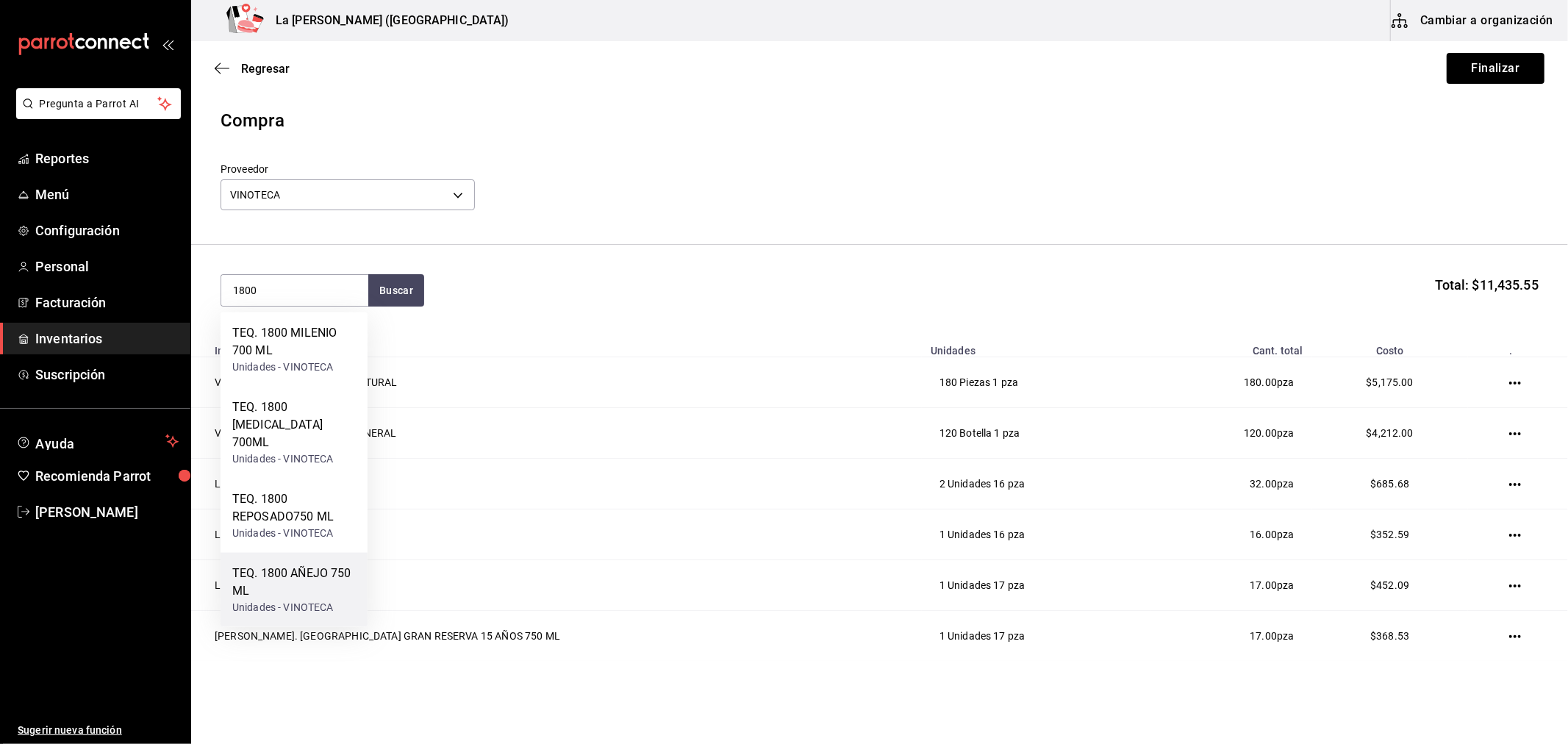
click at [327, 564] on div "TEQ. 1800 AÑEJO 750 ML" at bounding box center [293, 582] width 124 height 35
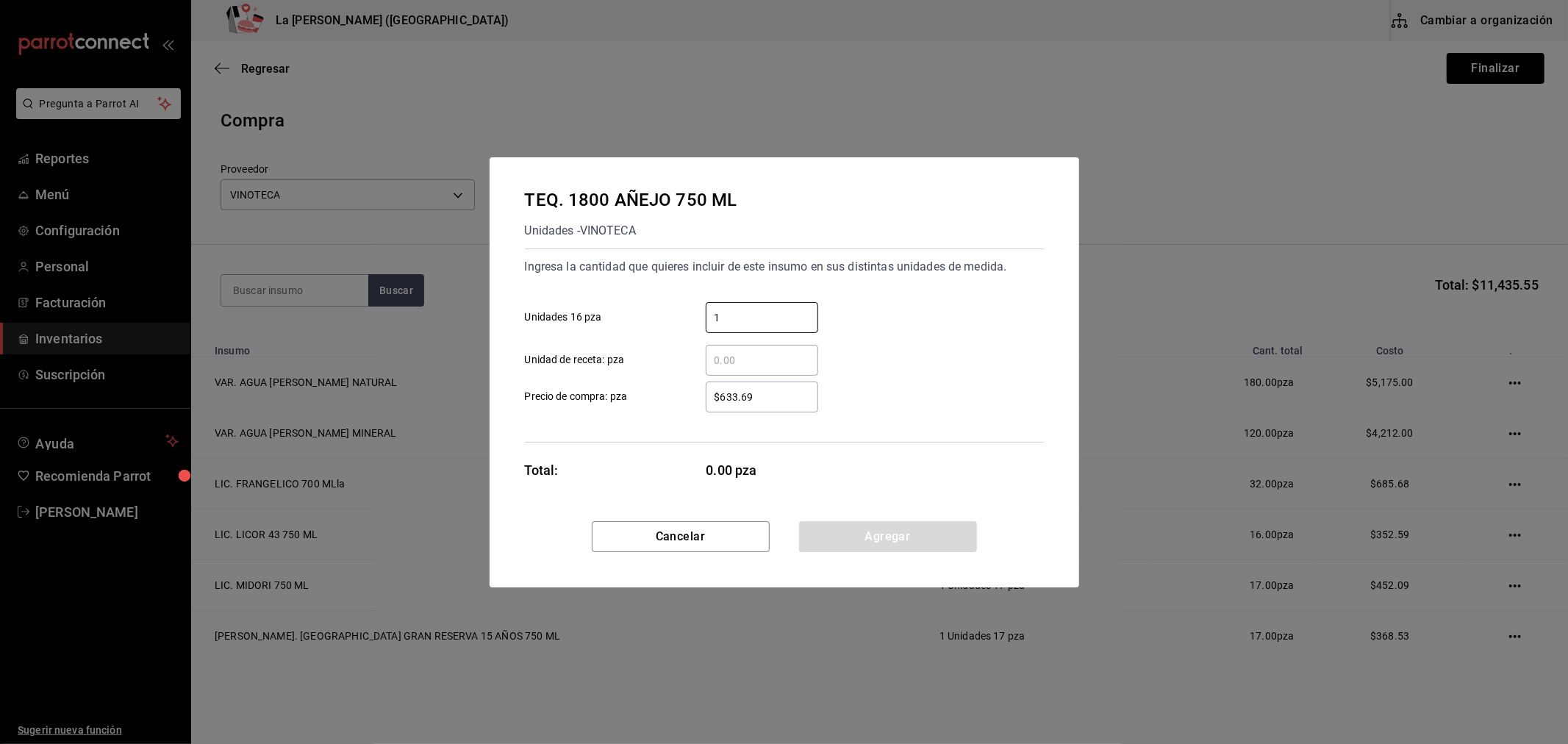
type input "1"
type input "$633.72"
click button "Agregar" at bounding box center [887, 536] width 178 height 31
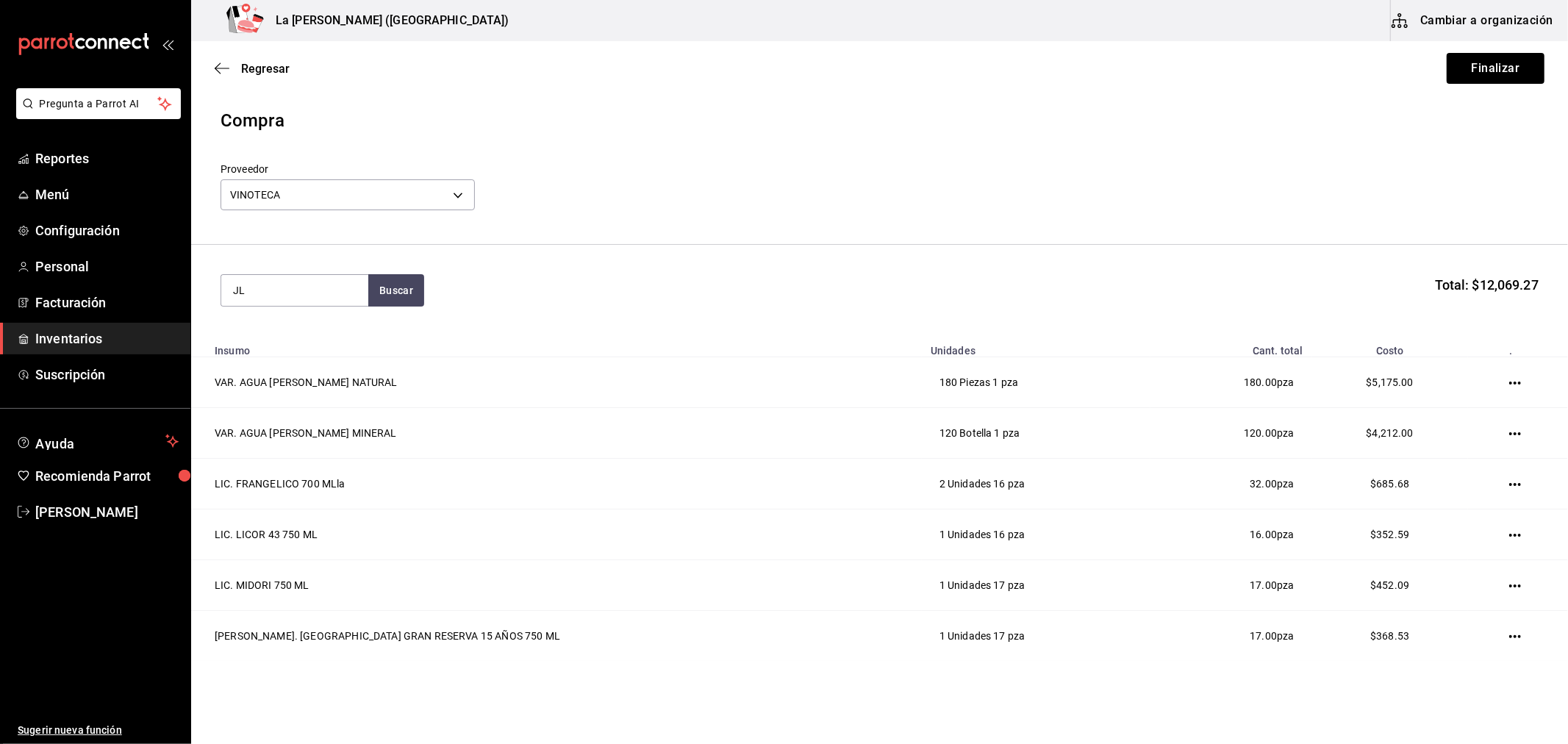
type input "J"
type input "[DATE]"
click at [291, 338] on div "TEQ. [PERSON_NAME] 70 700 ML" at bounding box center [293, 342] width 124 height 35
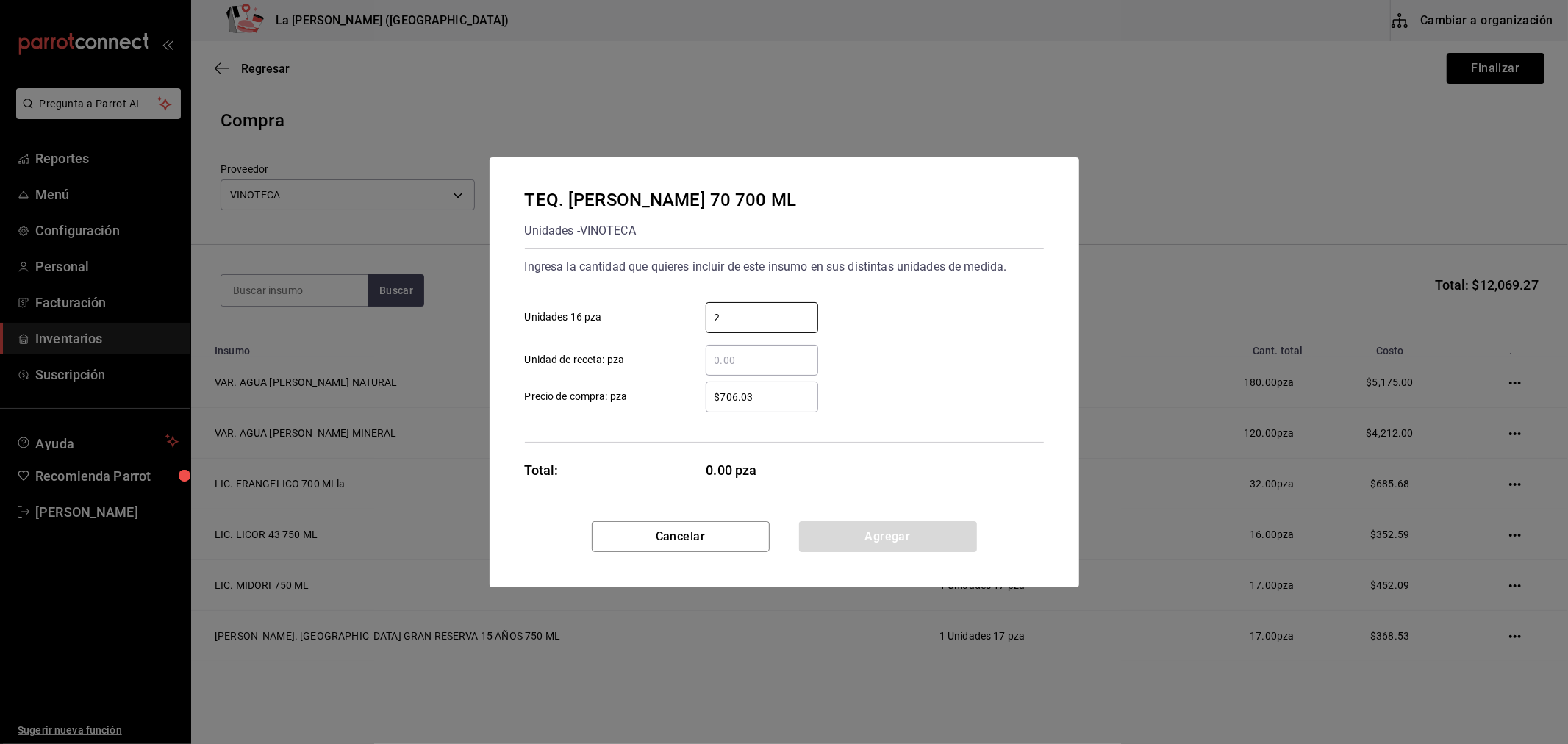
type input "2"
type input "$706.04"
click button "Agregar" at bounding box center [887, 536] width 178 height 31
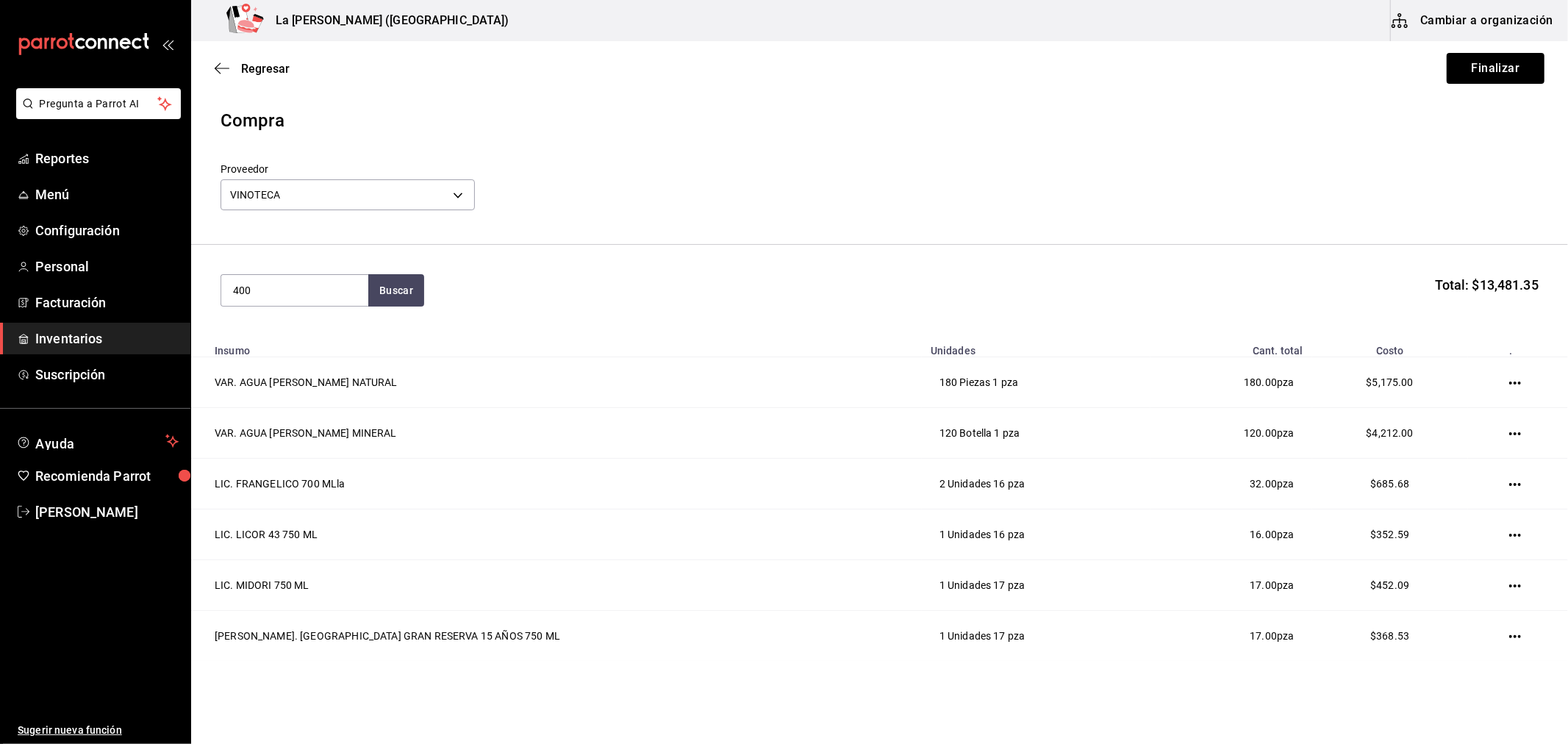
type input "400"
click at [288, 335] on div "MEZ. 400 CONEJOS JOVEN 750 ML" at bounding box center [293, 342] width 124 height 35
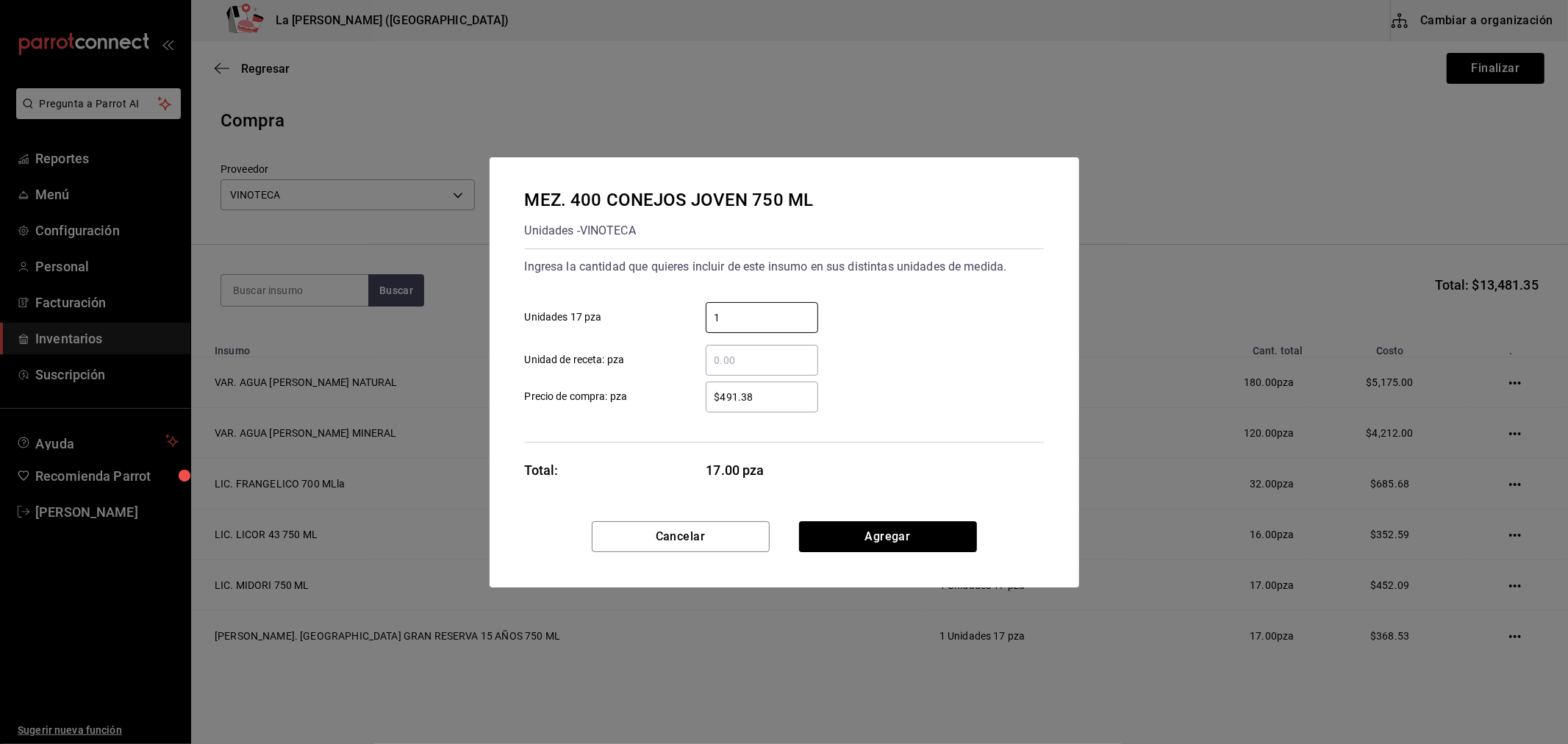
type input "1"
type input "$435.35"
click button "Agregar" at bounding box center [887, 536] width 178 height 31
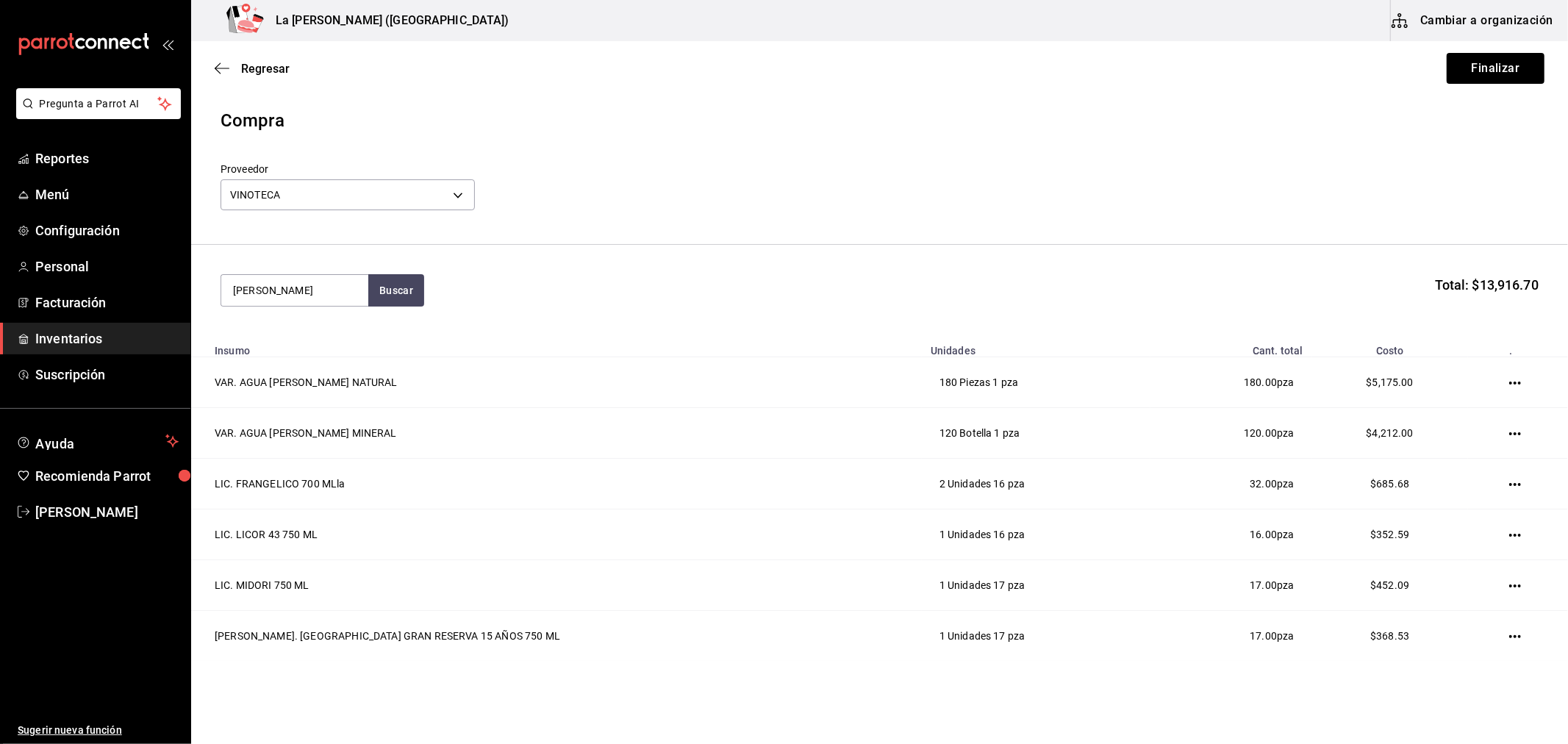
type input "[PERSON_NAME]"
click at [289, 334] on div "VT. [PERSON_NAME]" at bounding box center [286, 332] width 109 height 18
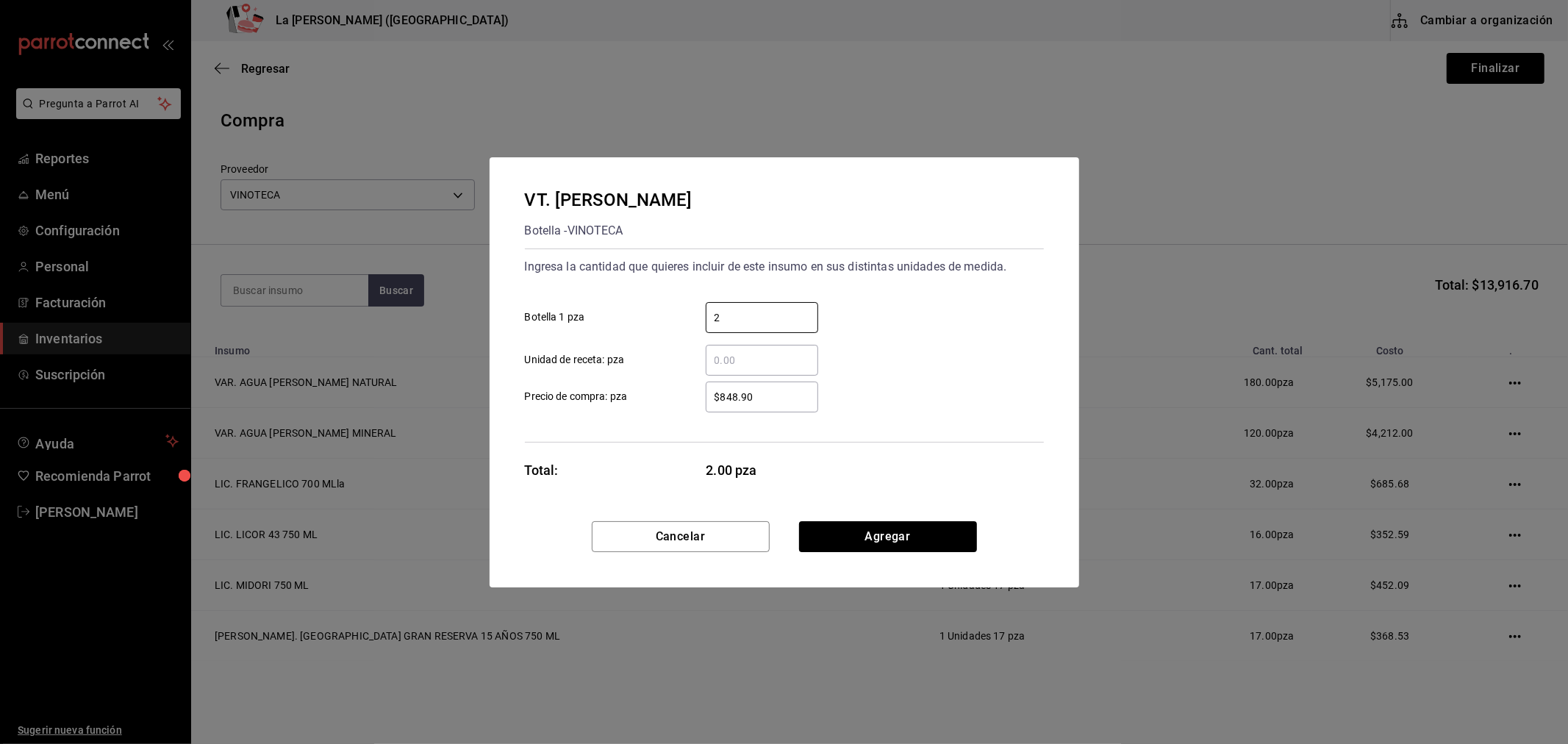
type input "2"
type input "$909.58"
click button "Agregar" at bounding box center [887, 536] width 178 height 31
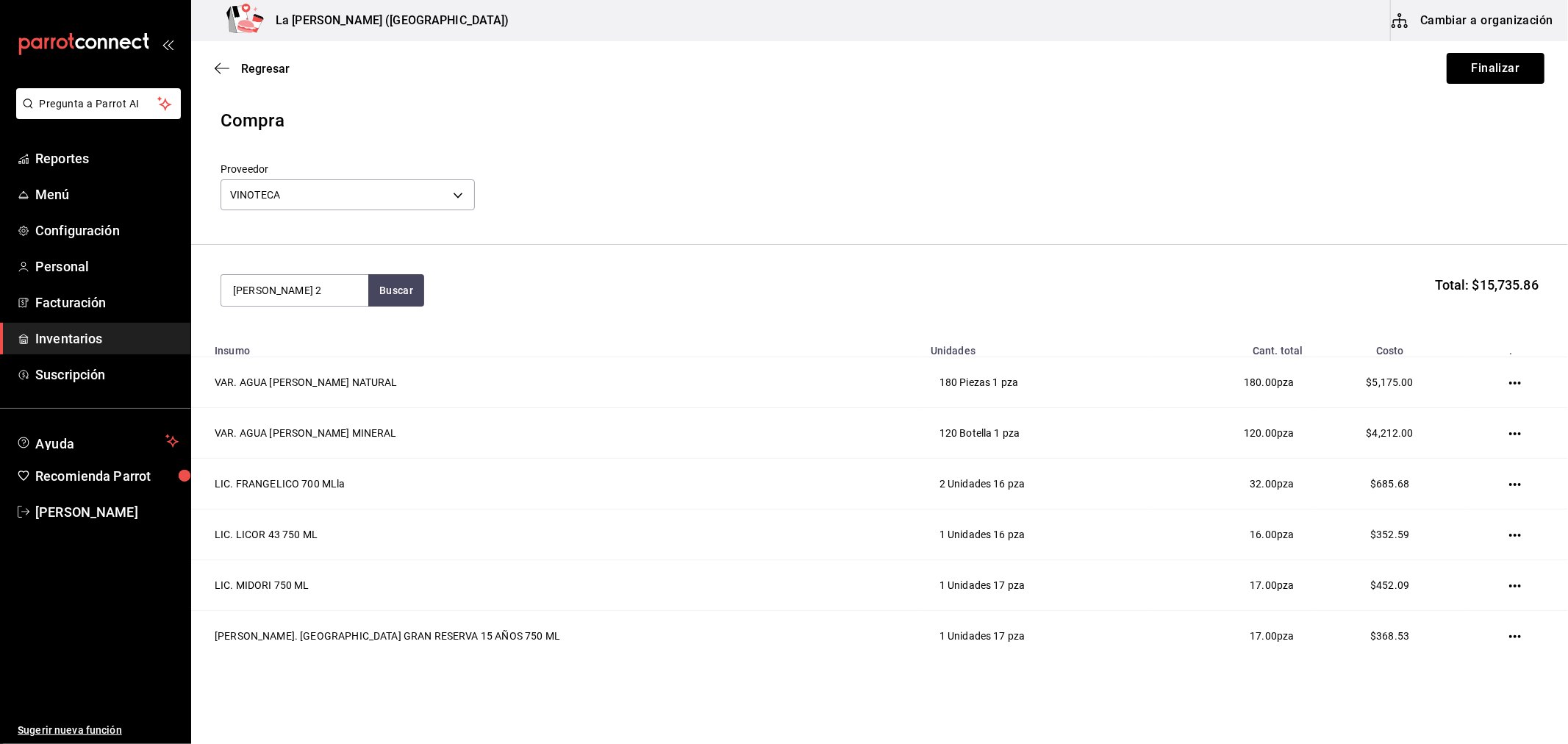
type input "[PERSON_NAME] 2"
click at [291, 335] on div "VB. CASA [PERSON_NAME] 2V 750 ML" at bounding box center [293, 350] width 124 height 53
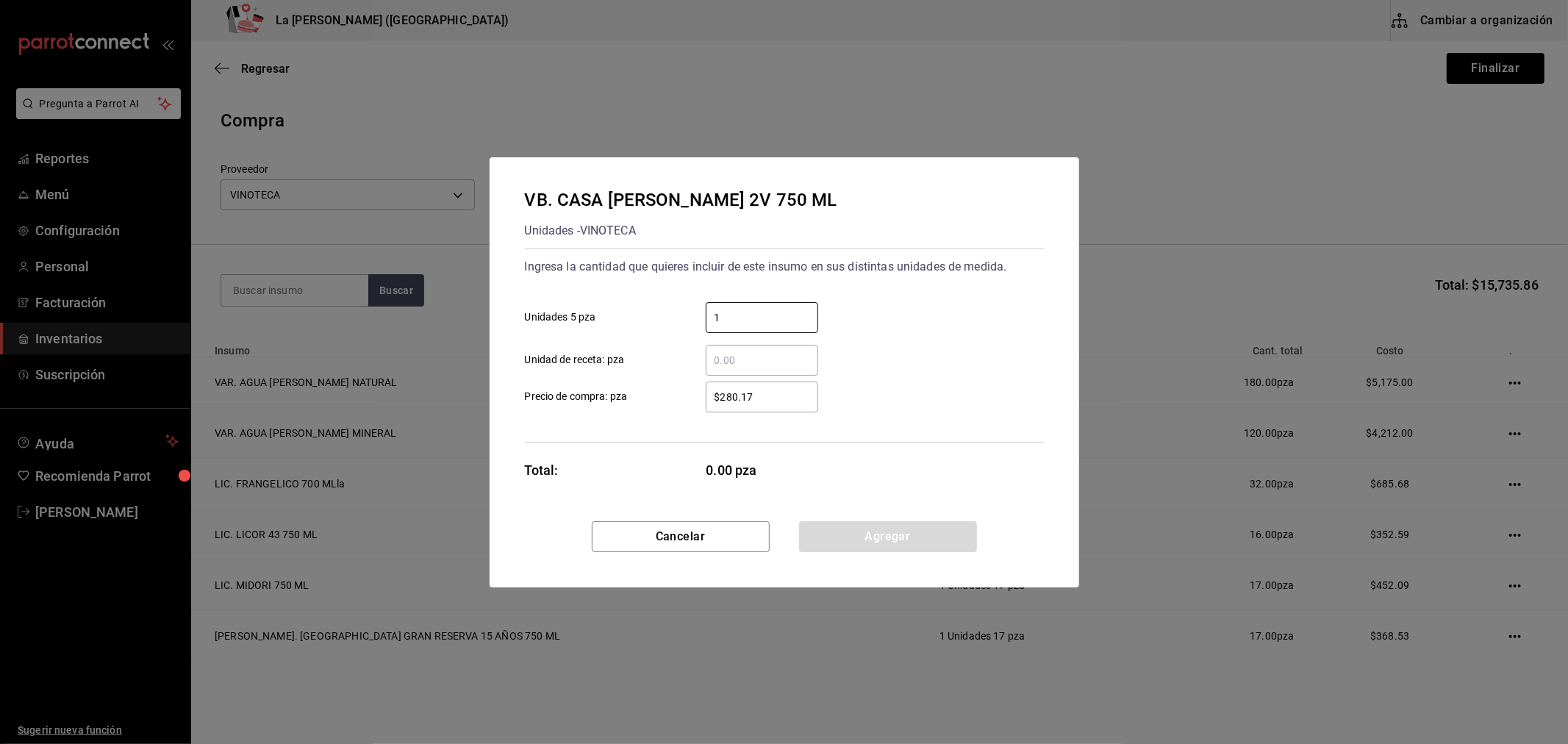
type input "1"
type input "$280.17"
click button "Agregar" at bounding box center [887, 536] width 178 height 31
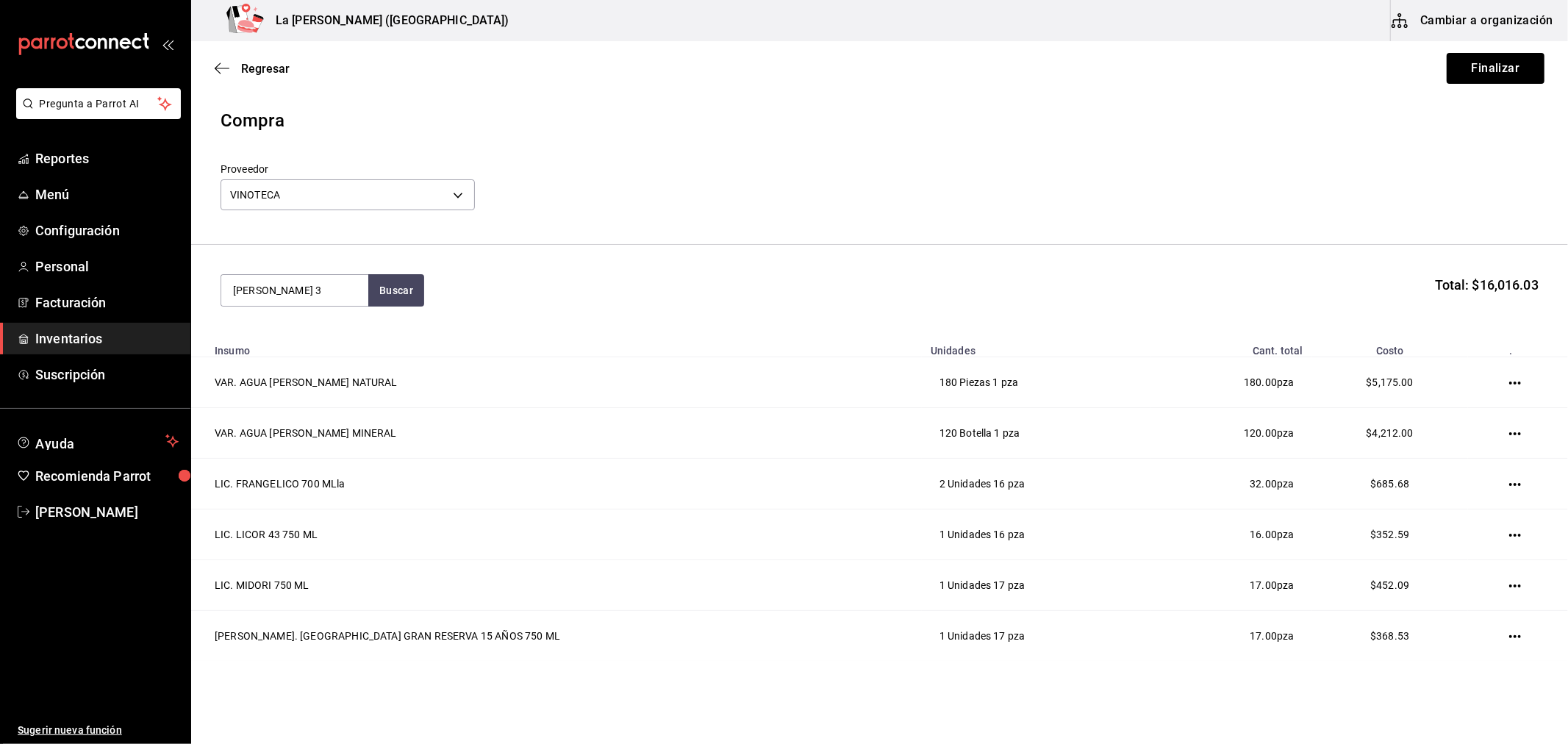
type input "[PERSON_NAME] 3"
click at [291, 335] on div "VT. CASA [PERSON_NAME] 3V 750 ML" at bounding box center [293, 350] width 124 height 53
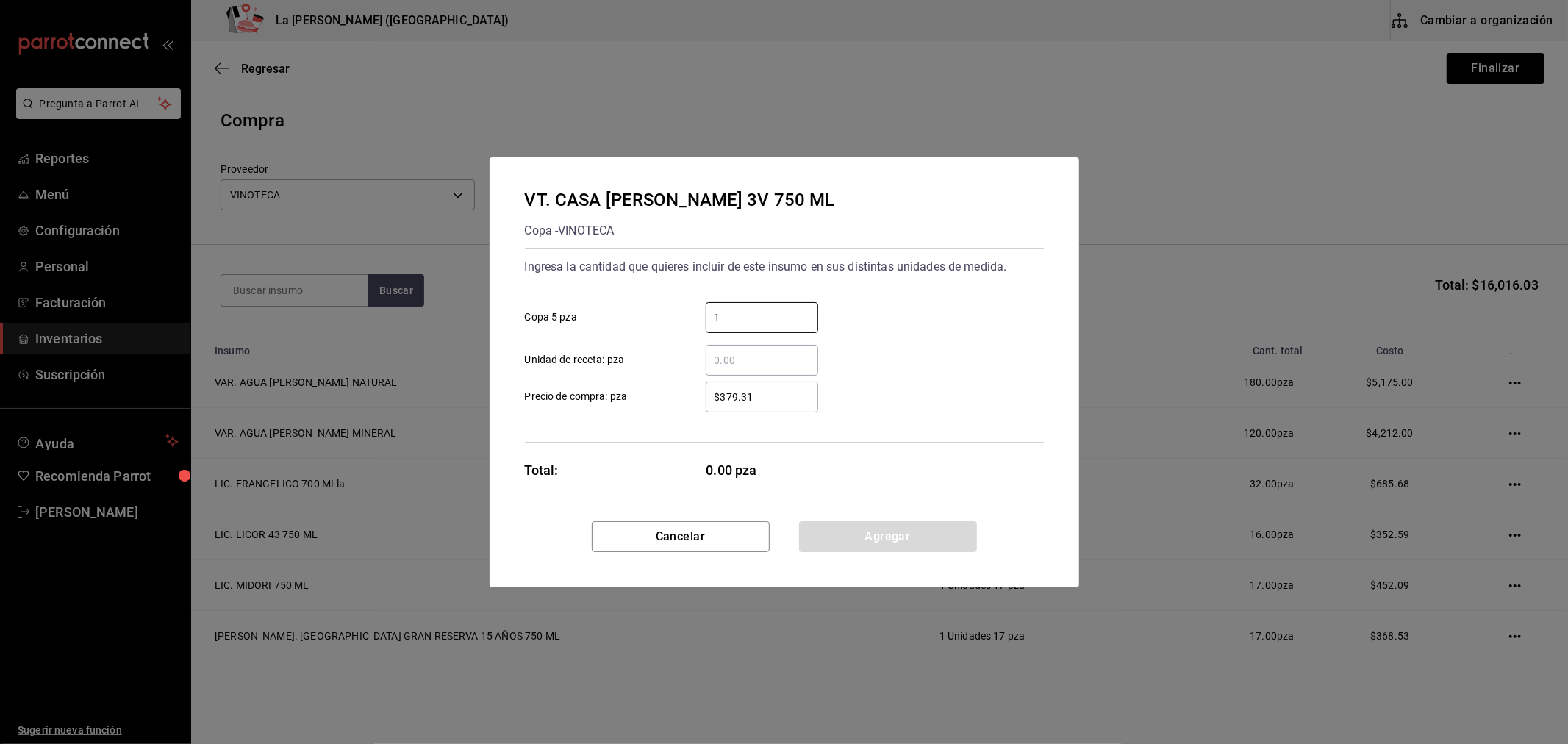
type input "1"
type input "$379.31"
click button "Agregar" at bounding box center [887, 536] width 178 height 31
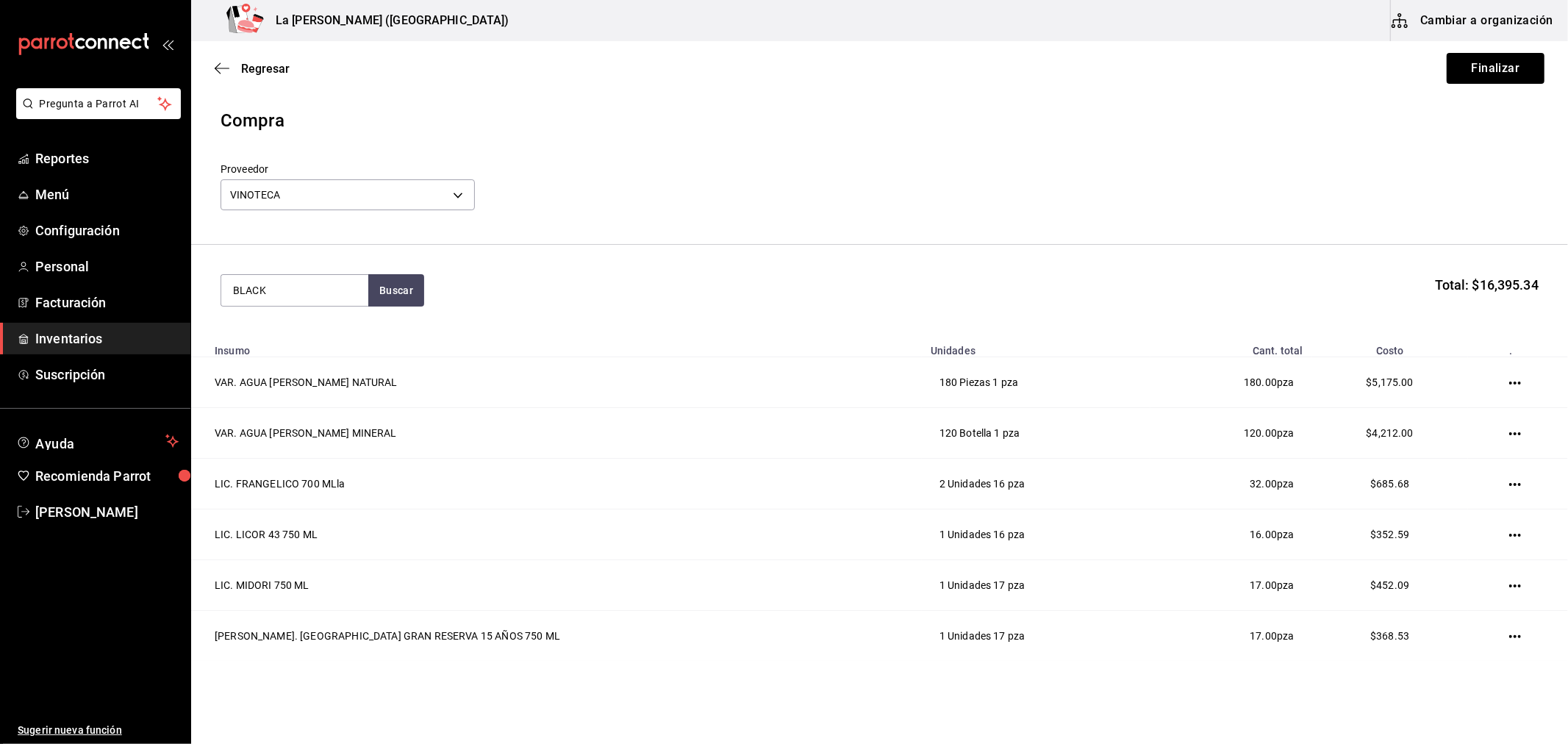
type input "BLACK"
click at [291, 335] on div "WHY. BLACK LABEL 750 ML" at bounding box center [293, 342] width 124 height 35
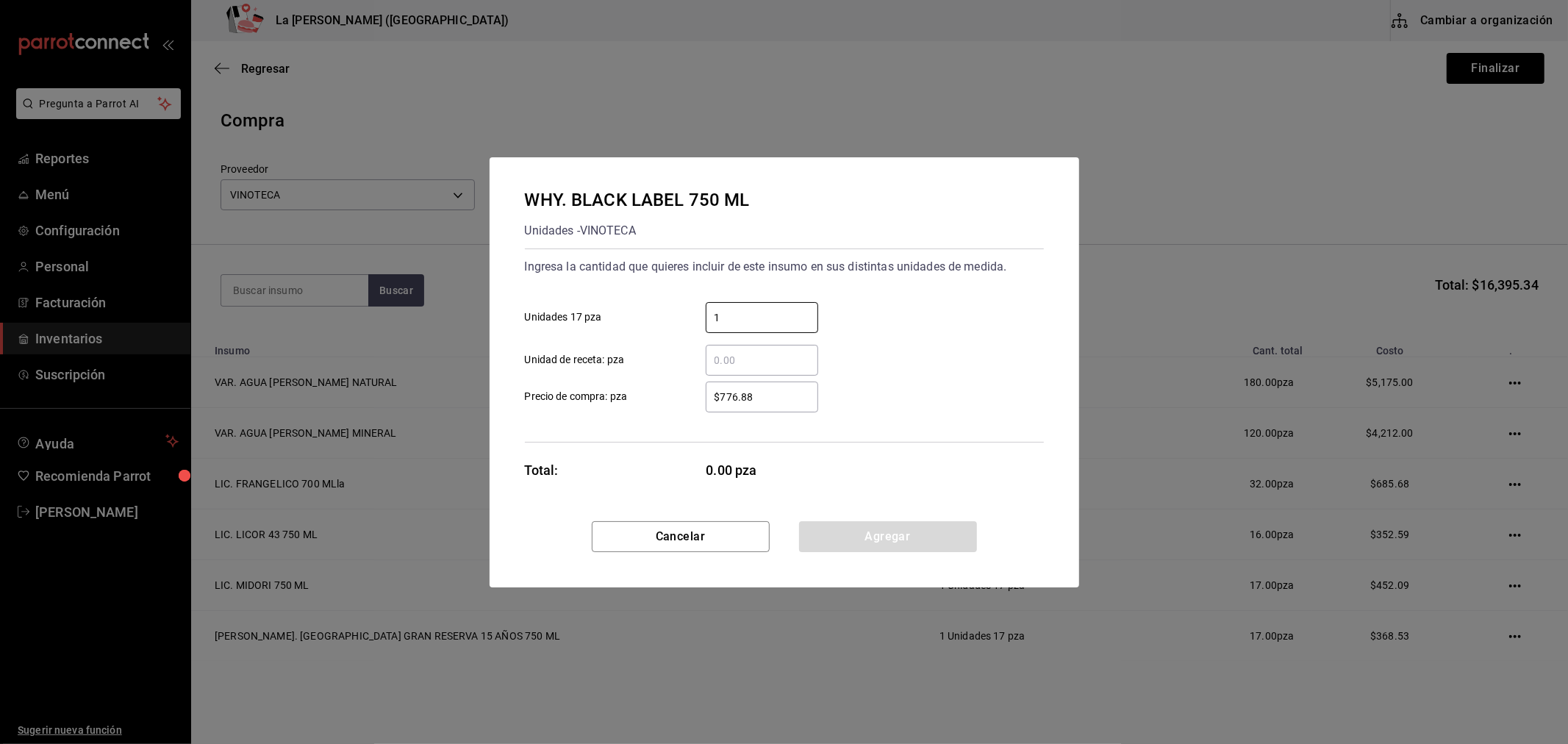
type input "1"
type input "$710.35"
click button "Agregar" at bounding box center [887, 536] width 178 height 31
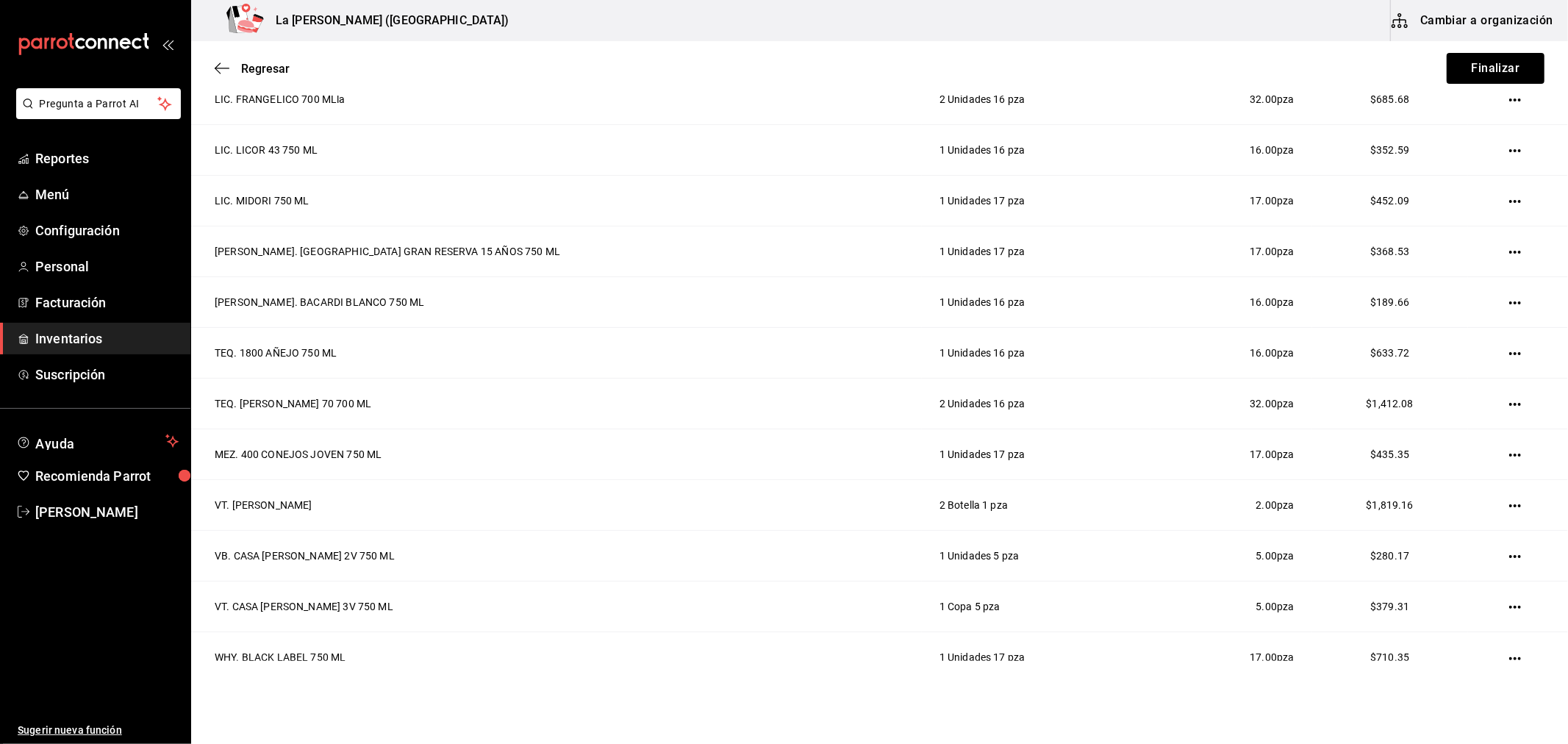
scroll to position [453, 0]
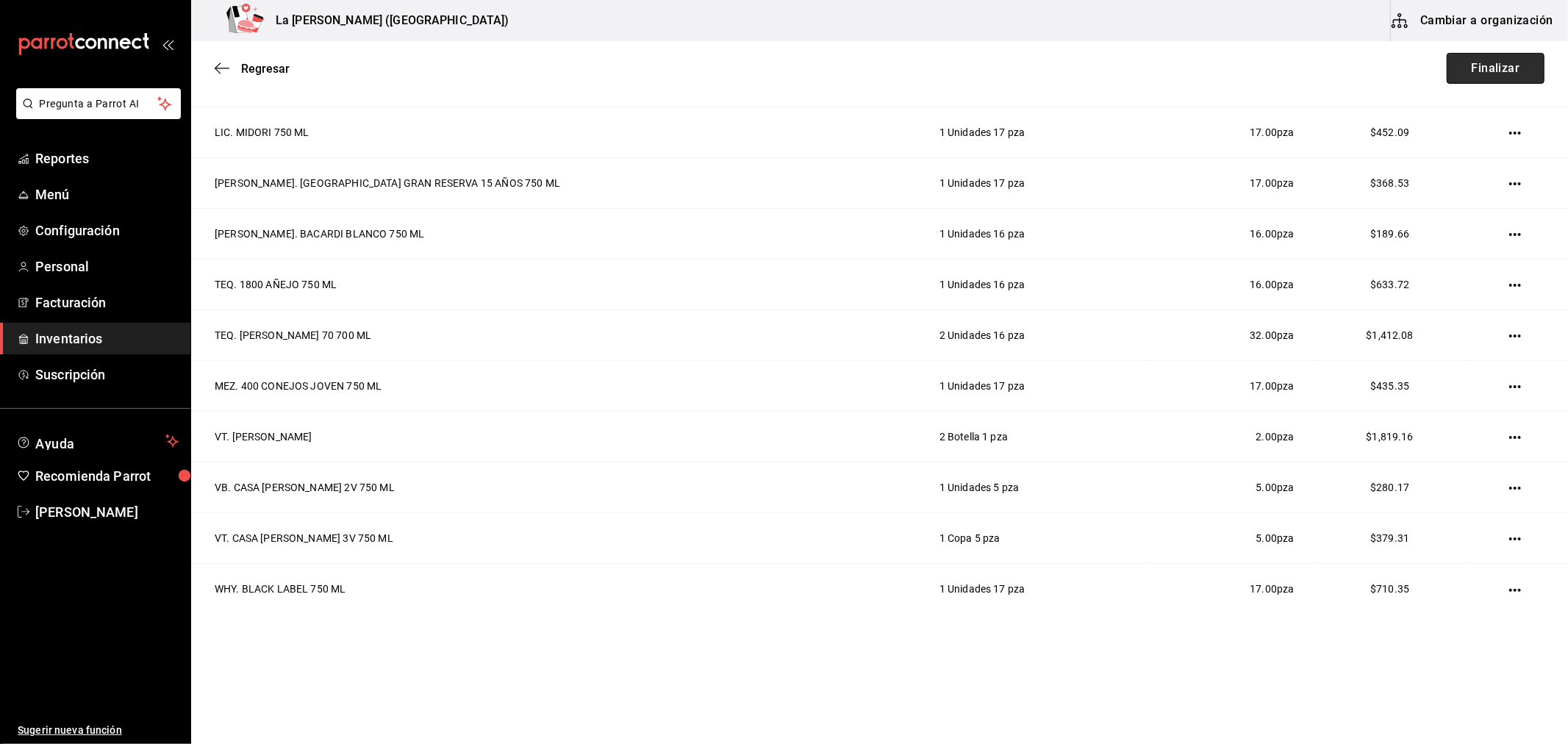
click at [1471, 78] on button "Finalizar" at bounding box center [1495, 68] width 98 height 31
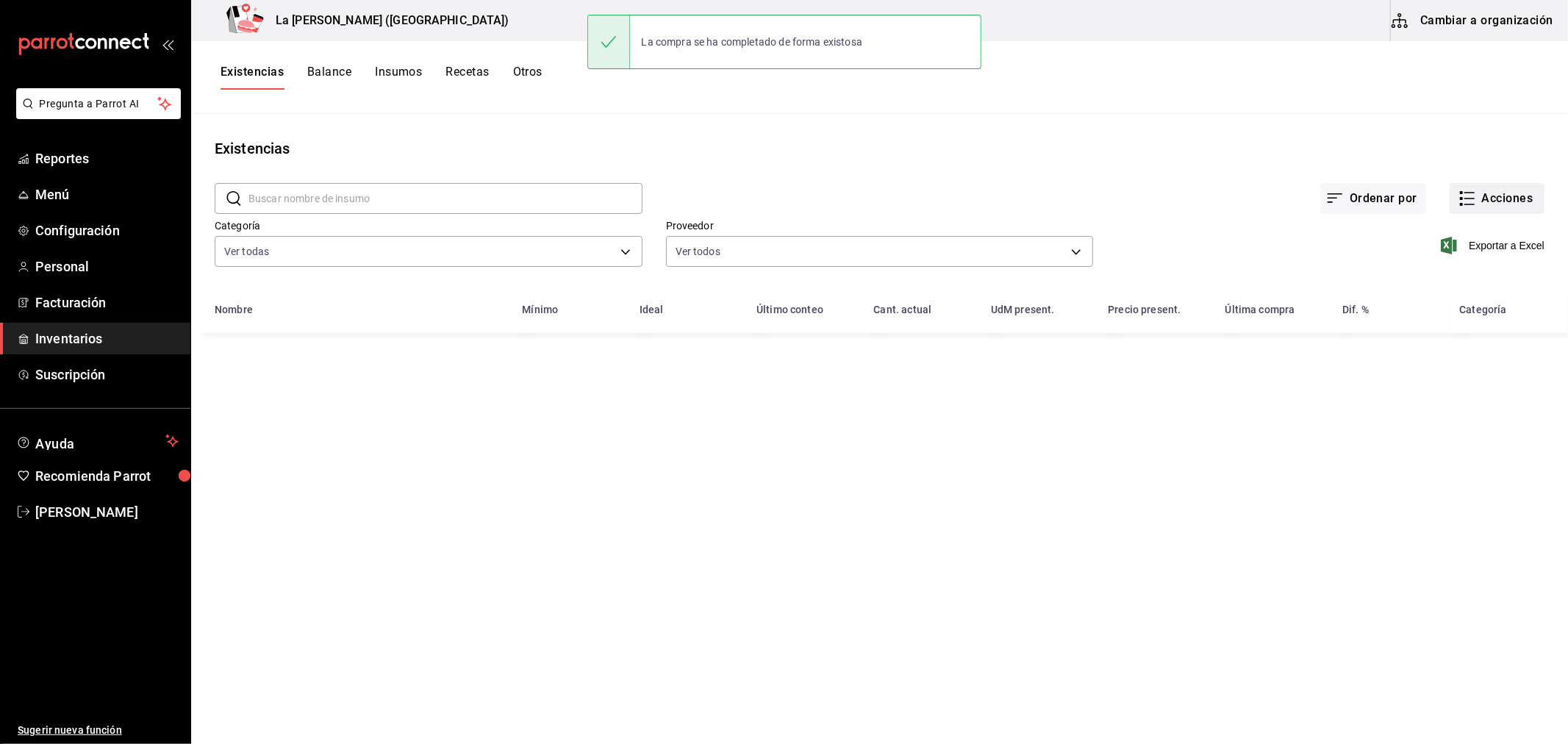
click at [1461, 201] on icon "button" at bounding box center [1467, 198] width 18 height 18
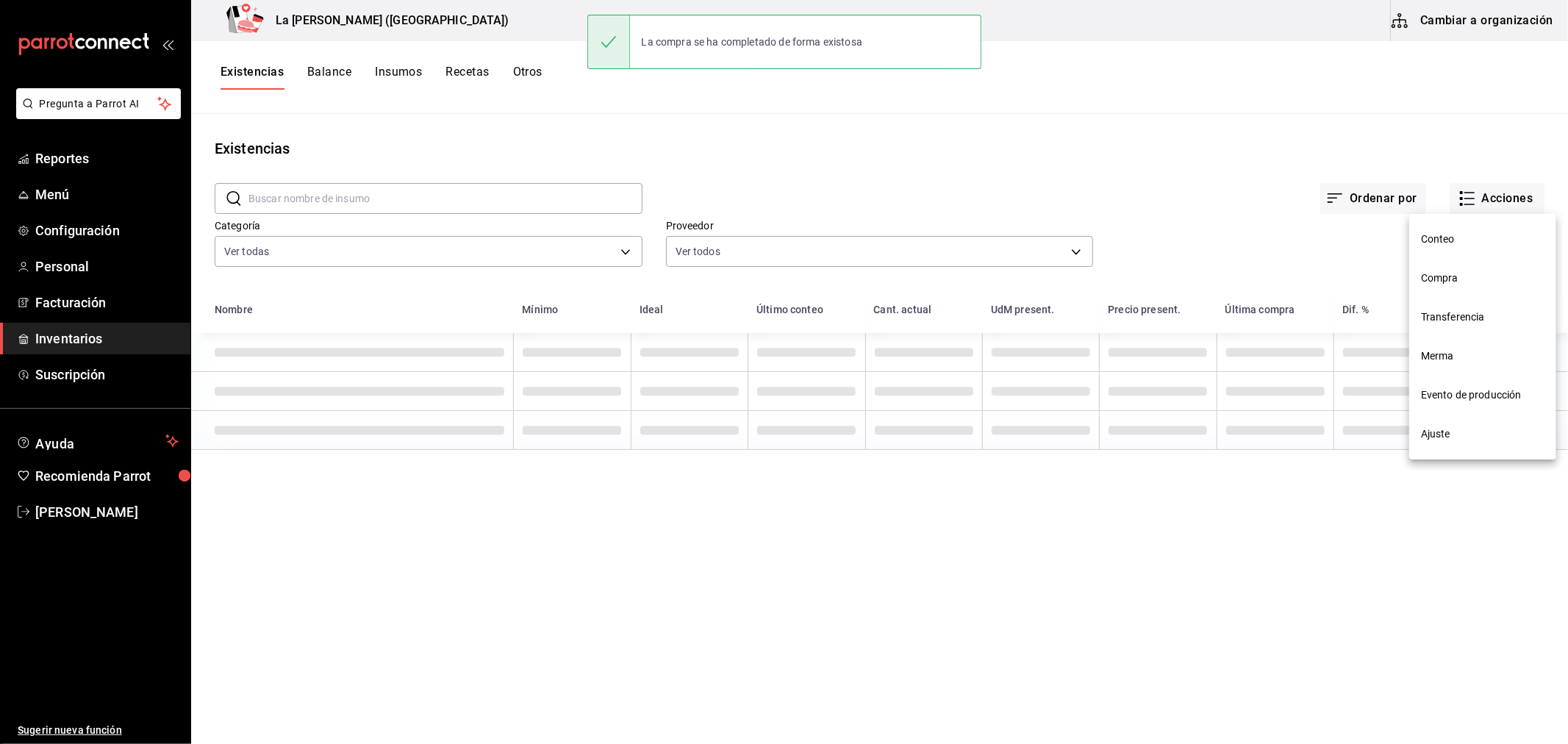
click at [1453, 272] on span "Compra" at bounding box center [1482, 278] width 124 height 16
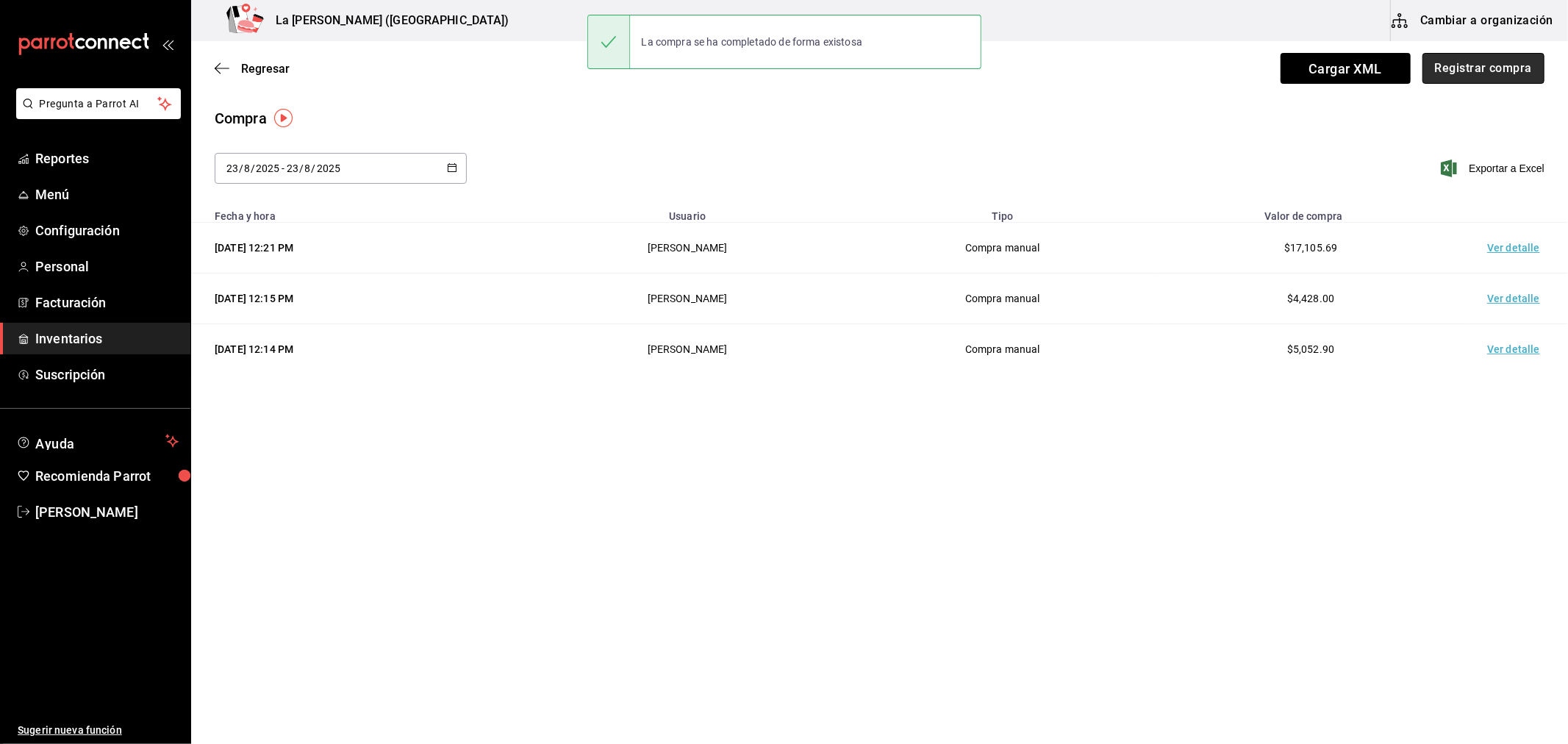
click at [1482, 74] on button "Registrar compra" at bounding box center [1483, 68] width 122 height 31
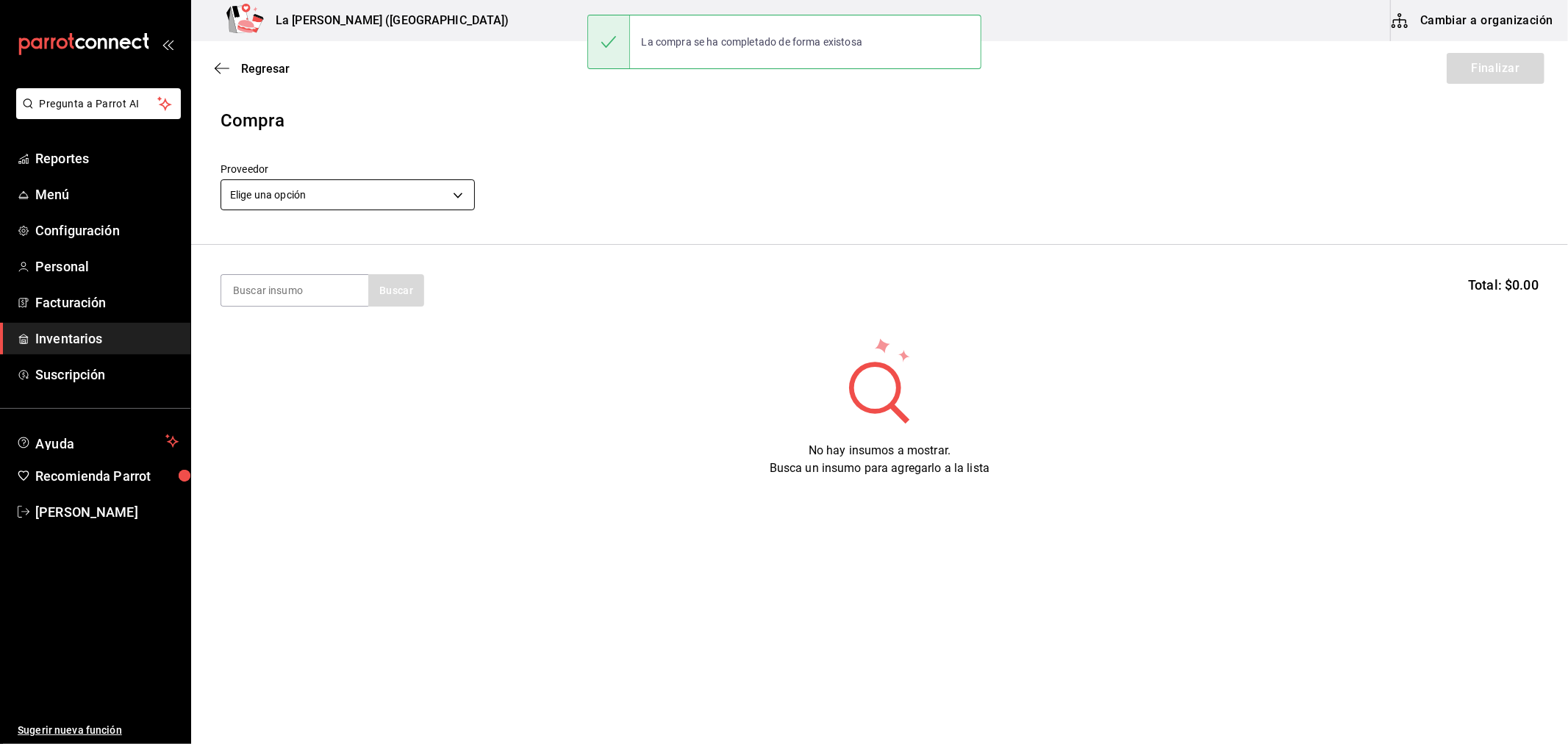
click at [290, 171] on header "Compra Proveedor Elige una opción default" at bounding box center [879, 176] width 1377 height 138
click at [284, 199] on body "Pregunta a Parrot AI Reportes Menú Configuración Personal Facturación Inventari…" at bounding box center [784, 331] width 1568 height 661
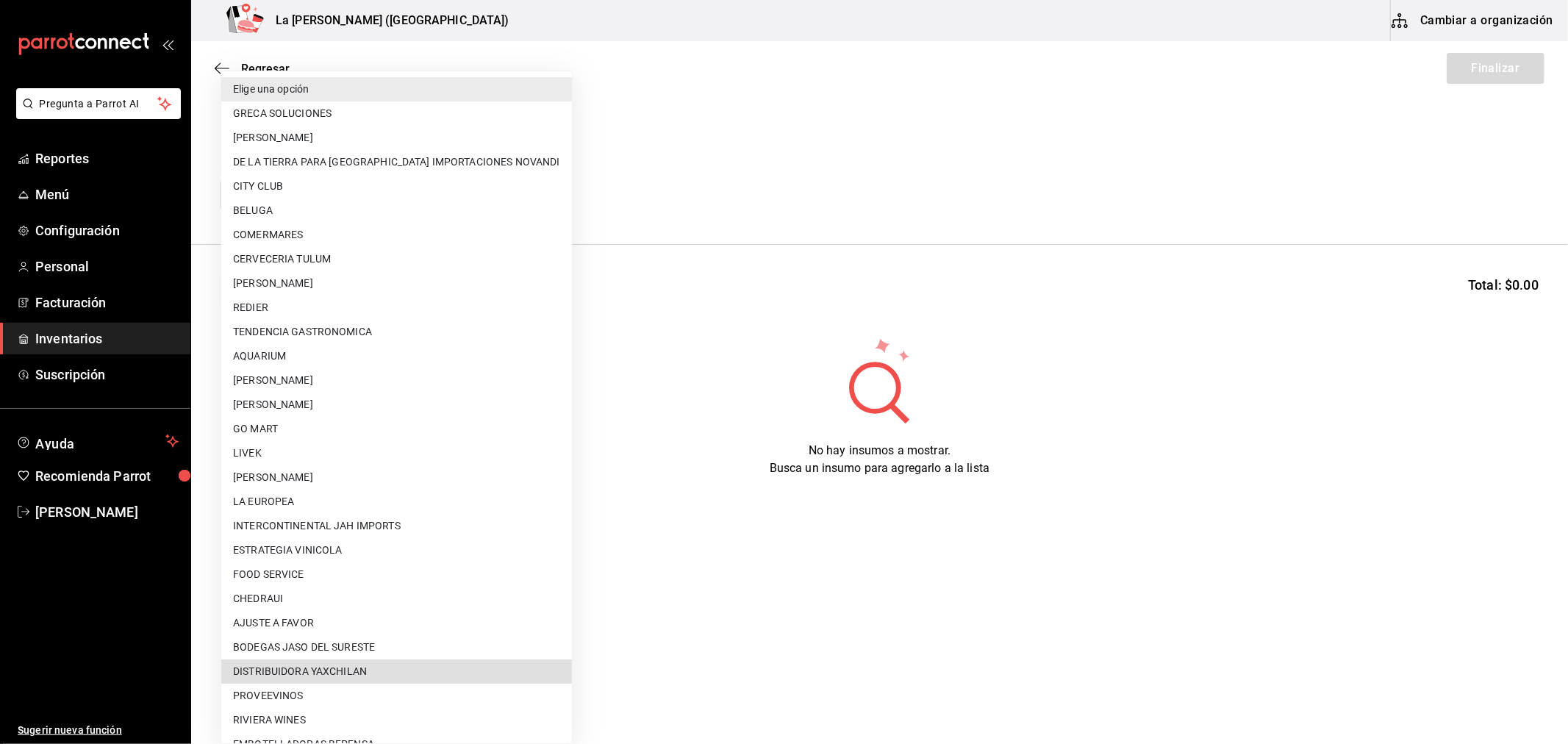
type input "2c5a5ad3-5350-490a-8a93-3445e9754818"
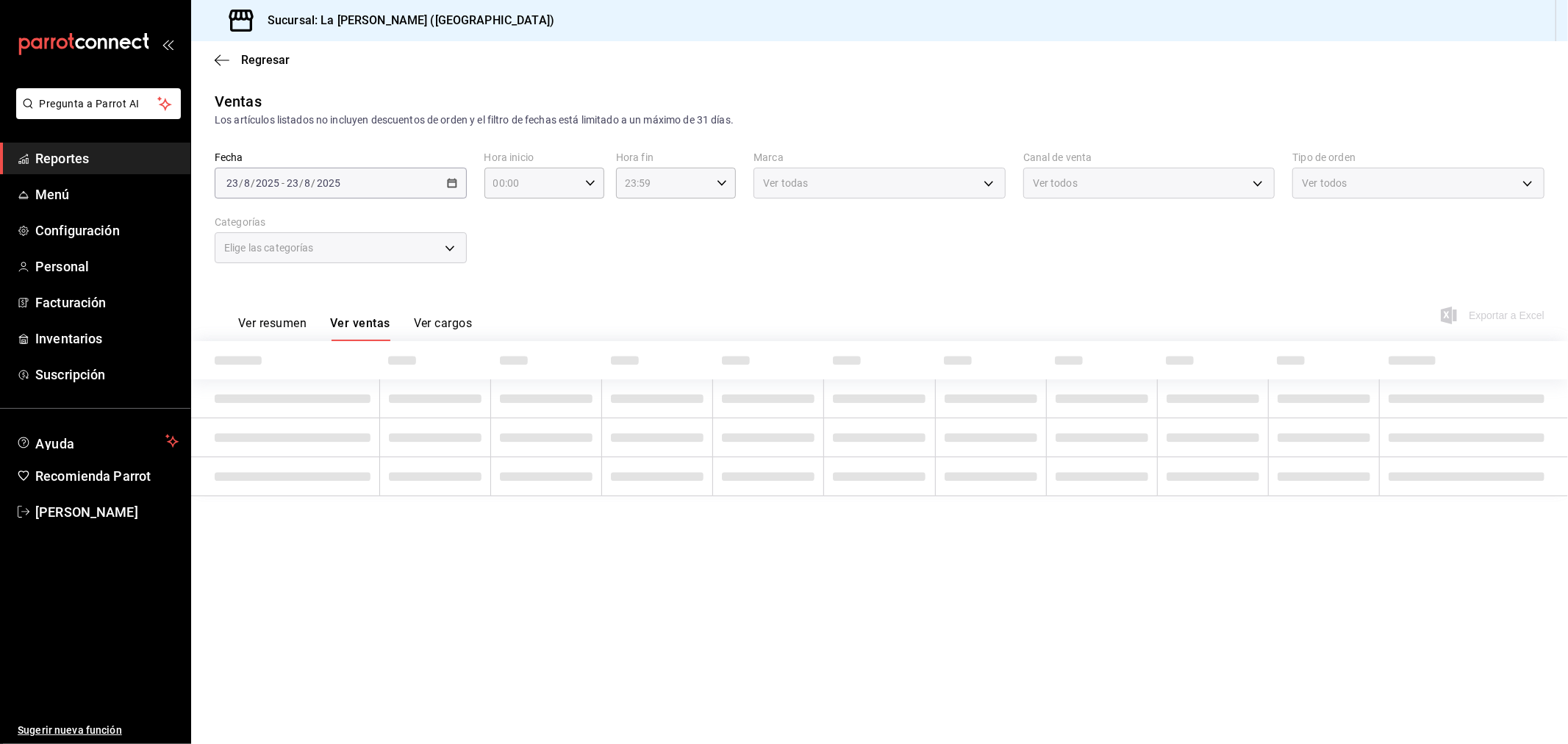
type input "10:00"
type input "04:59"
type input "999f802a-b8b1-4dcd-aac5-240a88f4f949"
